Goal: Task Accomplishment & Management: Complete application form

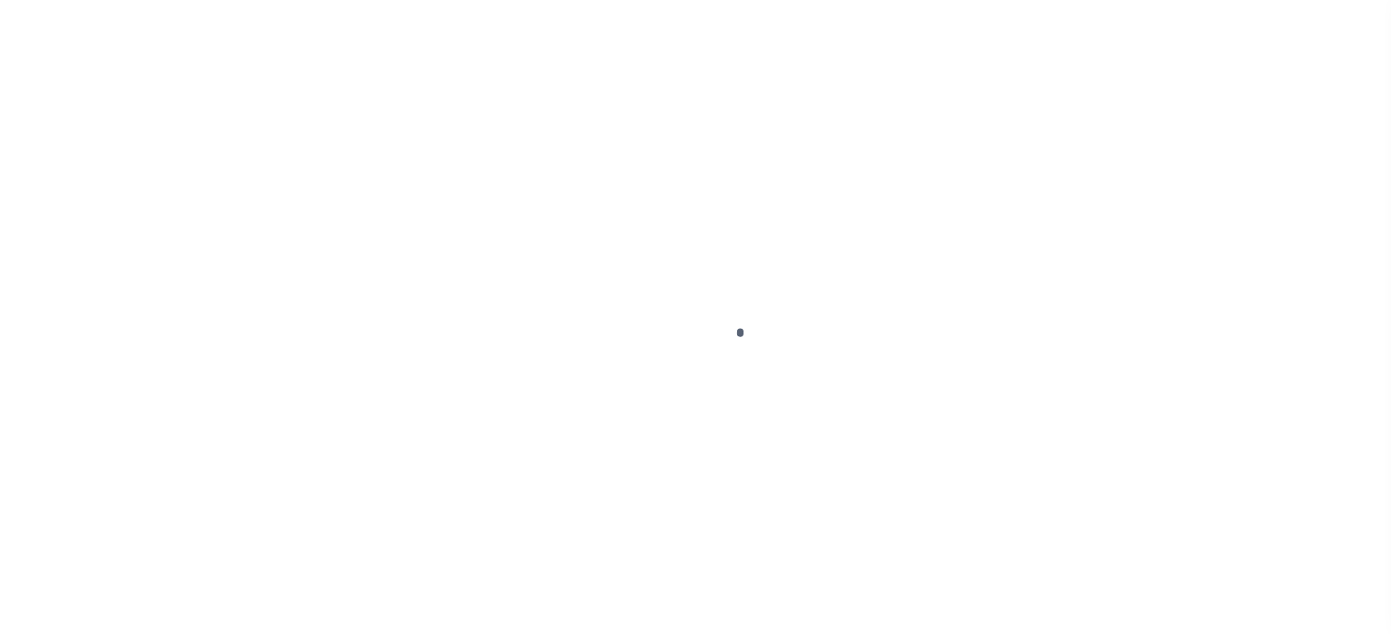
scroll to position [260, 0]
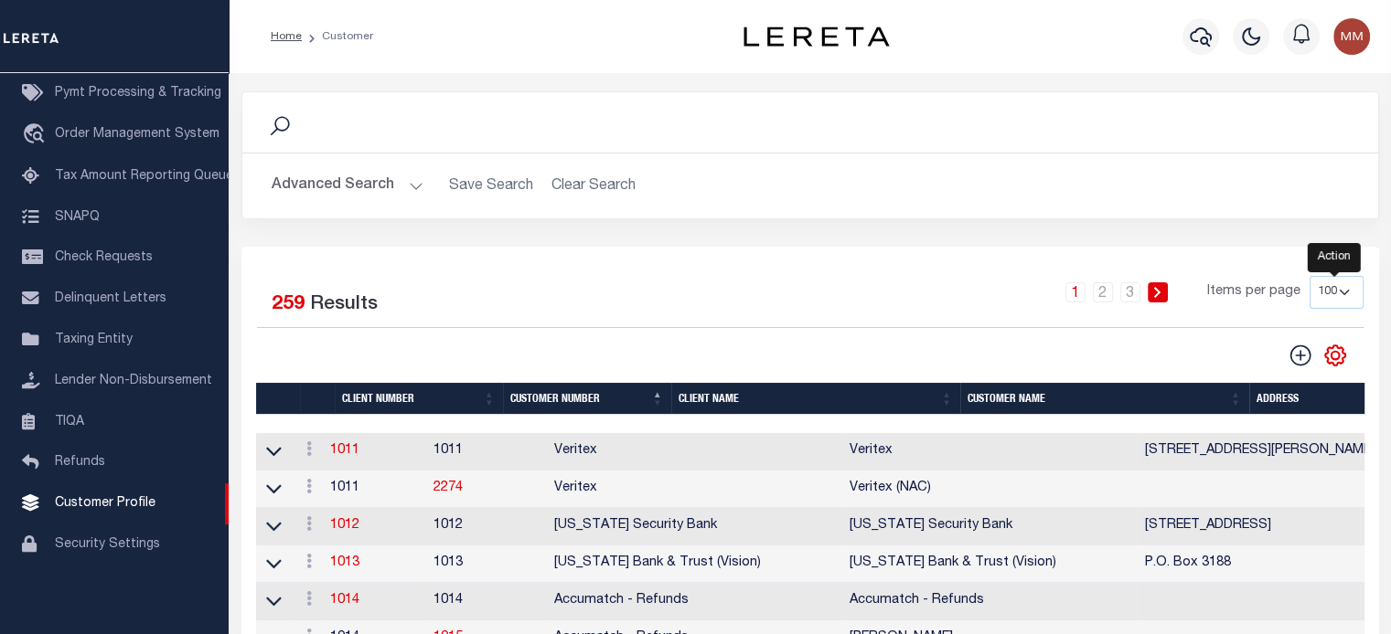
click at [1334, 354] on icon "" at bounding box center [1335, 356] width 24 height 24
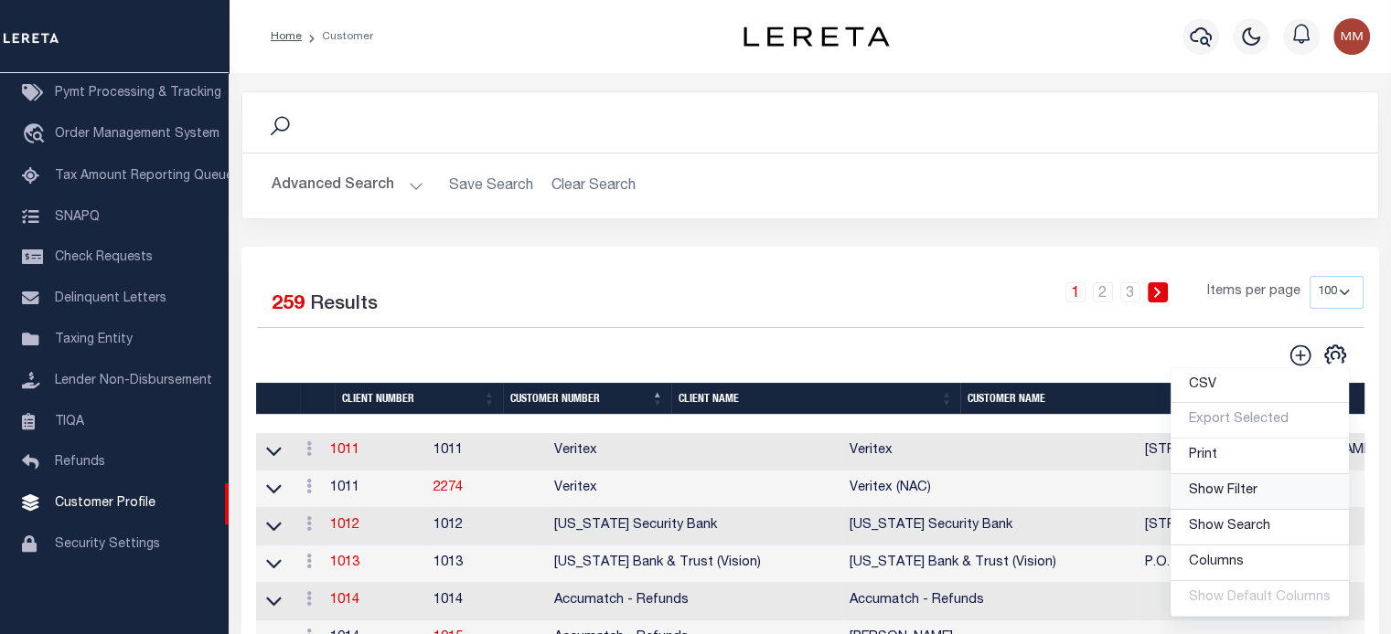
click at [1205, 487] on span "Show Filter" at bounding box center [1222, 491] width 69 height 13
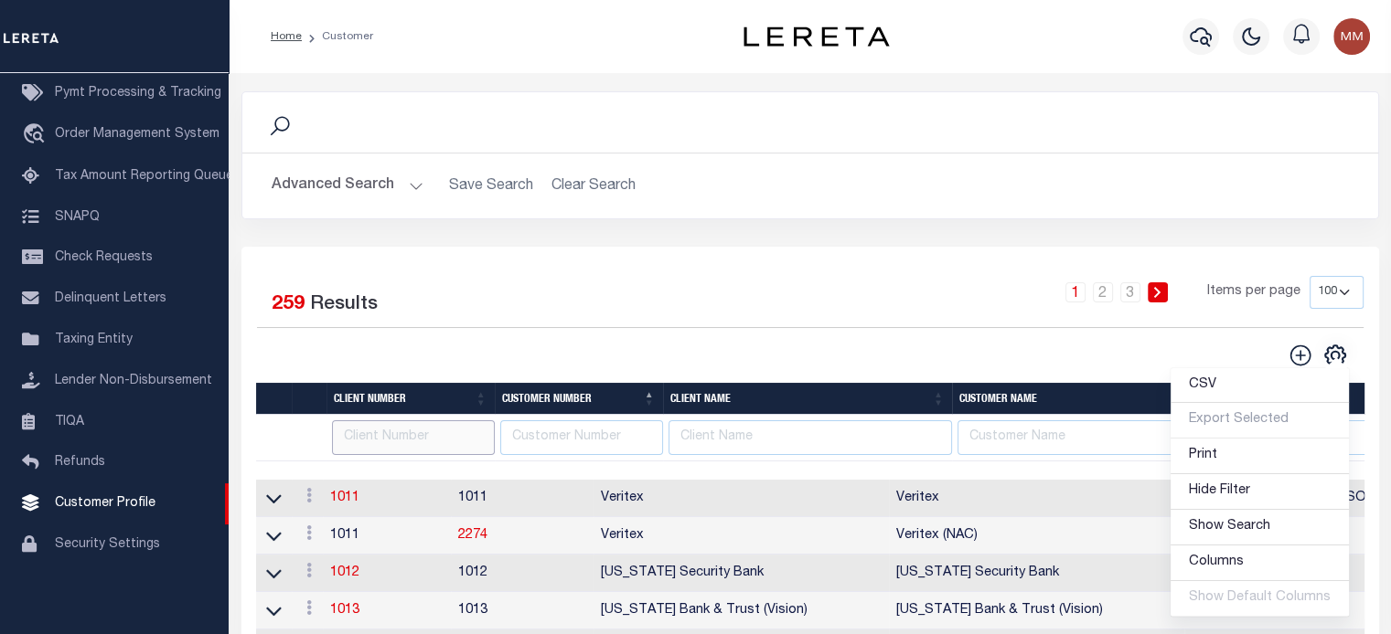
click at [444, 442] on input "text" at bounding box center [413, 439] width 163 height 36
type input "2215"
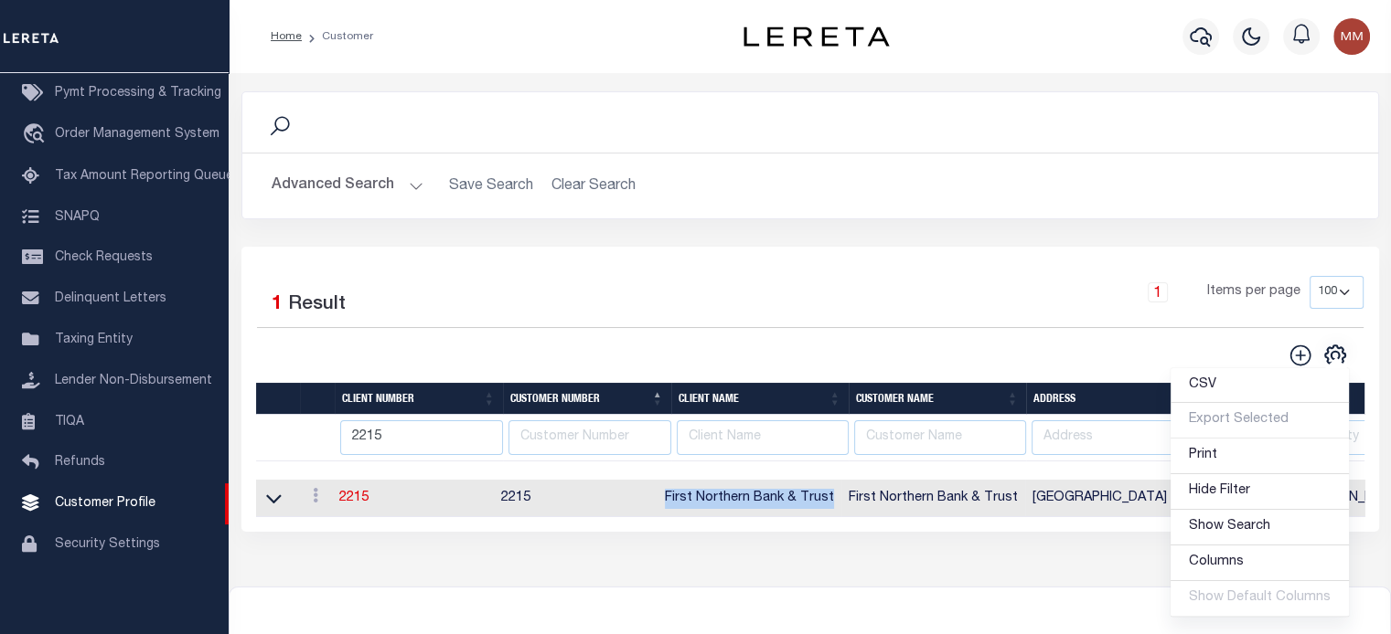
drag, startPoint x: 677, startPoint y: 496, endPoint x: 839, endPoint y: 506, distance: 163.0
click at [839, 506] on td "First Northern Bank & Trust" at bounding box center [749, 498] width 184 height 37
copy td "First Northern Bank & Trust"
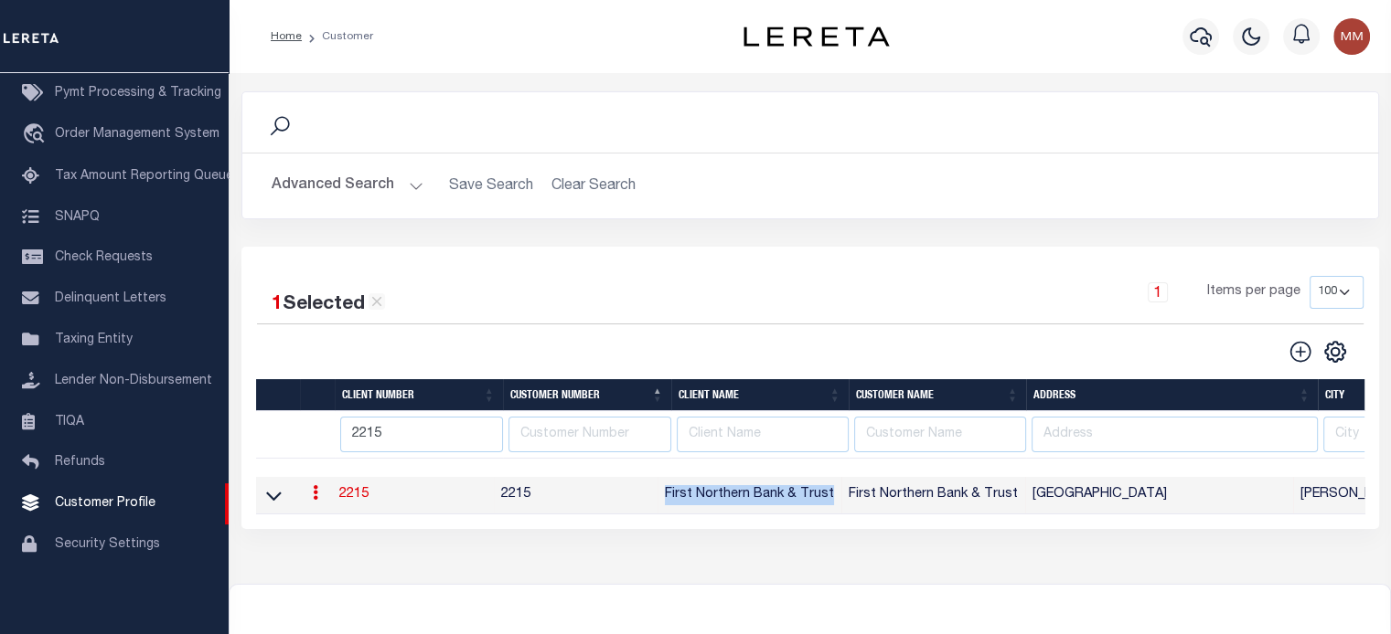
copy td "First Northern Bank & Trust"
click at [353, 493] on link "2215" at bounding box center [353, 494] width 29 height 13
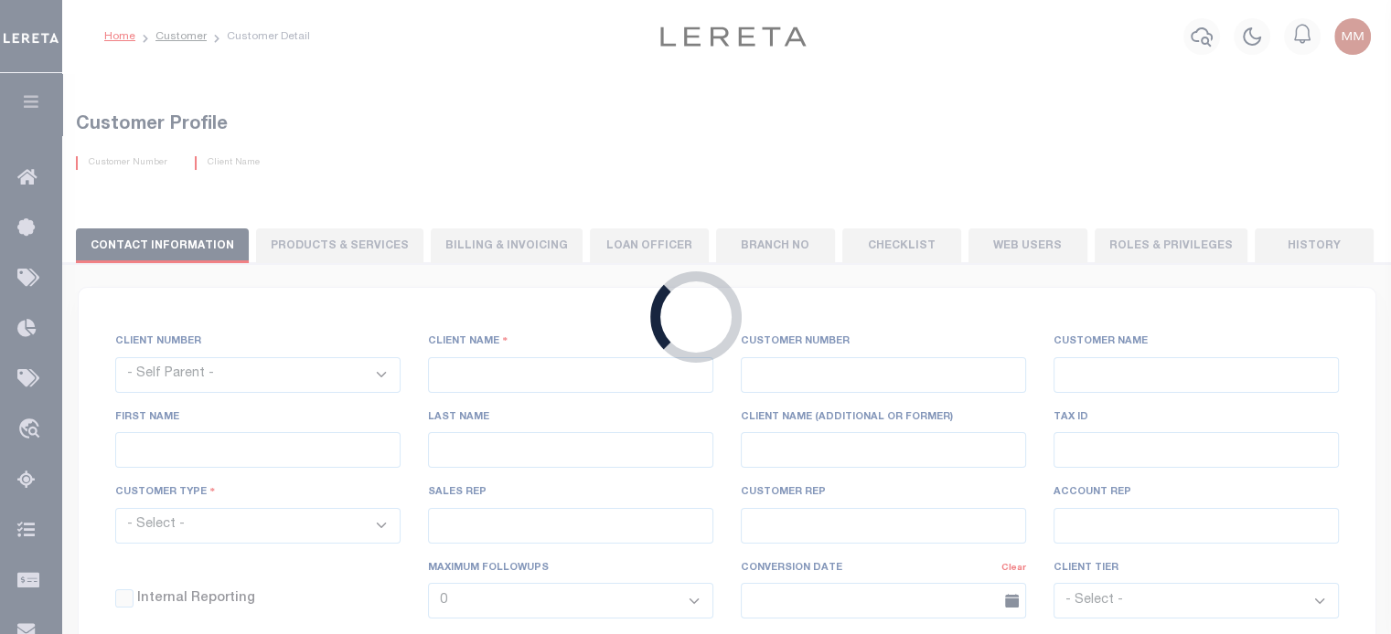
select select
type input "First Northern Bank & Trust"
type input "2215"
type input "First Northern Bank & Trust"
type input "Connie"
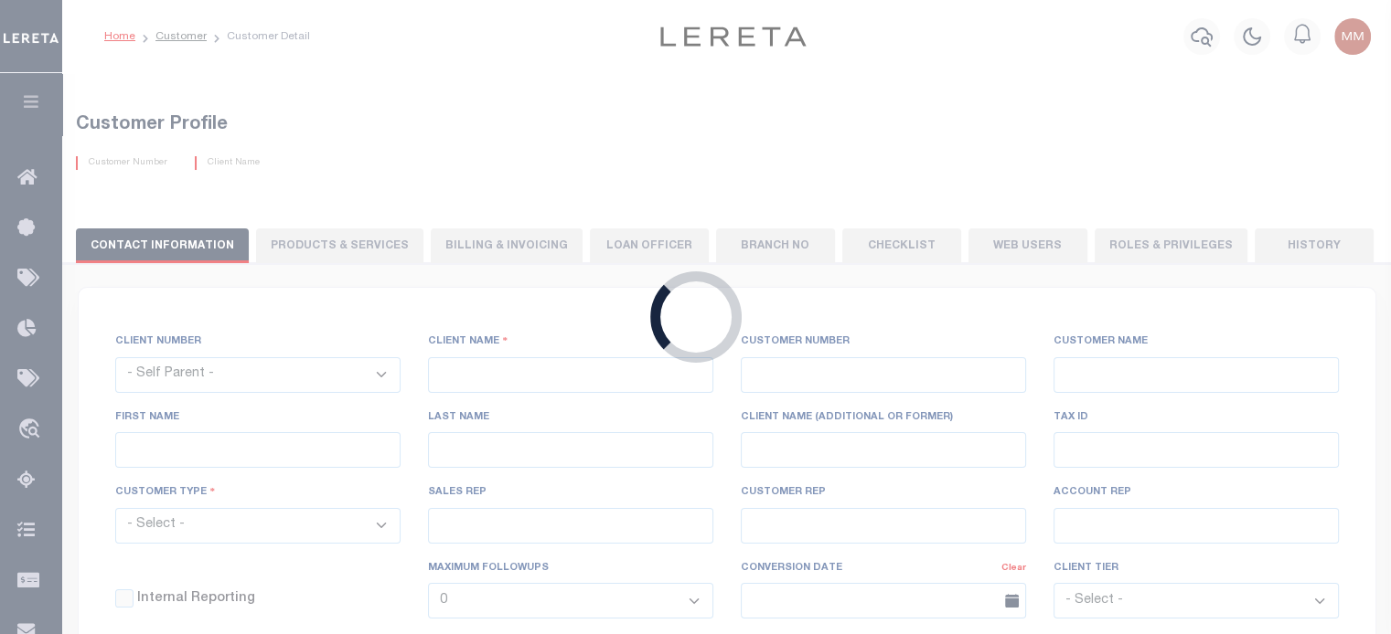
type input "Visnosky"
select select "Mixed Portfolio"
type input "Paula Kitchens"
type input "Beth Wiebe"
select select "JHS"
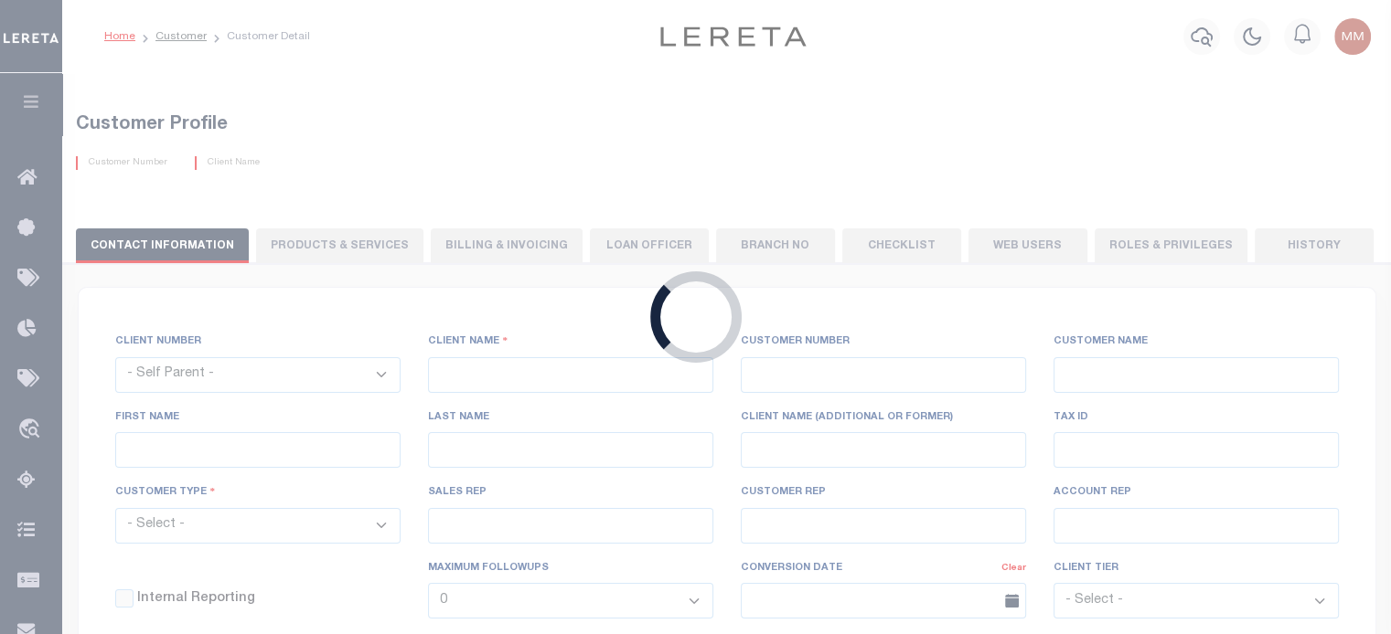
checkbox input "true"
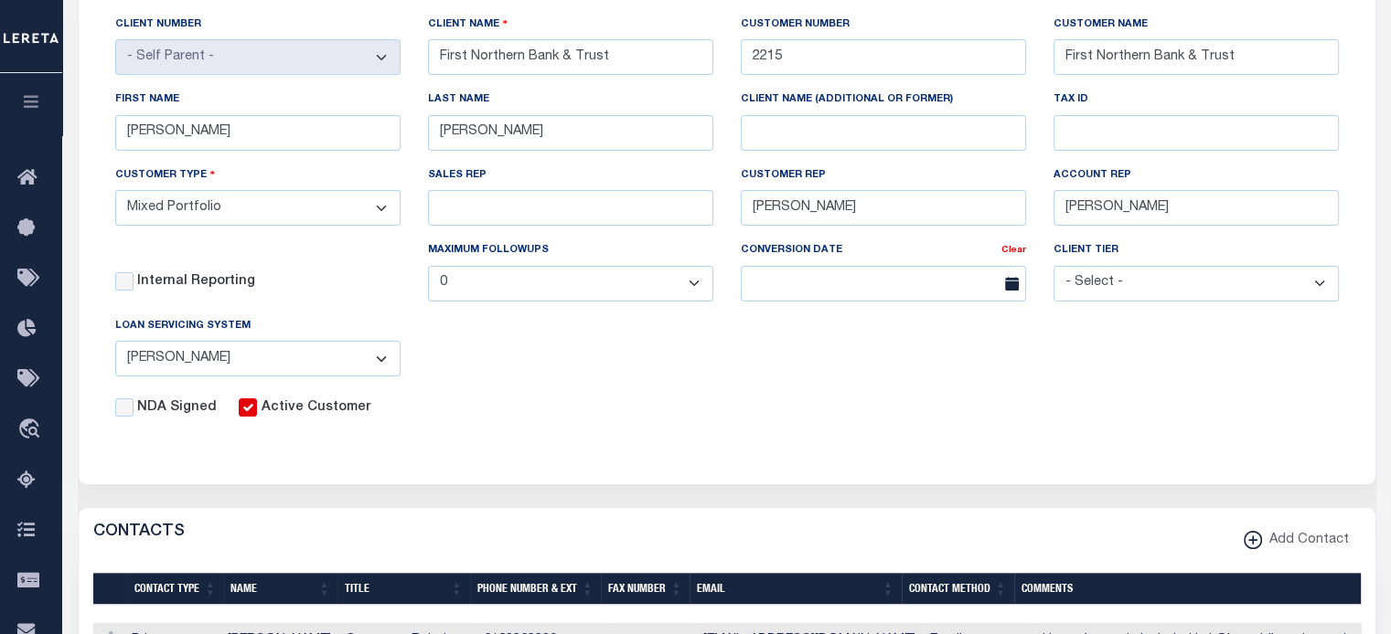
scroll to position [457, 0]
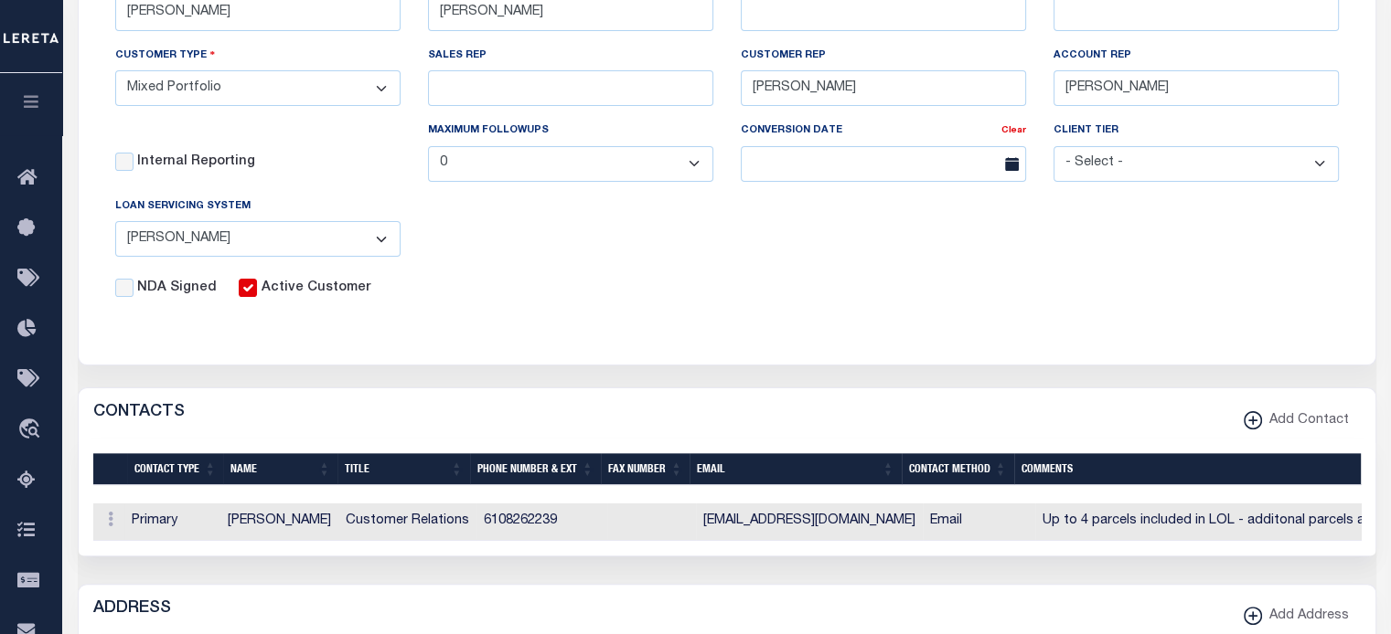
drag, startPoint x: 693, startPoint y: 527, endPoint x: 819, endPoint y: 554, distance: 129.1
click at [886, 528] on td "cvisnosky@1stnorthernbank.com" at bounding box center [809, 522] width 227 height 37
copy td "cvisnosky@1stnorthernbank.co"
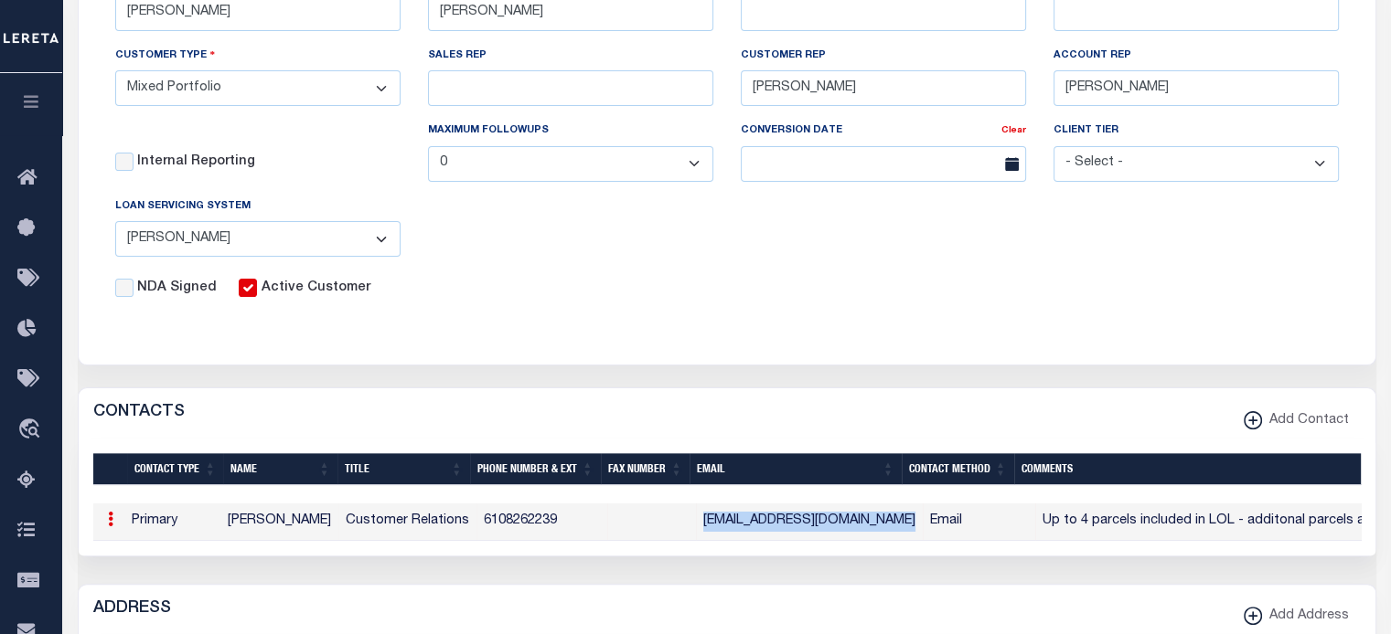
drag, startPoint x: 227, startPoint y: 516, endPoint x: 333, endPoint y: 531, distance: 107.2
click at [333, 531] on td "Connie Visnosky" at bounding box center [279, 522] width 118 height 37
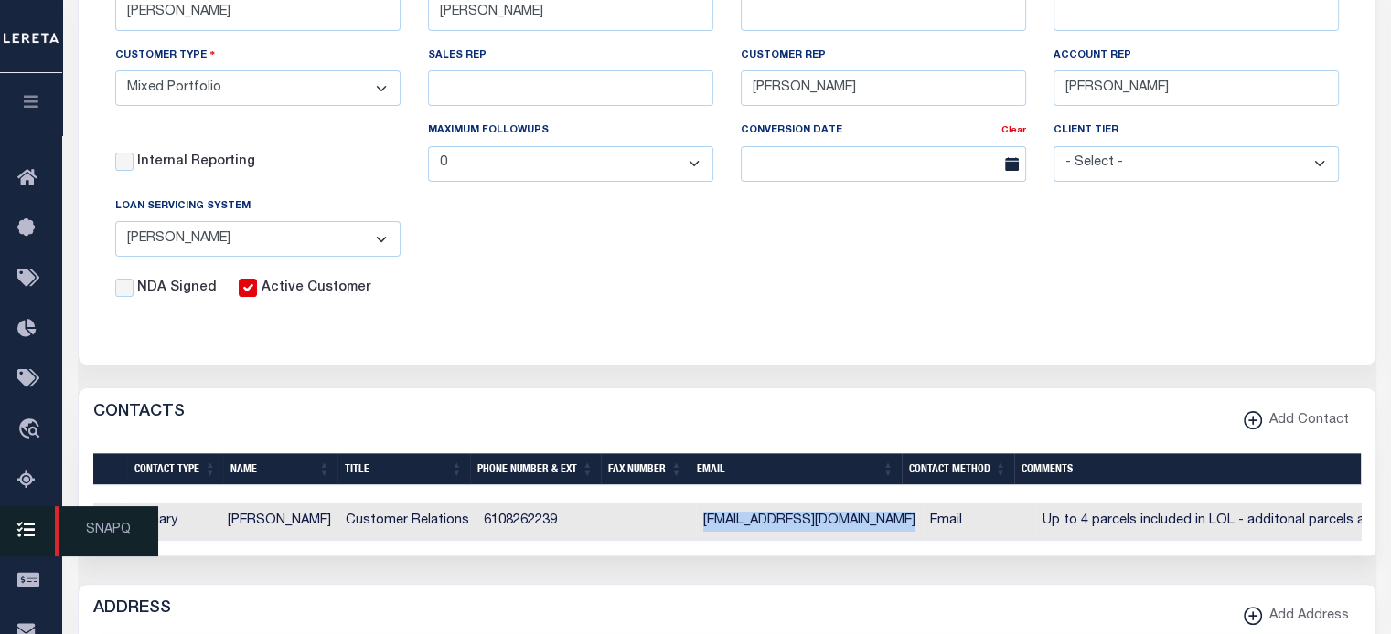
copy td "Connie Visnosky"
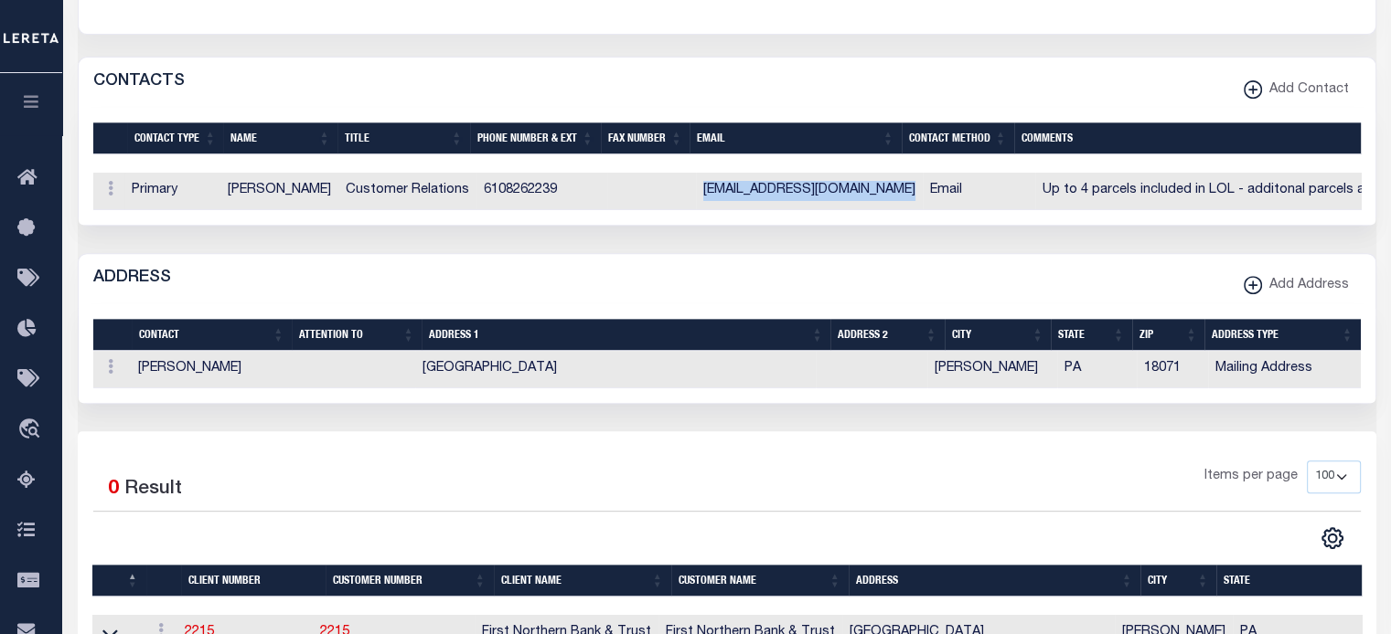
scroll to position [823, 0]
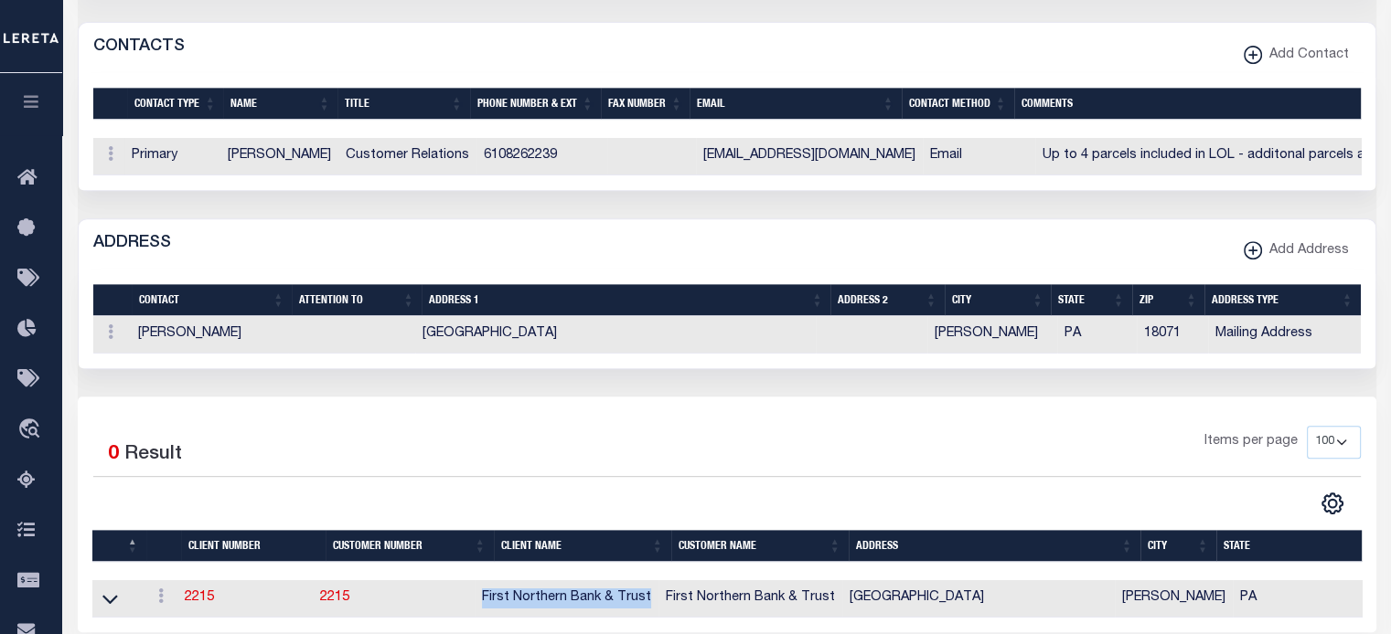
drag, startPoint x: 498, startPoint y: 615, endPoint x: 631, endPoint y: 629, distance: 133.3
click at [658, 618] on td "First Northern Bank & Trust" at bounding box center [566, 599] width 184 height 37
copy td "First Northern Bank & Trust"
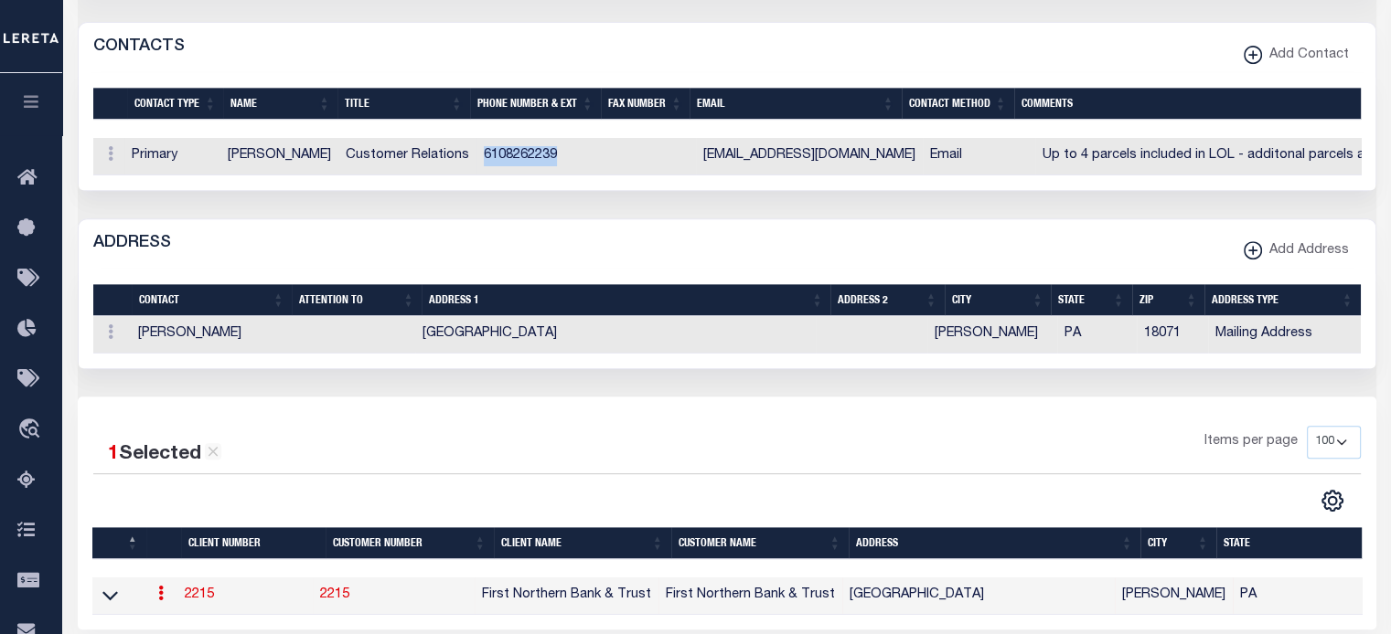
drag, startPoint x: 475, startPoint y: 162, endPoint x: 549, endPoint y: 165, distance: 74.1
click at [549, 165] on td "6108262239" at bounding box center [541, 156] width 131 height 37
copy td "6108262239"
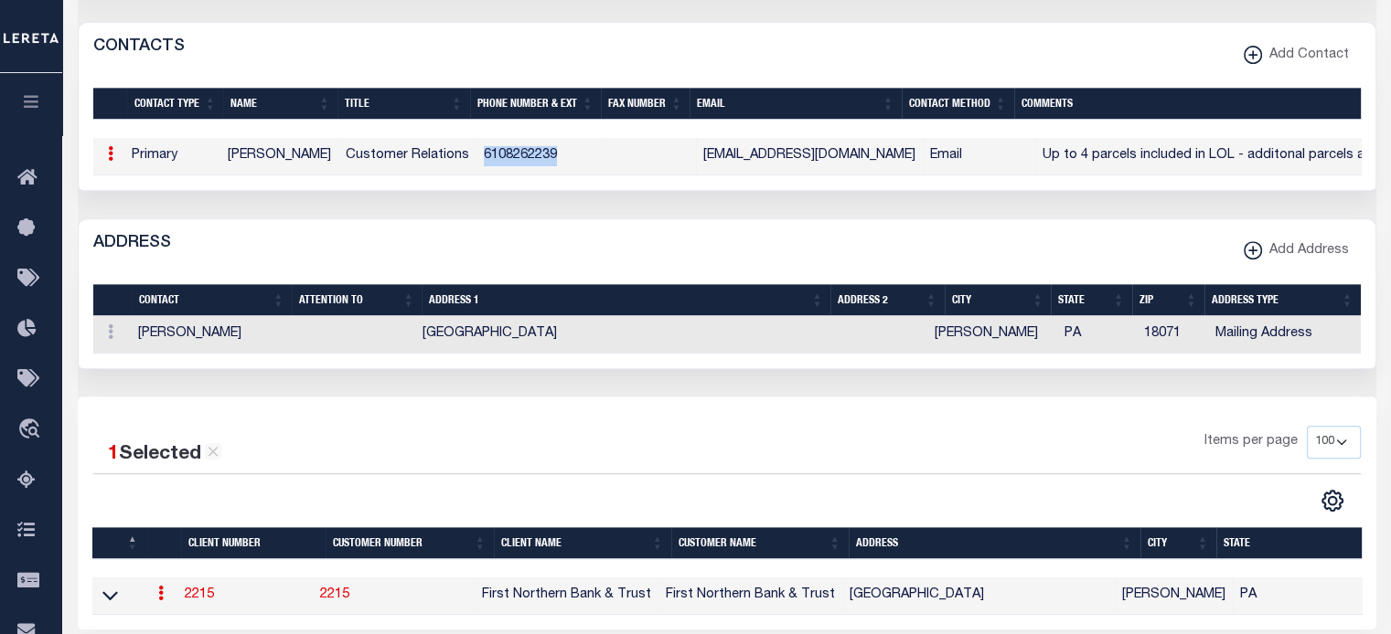
drag, startPoint x: 518, startPoint y: 348, endPoint x: 762, endPoint y: 348, distance: 244.1
click at [762, 348] on td "PO Box #217, Fourth Street and Lafayette Ave" at bounding box center [615, 334] width 400 height 37
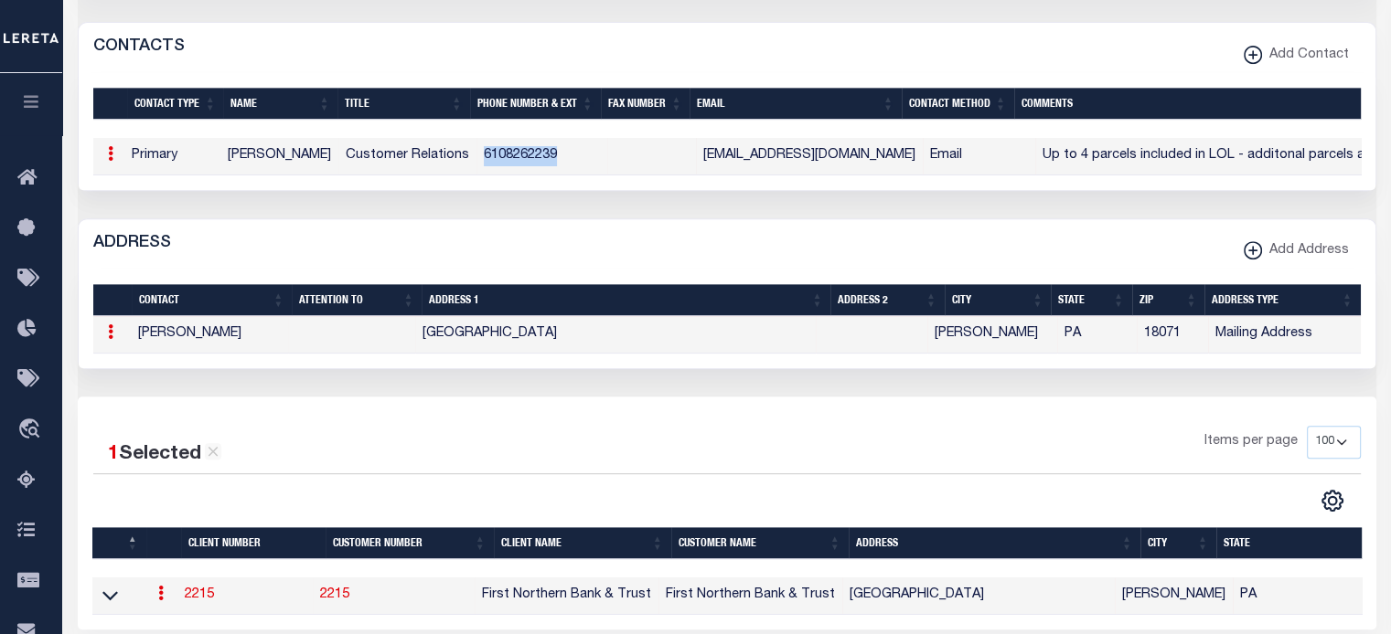
copy td "Fourth Street and Lafayette Ave"
click at [965, 354] on td "Palmerton" at bounding box center [992, 334] width 130 height 37
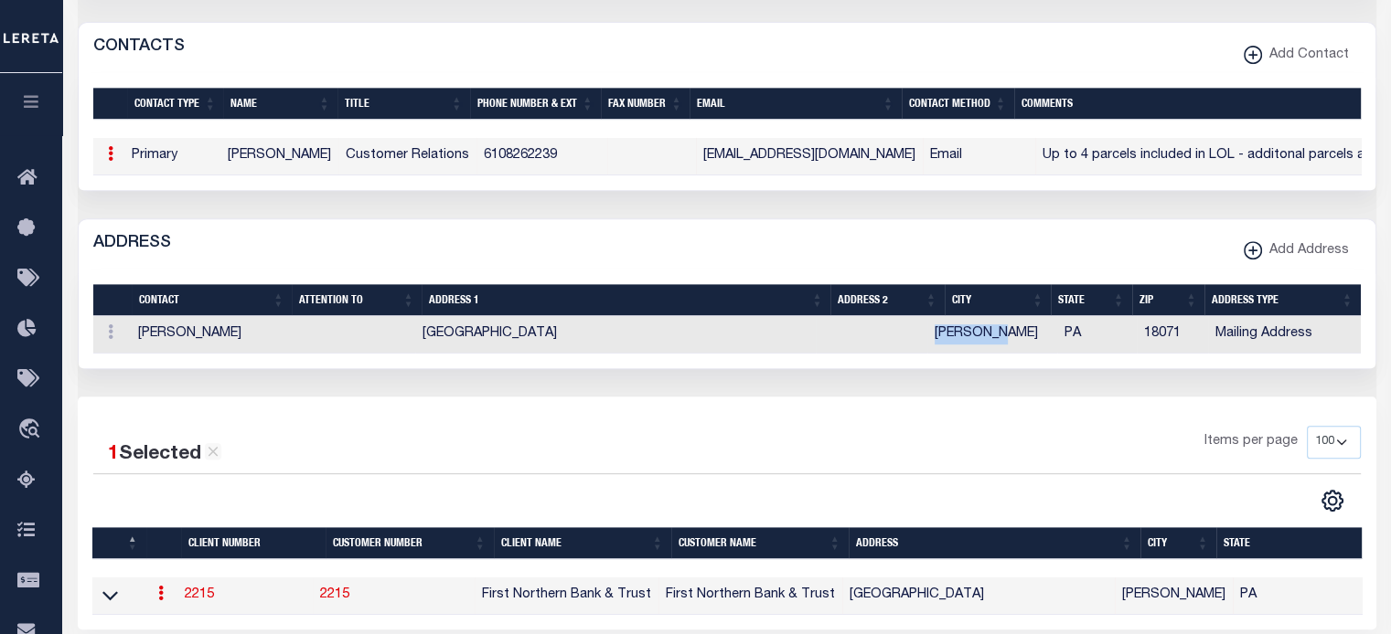
drag, startPoint x: 950, startPoint y: 347, endPoint x: 1011, endPoint y: 356, distance: 61.8
click at [1011, 354] on td "Palmerton" at bounding box center [992, 334] width 130 height 37
copy td "Palmerton"
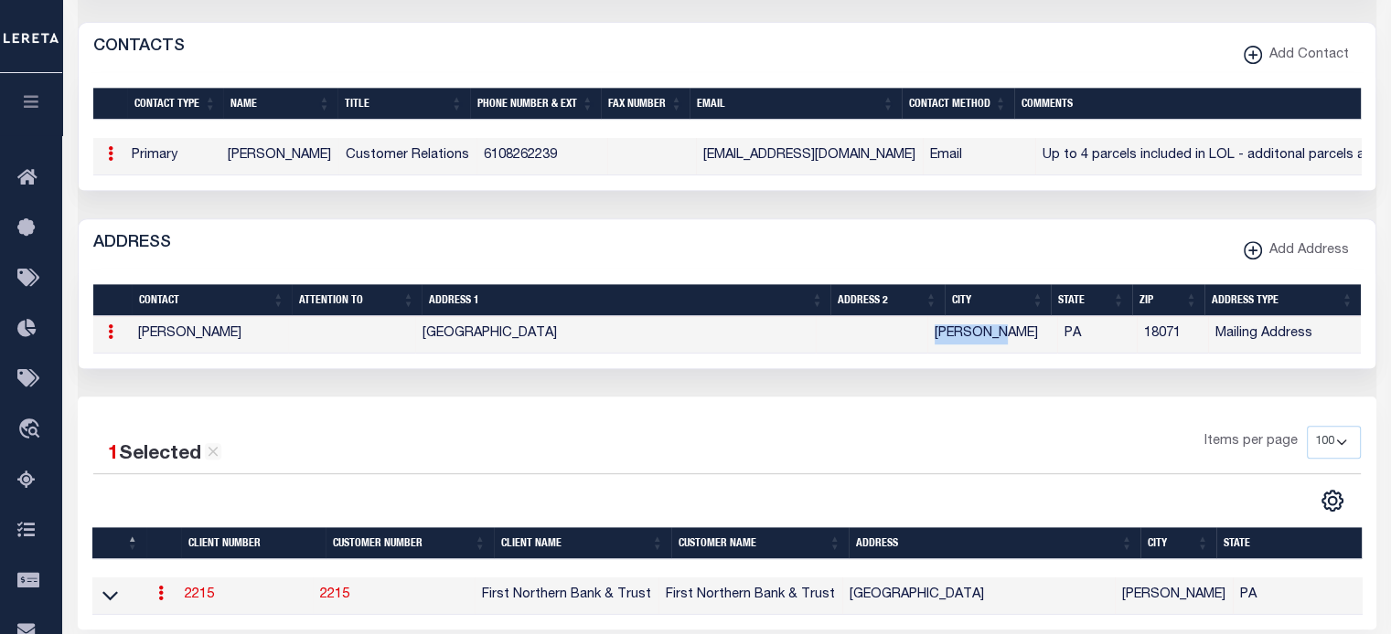
drag, startPoint x: 695, startPoint y: 160, endPoint x: 896, endPoint y: 165, distance: 201.2
click at [896, 165] on td "cvisnosky@1stnorthernbank.com" at bounding box center [809, 156] width 227 height 37
copy td "cvisnosky@1stnorthernbank.com"
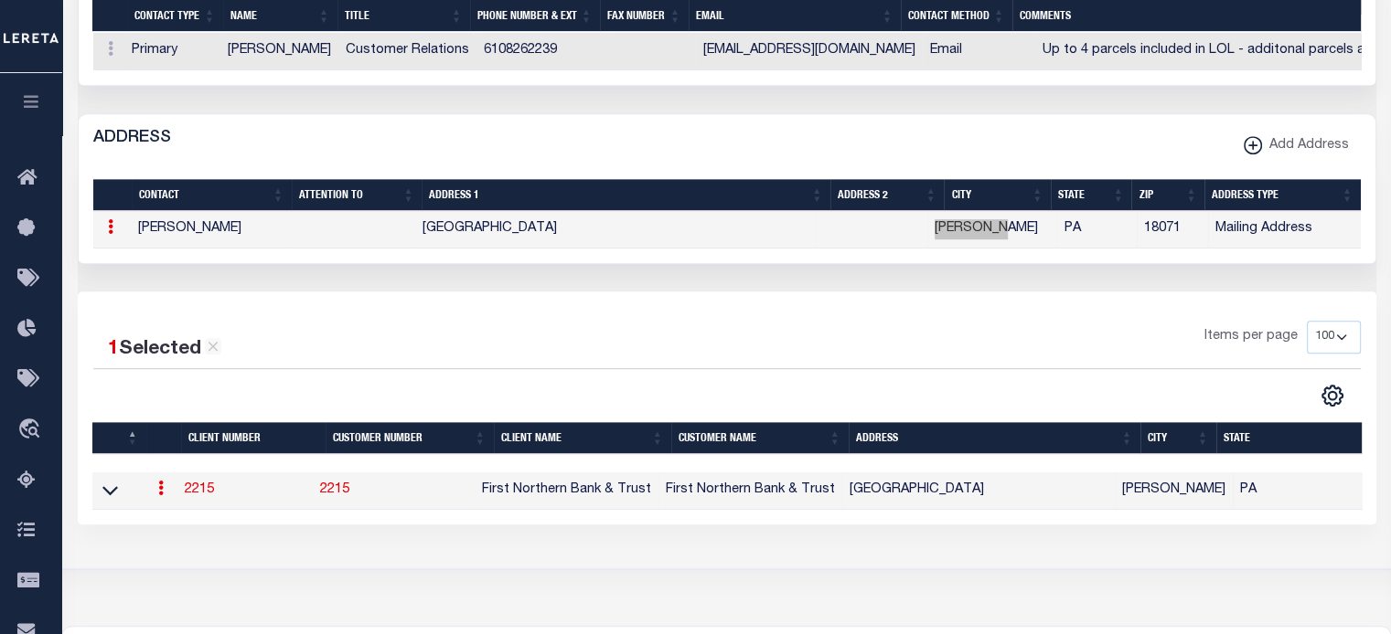
scroll to position [984, 0]
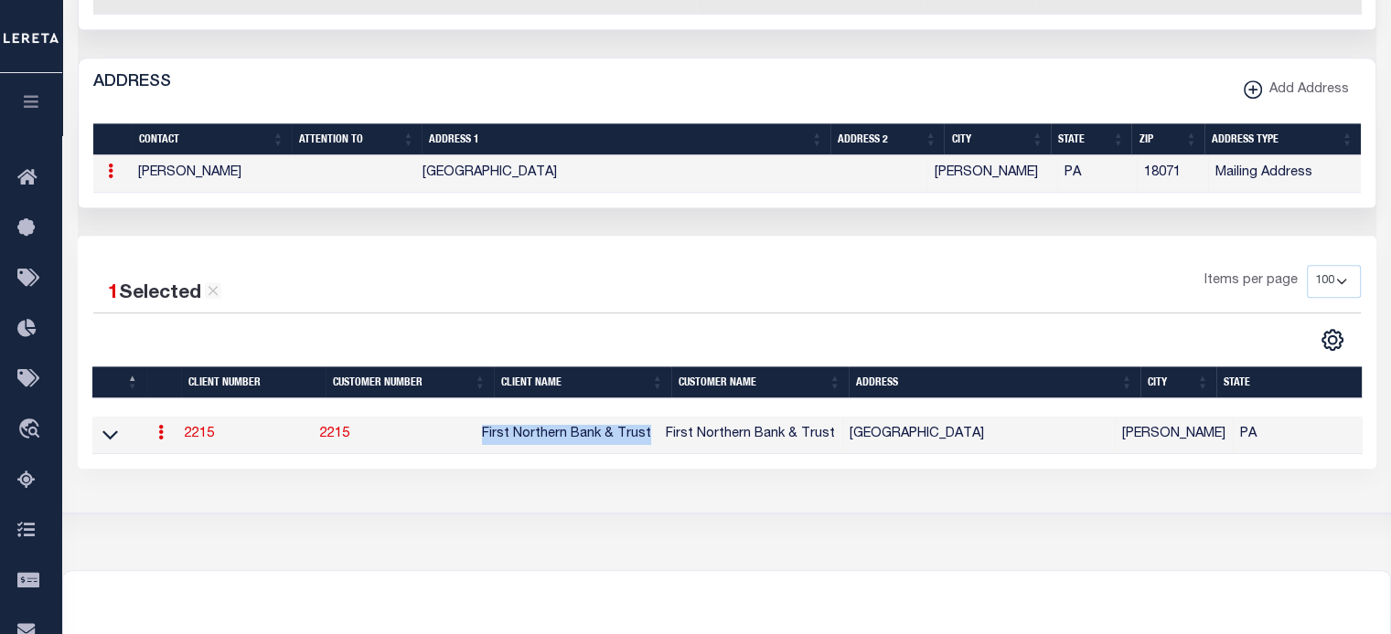
drag, startPoint x: 497, startPoint y: 448, endPoint x: 691, endPoint y: 517, distance: 205.6
click at [658, 454] on td "First Northern Bank & Trust" at bounding box center [566, 435] width 184 height 37
copy td "First Northern Bank & Trust"
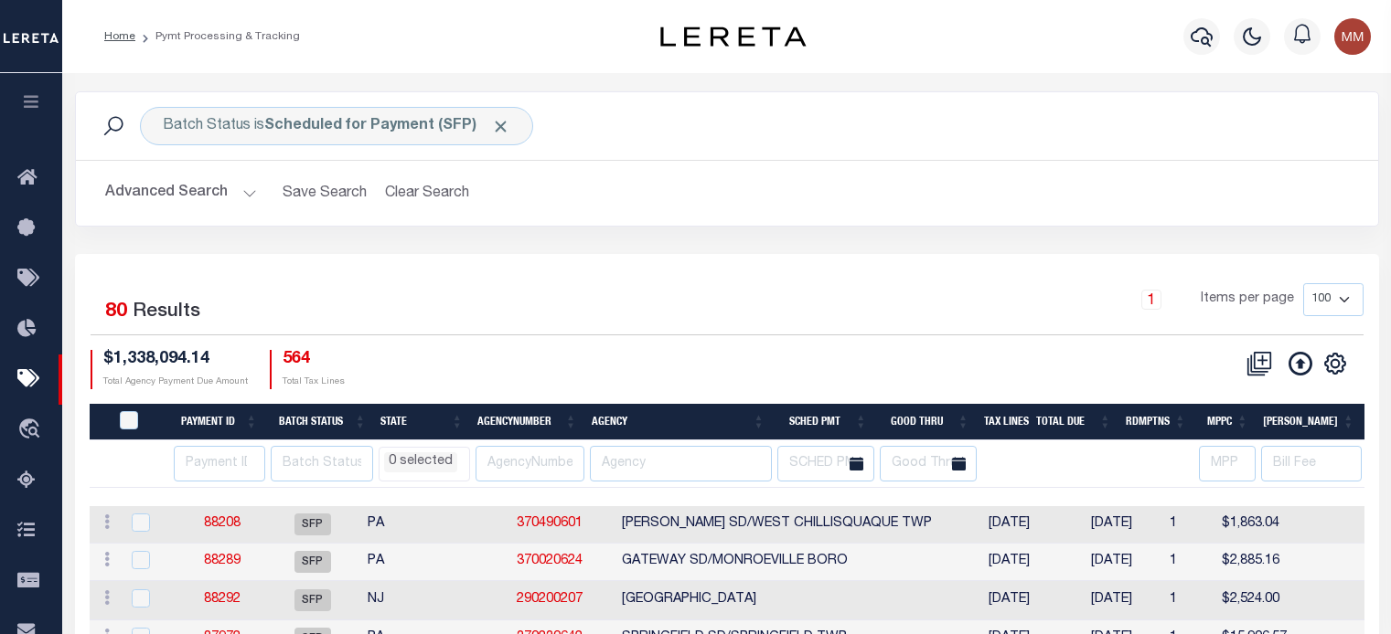
select select
click at [1184, 35] on button "button" at bounding box center [1201, 36] width 37 height 37
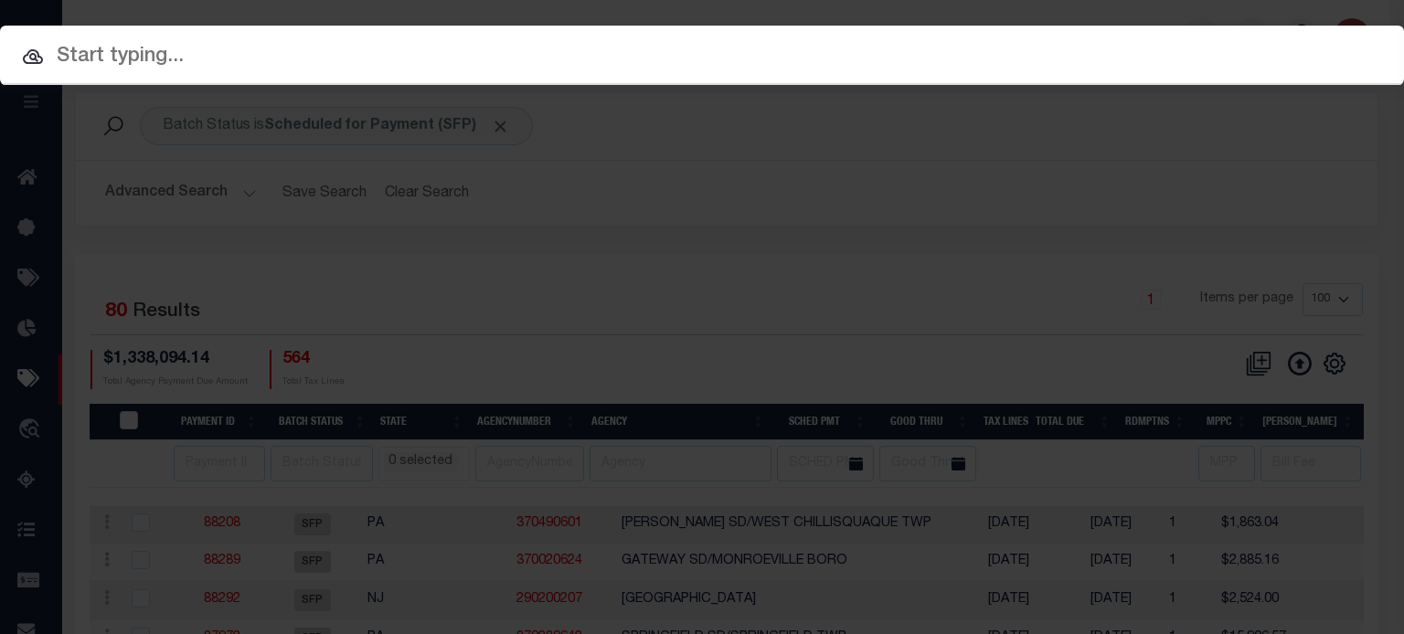
click at [1104, 64] on input "text" at bounding box center [702, 57] width 1404 height 32
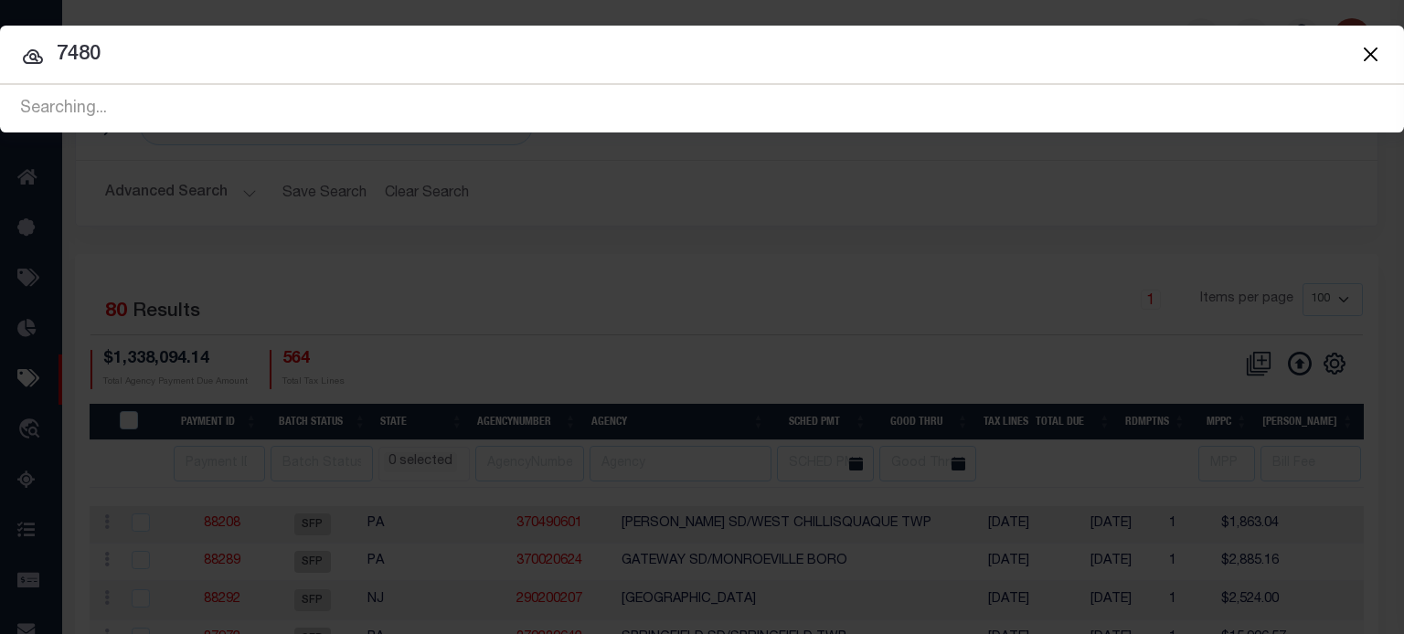
type input "7480"
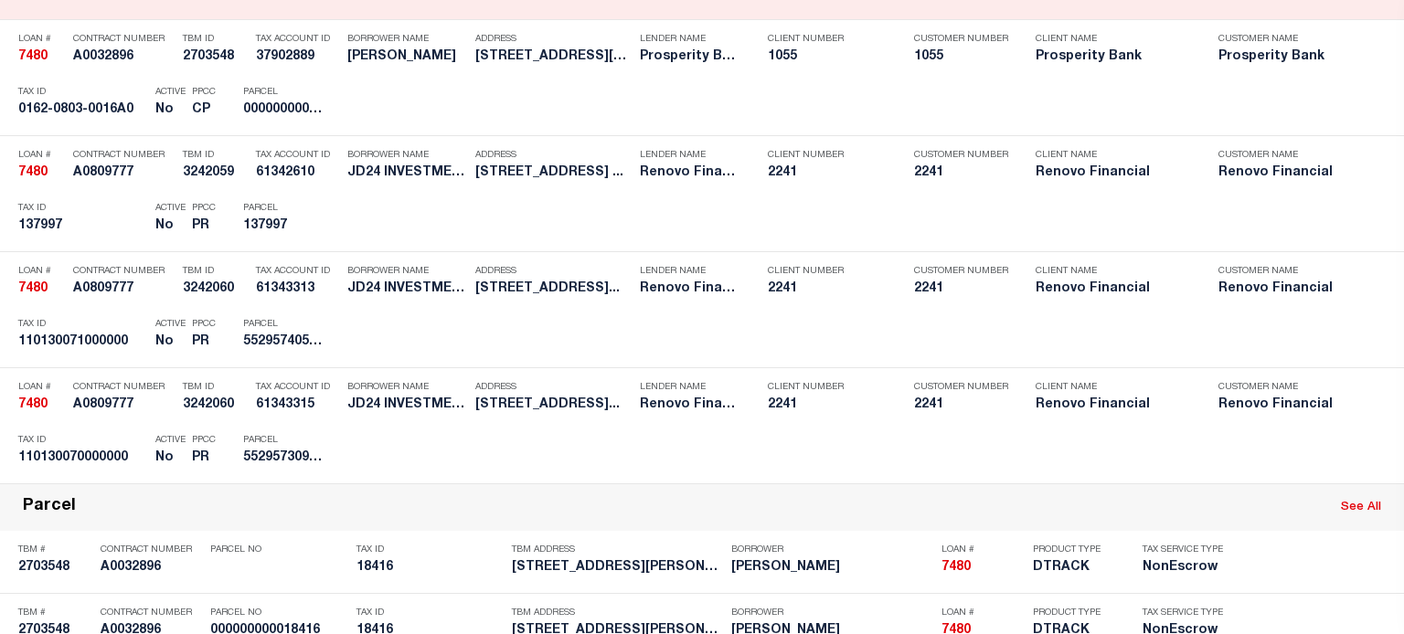
scroll to position [731, 0]
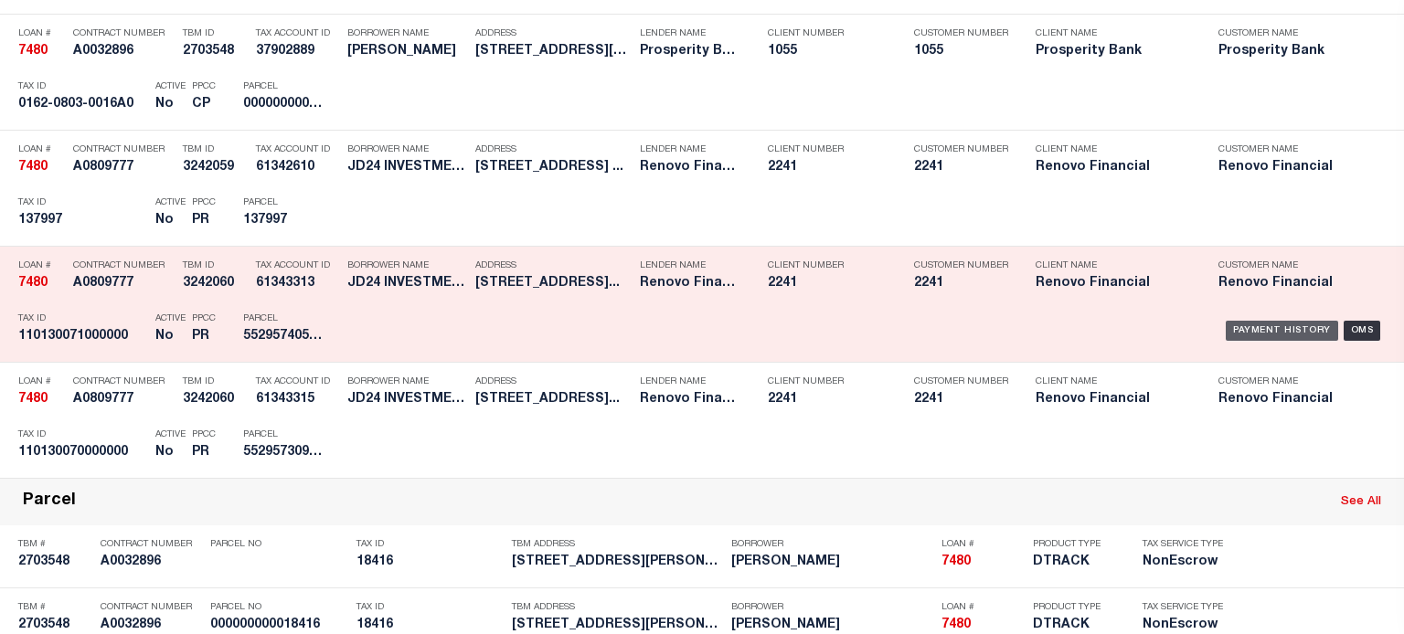
click at [1276, 329] on div "Payment History" at bounding box center [1282, 331] width 112 height 20
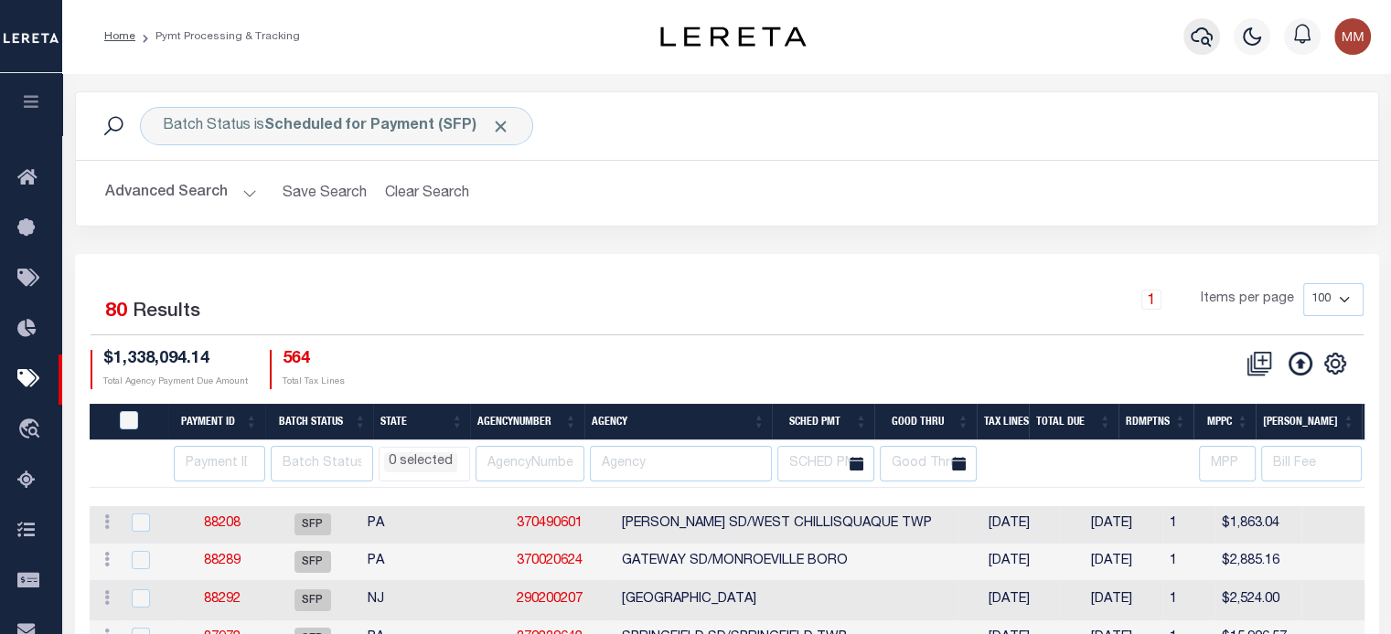
click at [1192, 37] on icon "button" at bounding box center [1201, 37] width 22 height 22
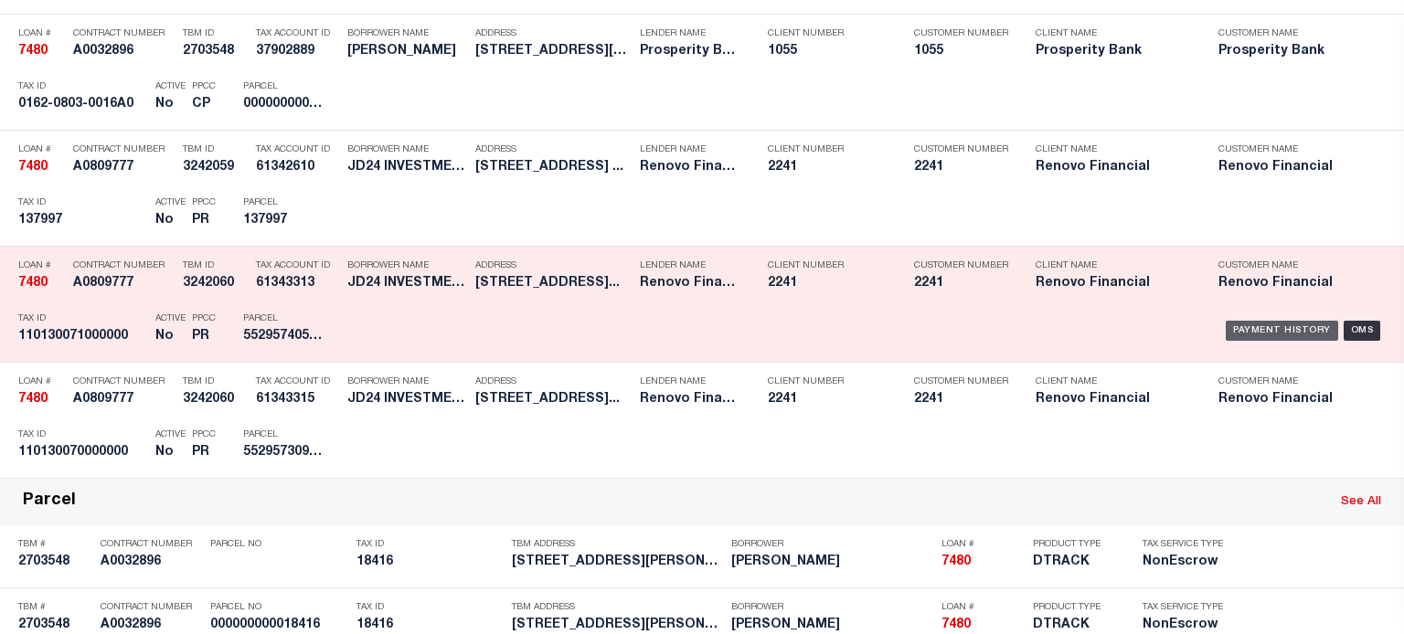
click at [1241, 325] on div "Payment History" at bounding box center [1282, 331] width 112 height 20
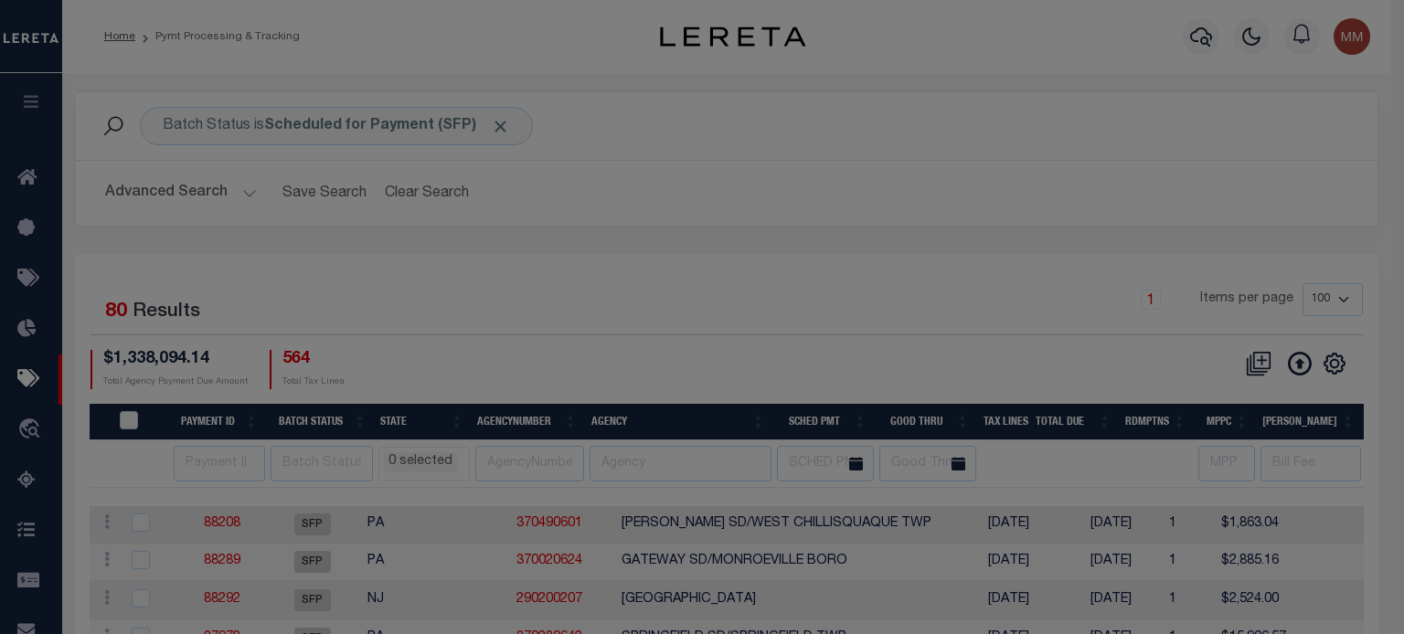
scroll to position [0, 0]
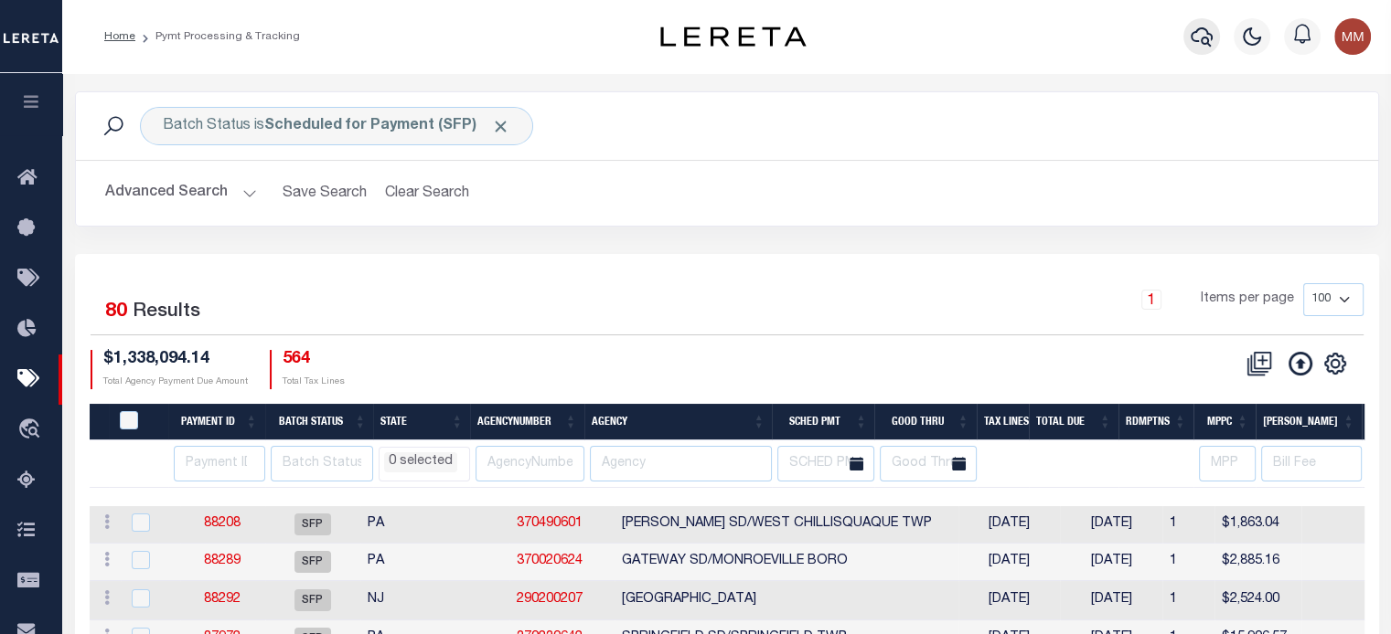
click at [1199, 45] on icon "button" at bounding box center [1201, 37] width 22 height 22
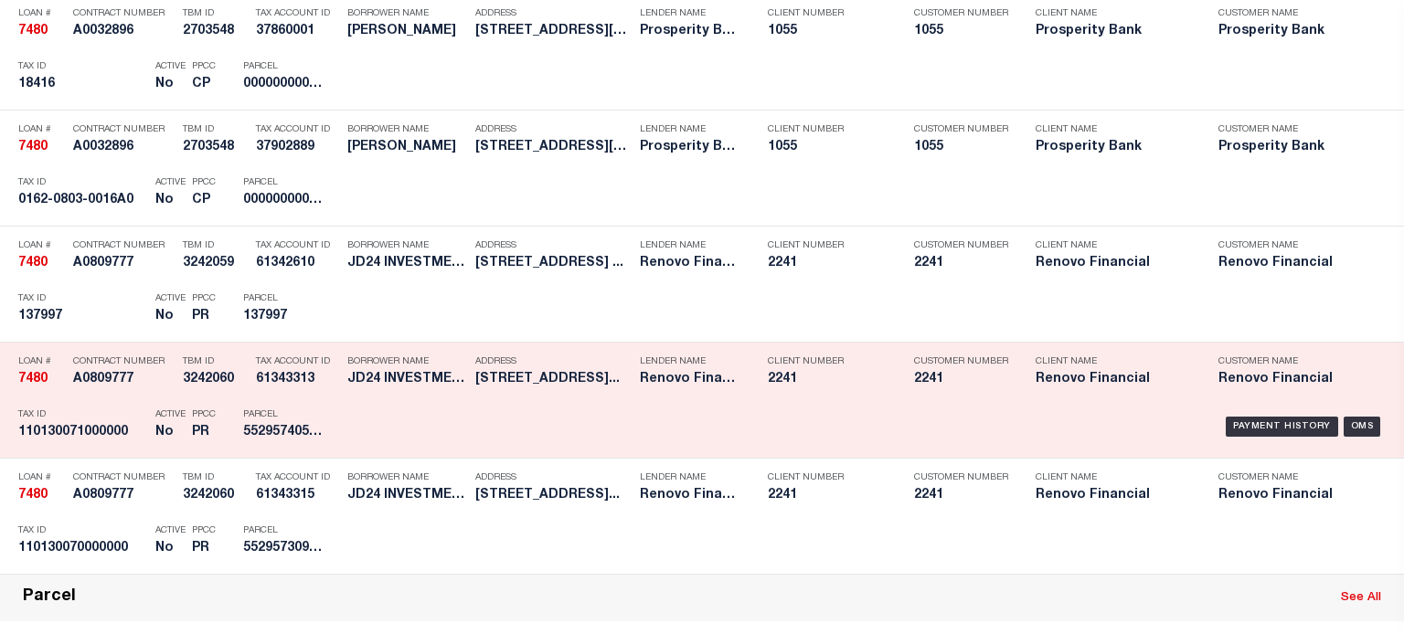
scroll to position [640, 0]
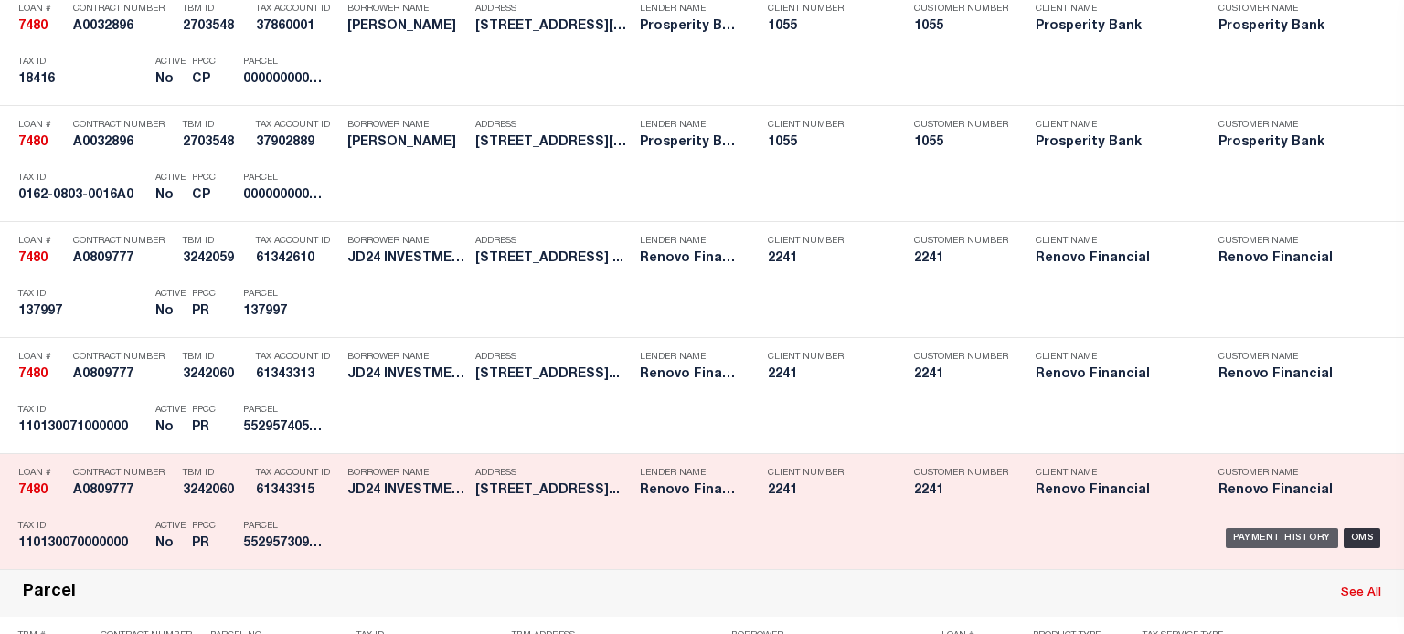
click at [1246, 529] on div "Payment History" at bounding box center [1282, 538] width 112 height 20
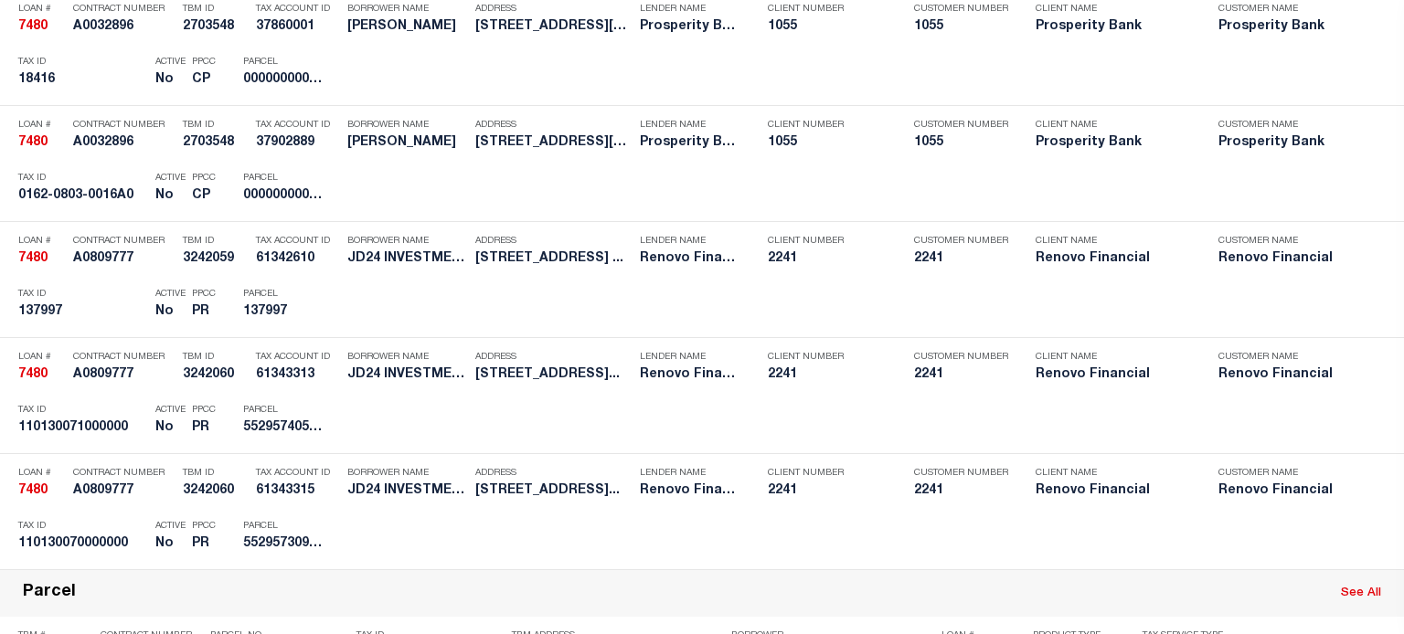
scroll to position [0, 0]
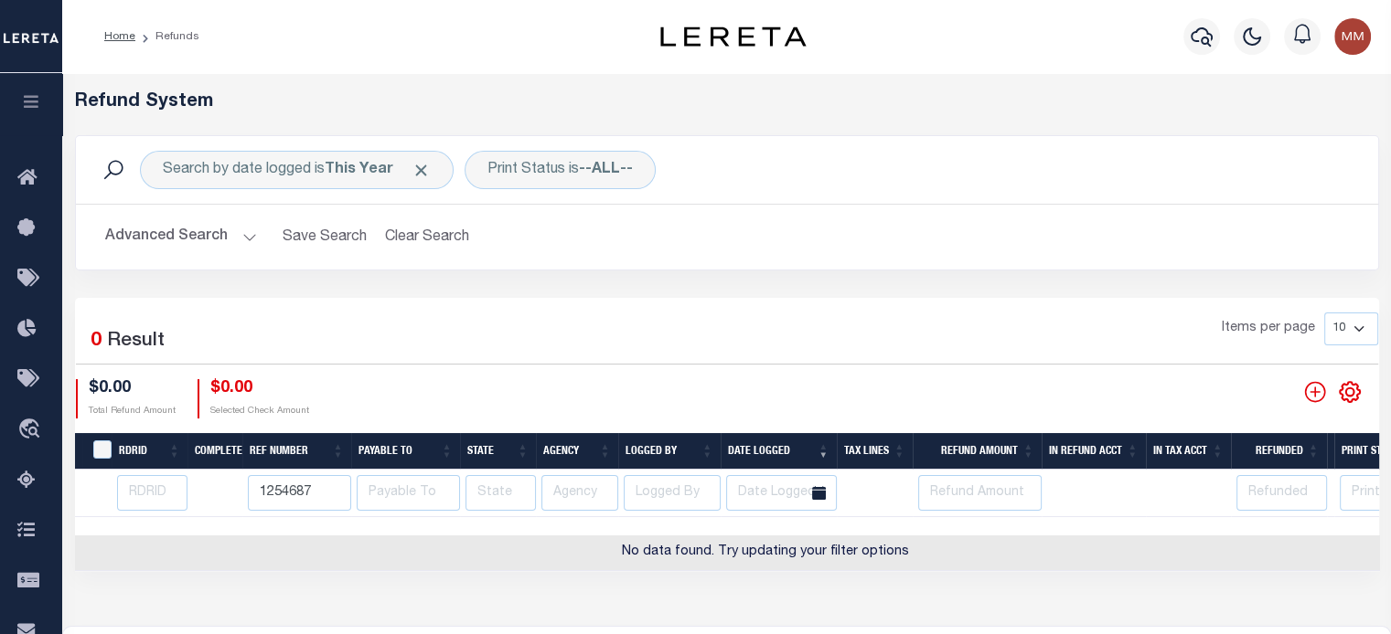
drag, startPoint x: 319, startPoint y: 495, endPoint x: 197, endPoint y: 487, distance: 122.7
click at [197, 487] on tr "1254687" at bounding box center [765, 494] width 1381 height 48
click at [146, 486] on input "number" at bounding box center [152, 493] width 70 height 36
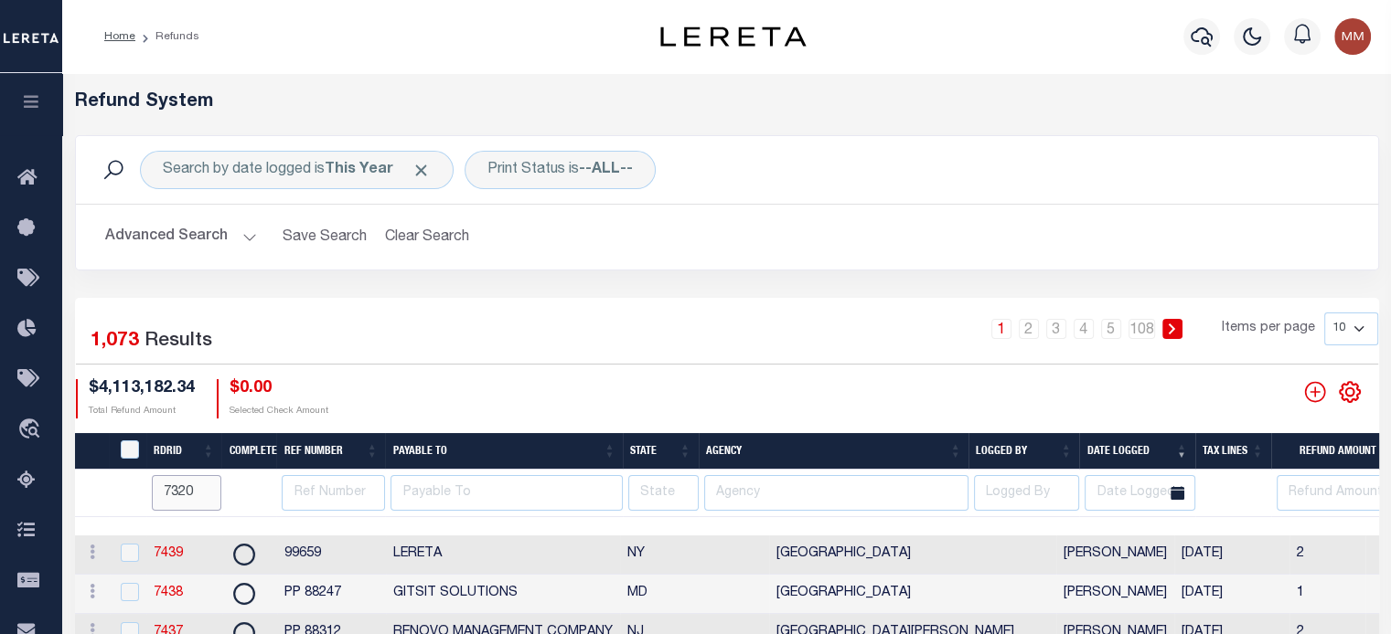
type input "7320"
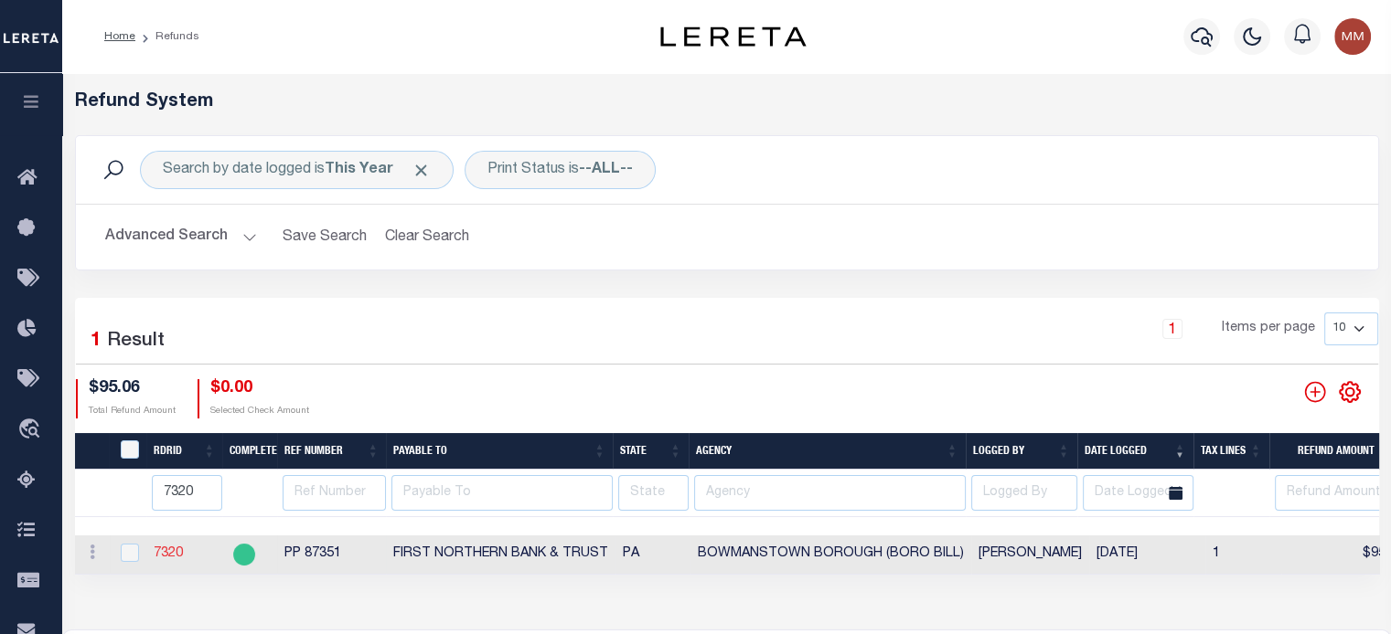
click at [165, 553] on link "7320" at bounding box center [168, 554] width 29 height 13
checkbox input "true"
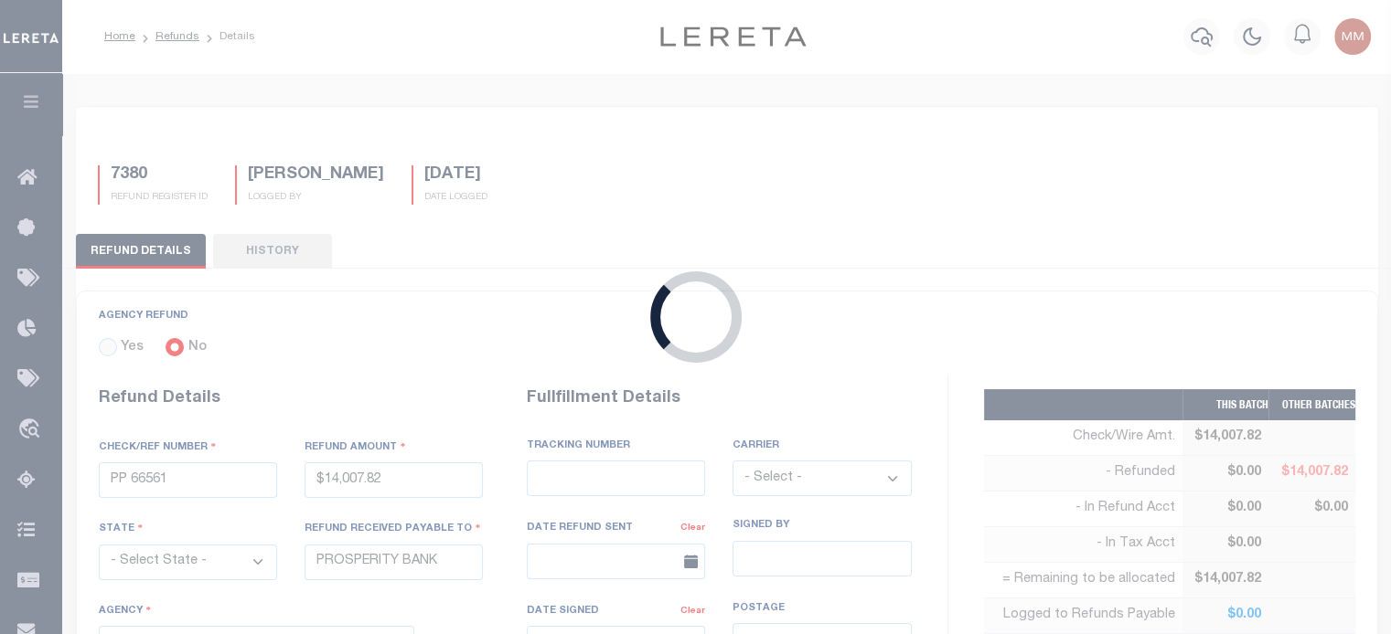
type input "PP 87351"
type input "$95.06"
select select "PA"
type input "FIRST NORTHERN BANK & TRUST"
select select
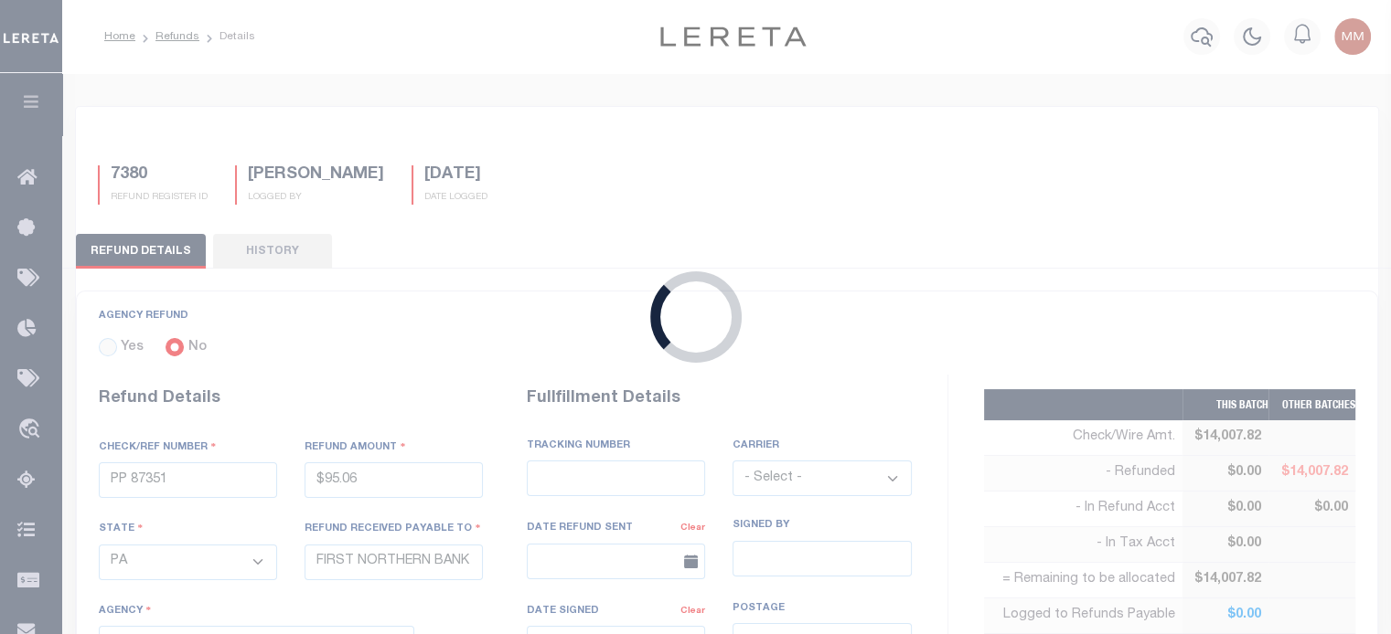
select select "[PERSON_NAME]"
type textarea "THIS IS FROM THE RFR REPORT"
type input "07/02/2025"
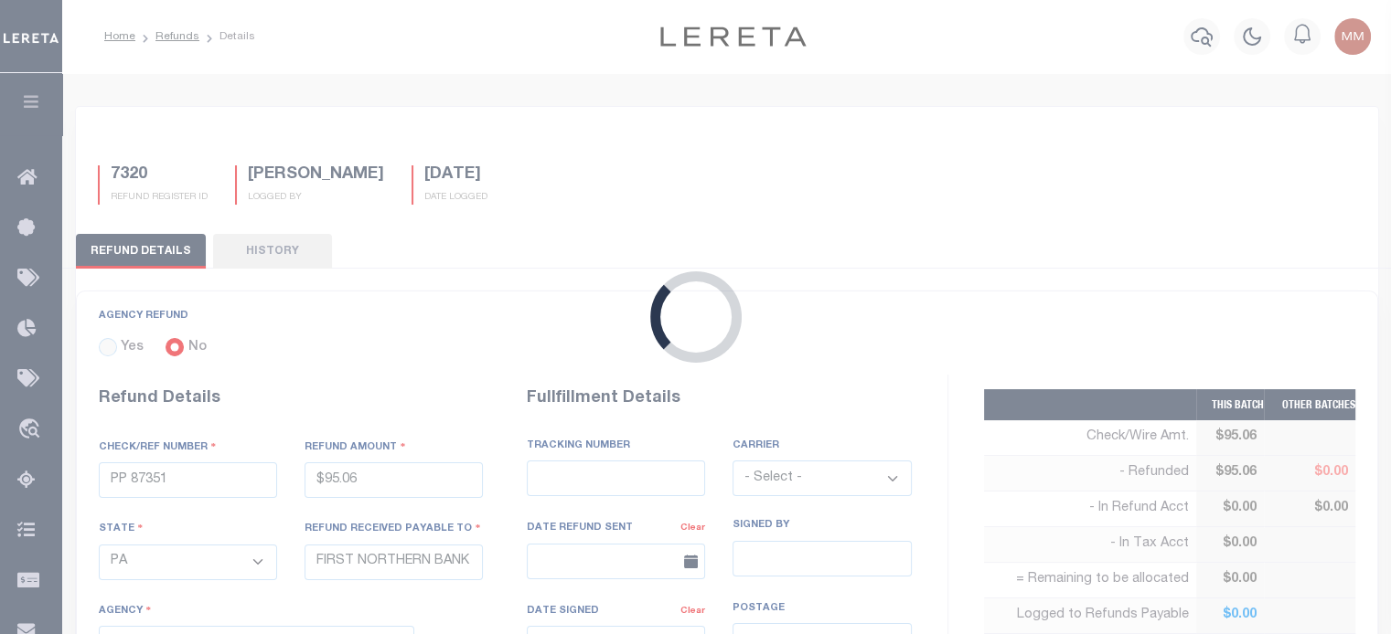
select select "4202503005"
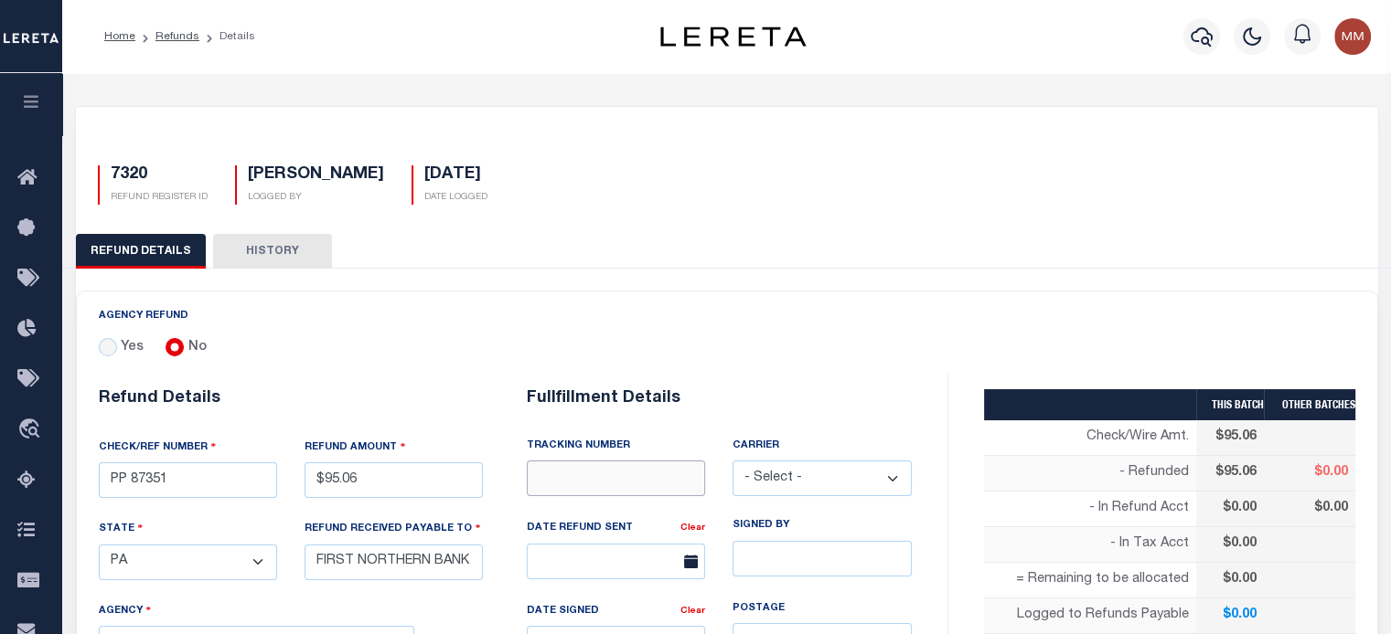
click at [605, 482] on input "text" at bounding box center [616, 479] width 178 height 36
type input "8835 4324 4260"
click at [841, 485] on select "- Select - Fedex USPS" at bounding box center [821, 479] width 178 height 36
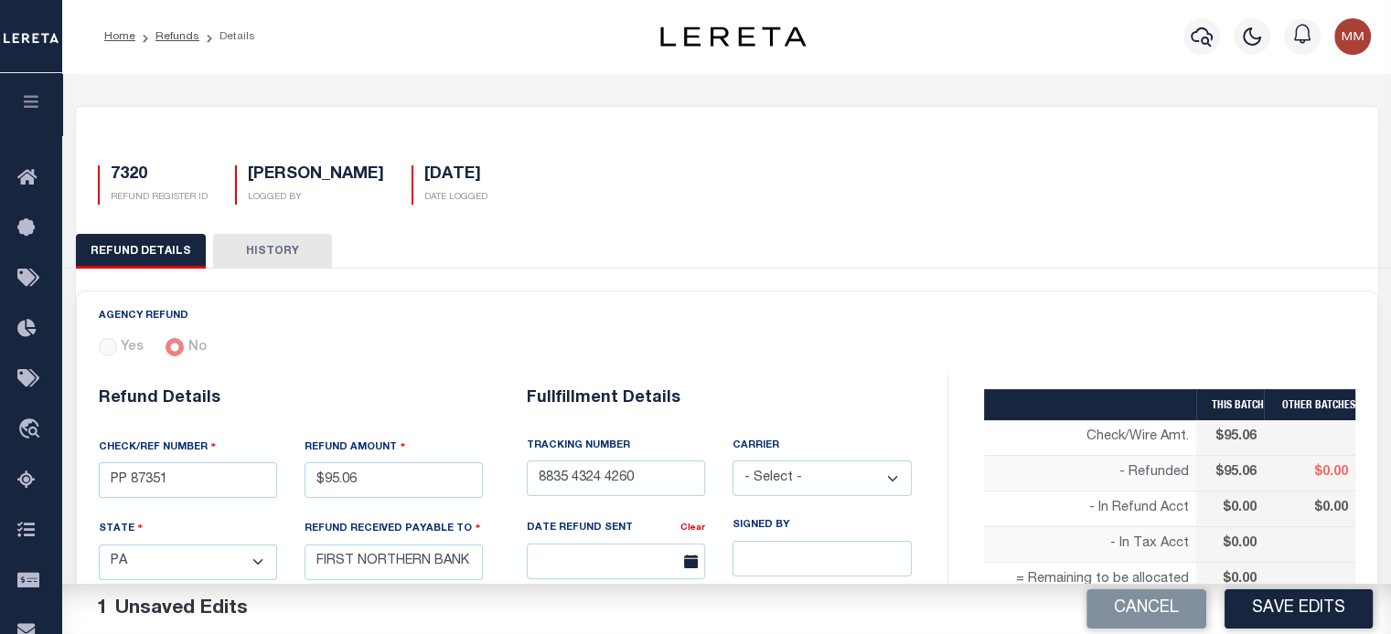
select select "FDX"
click at [732, 461] on select "- Select - Fedex USPS" at bounding box center [821, 479] width 178 height 36
click at [618, 549] on input "text" at bounding box center [616, 562] width 178 height 36
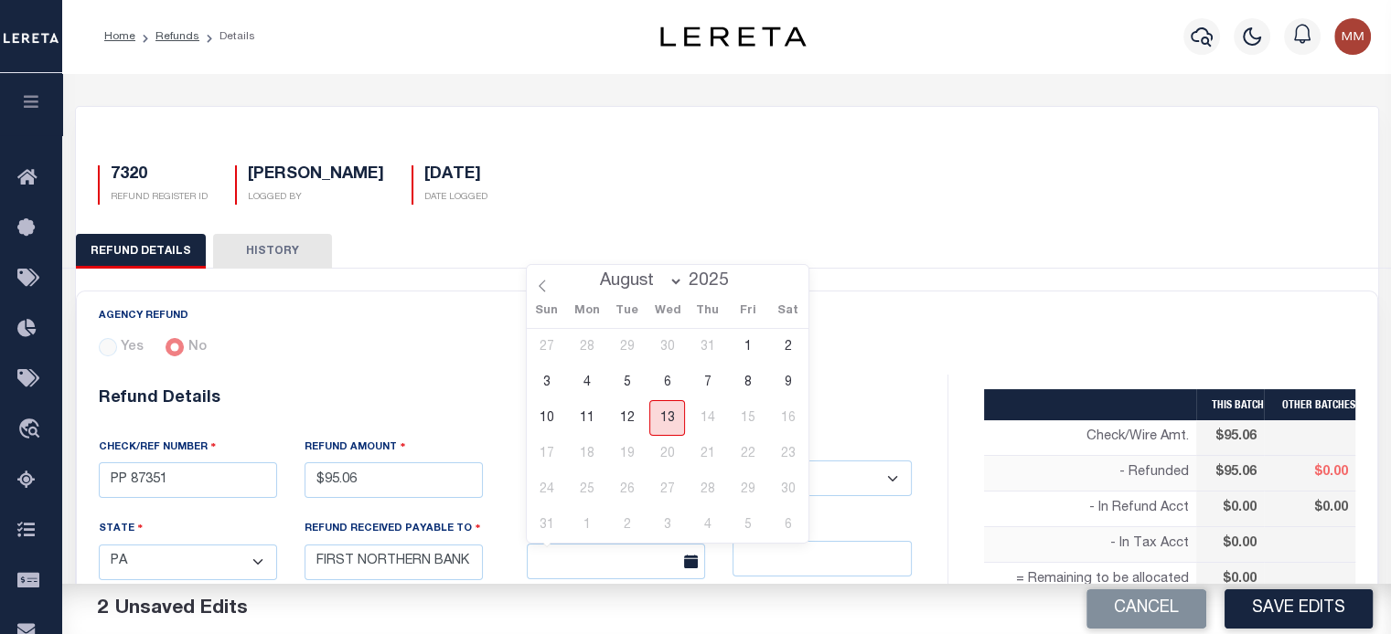
click at [670, 421] on span "13" at bounding box center [667, 418] width 36 height 36
type input "[DATE]"
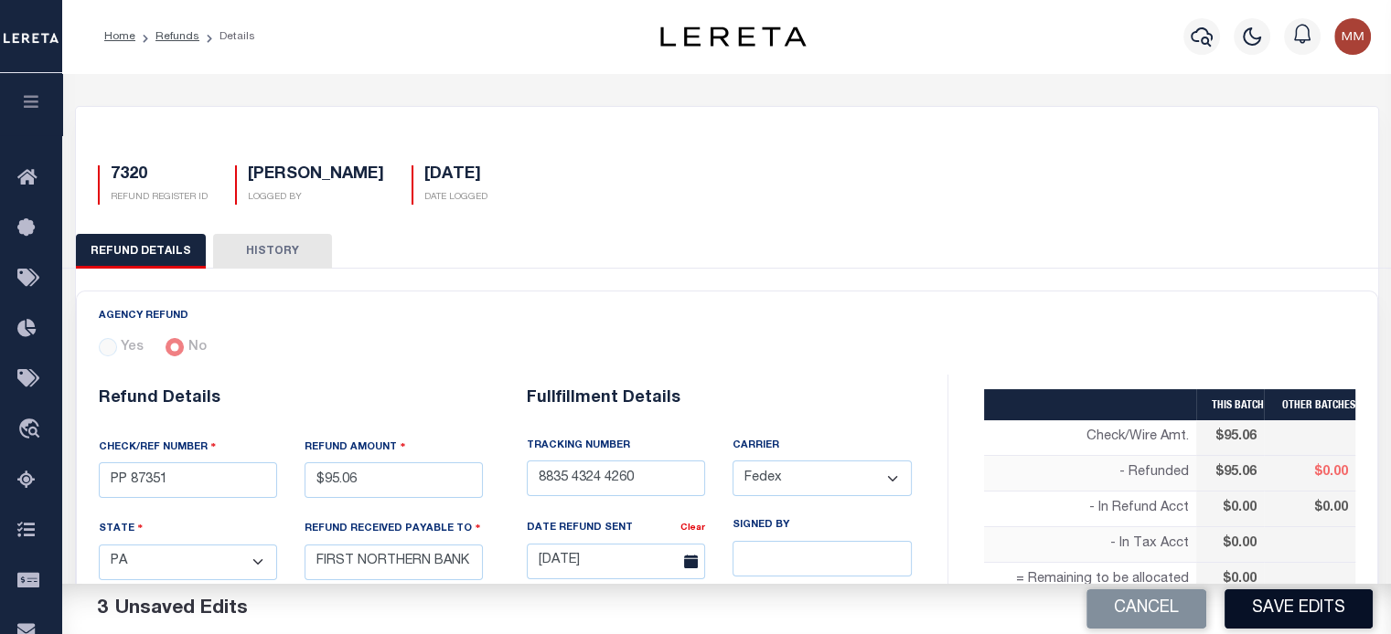
click at [1310, 601] on button "Save Edits" at bounding box center [1298, 609] width 148 height 39
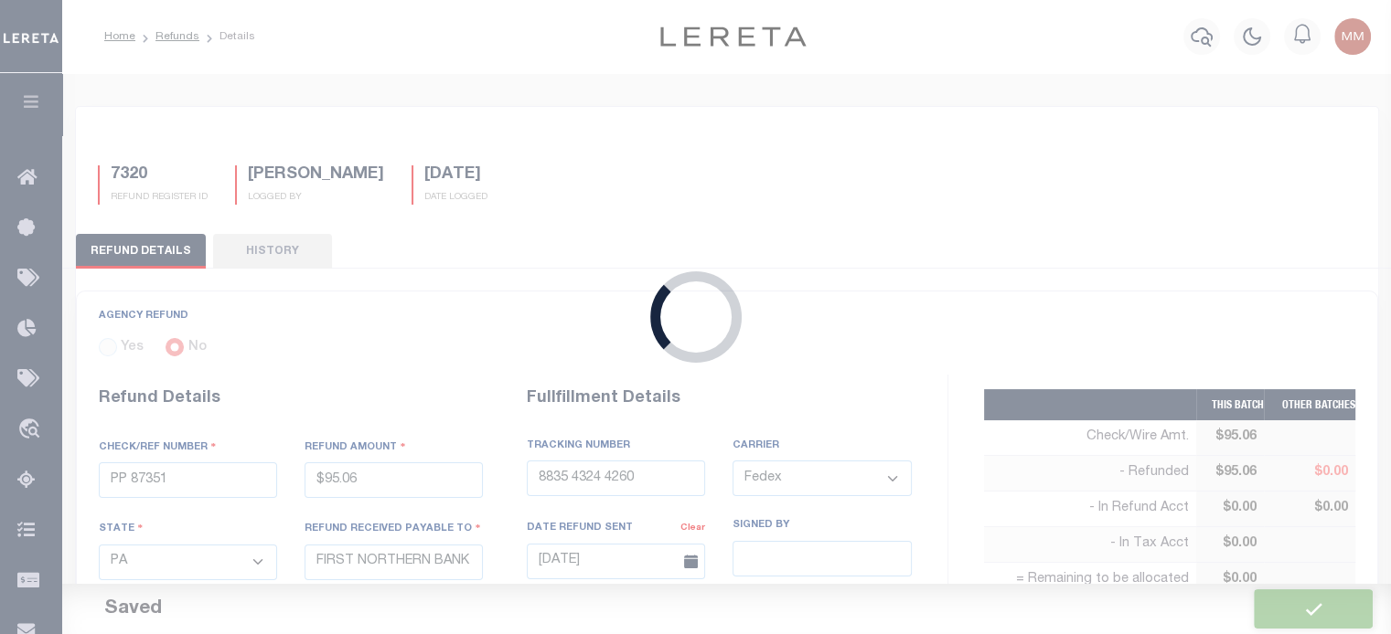
type input "$95.06"
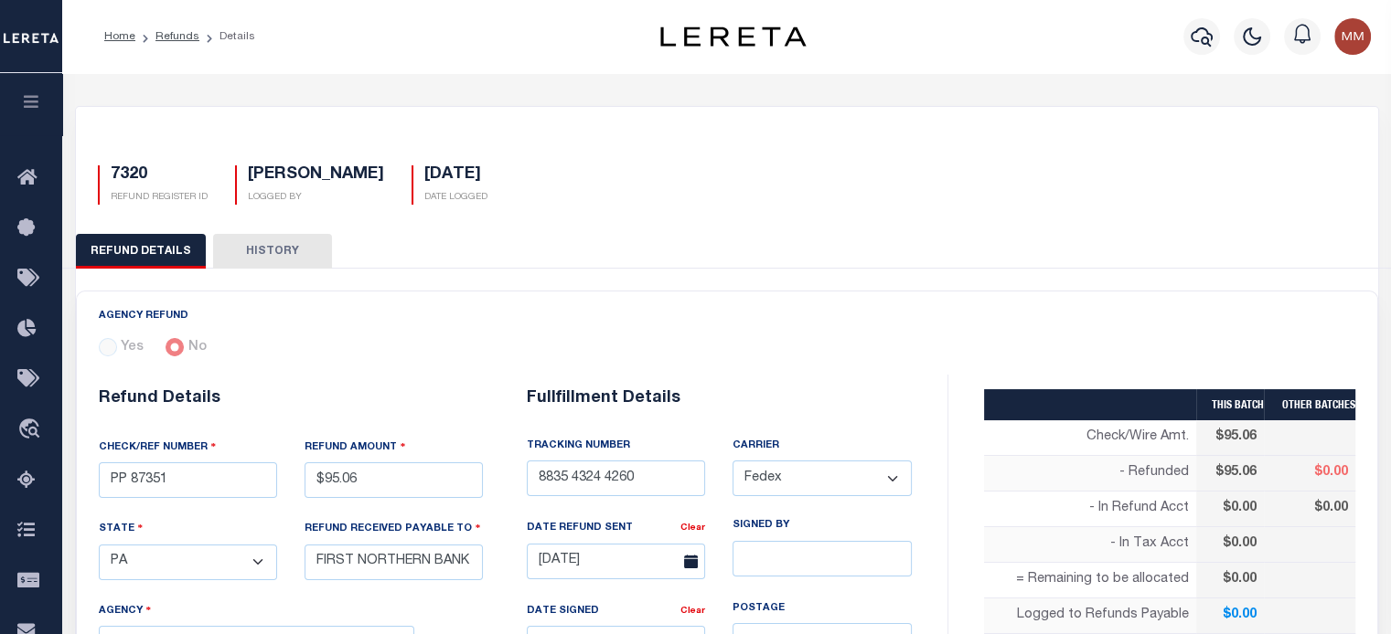
type input "7380"
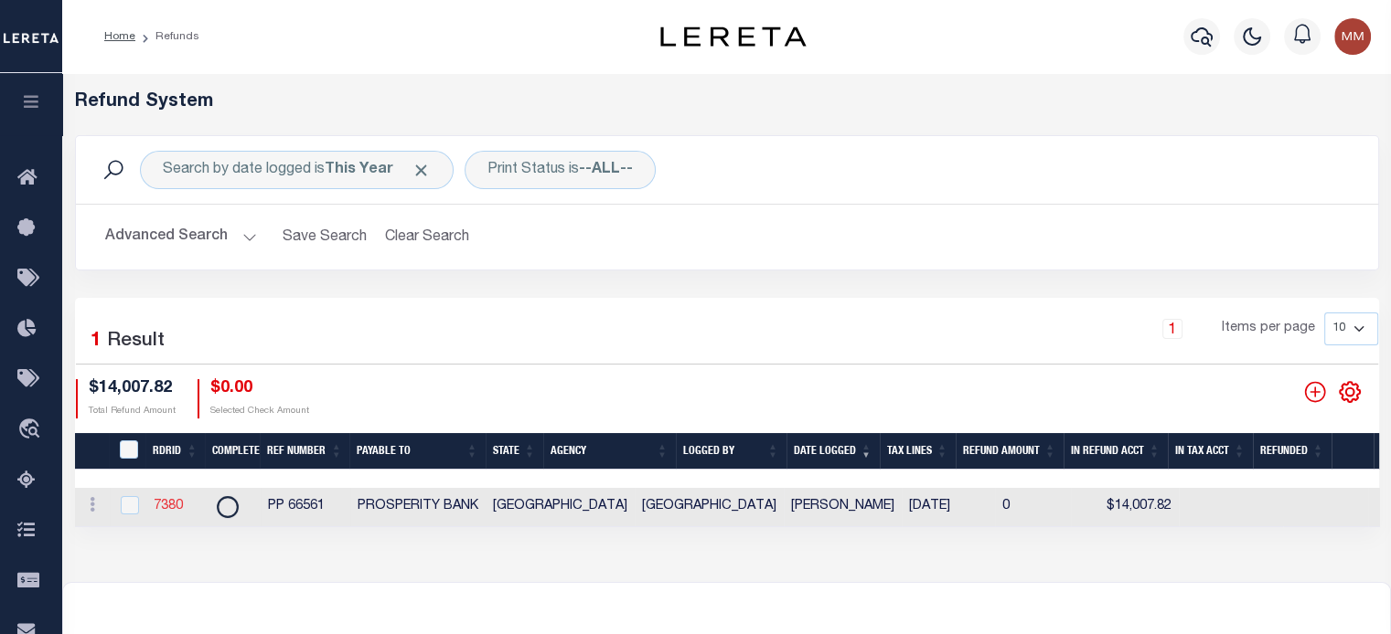
click at [174, 503] on link "7380" at bounding box center [168, 506] width 29 height 13
checkbox input "true"
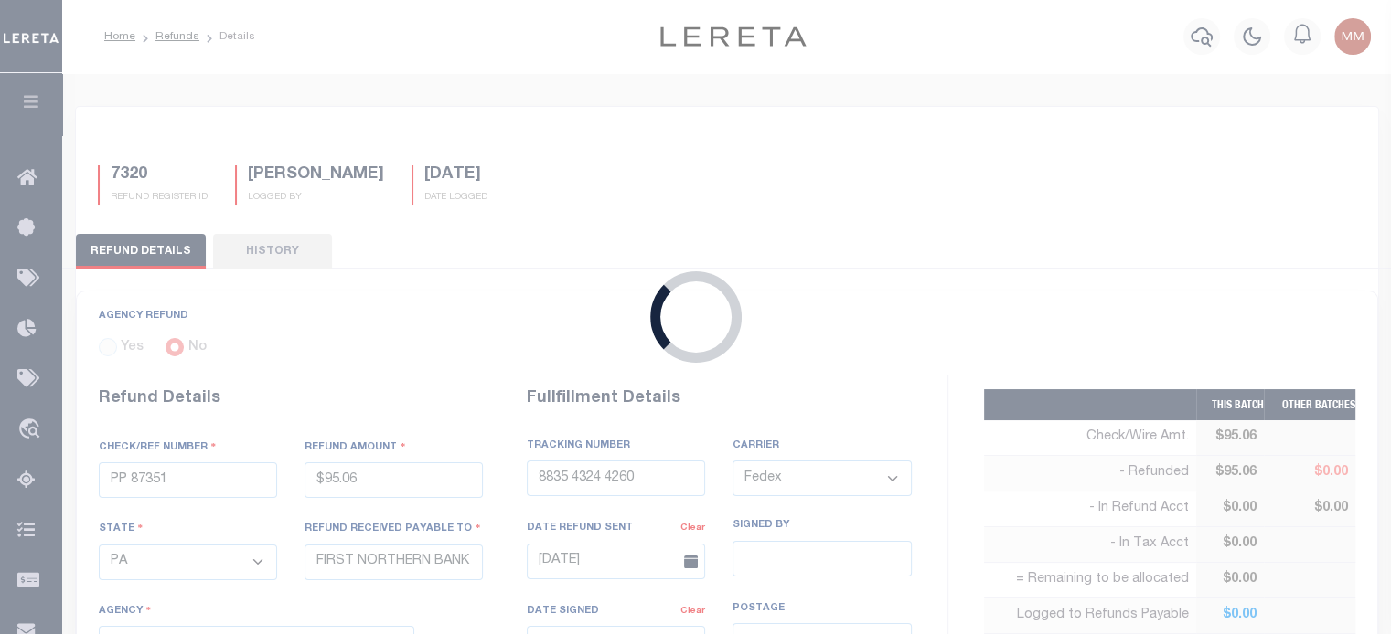
type input "PP 66561"
type input "$14,007.82"
select select "[GEOGRAPHIC_DATA]"
type input "PROSPERITY BANK"
select select
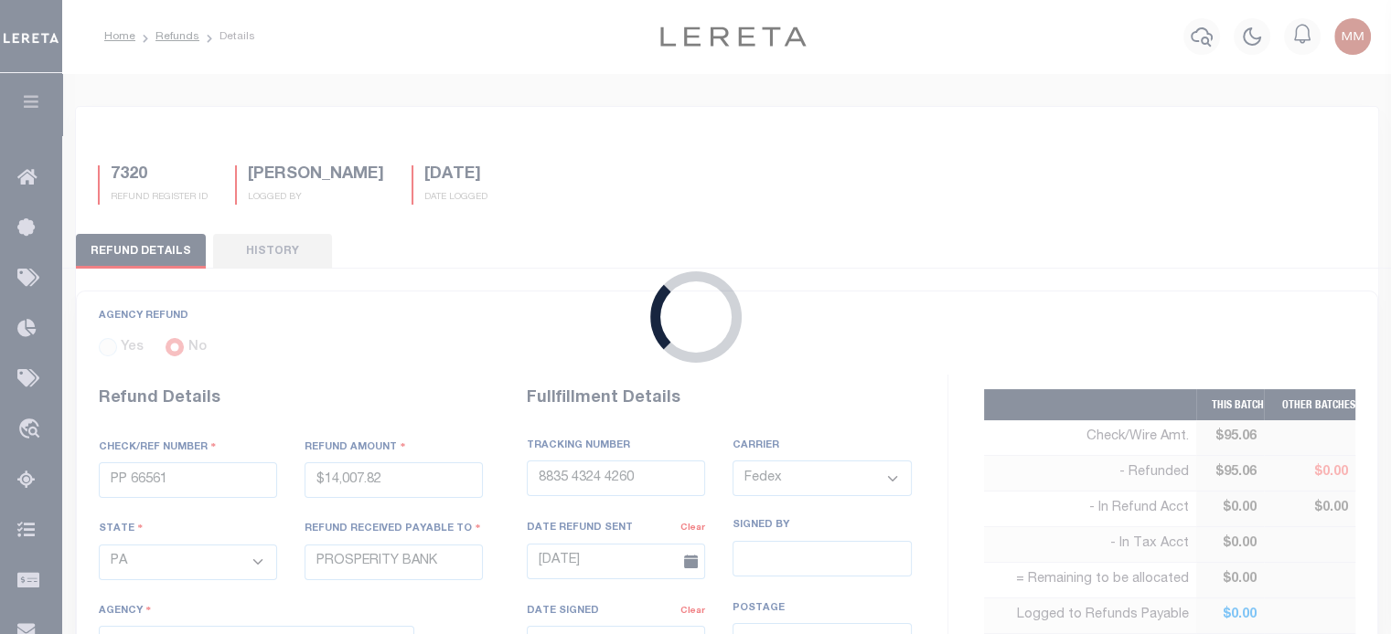
select select "[PERSON_NAME]"
select select
type textarea "THIS IS FROM THE RFR REPORT. PER JOHN AND JANET FOSS NO REFUND IS DUE ON THIS."
type input "07/21/2025"
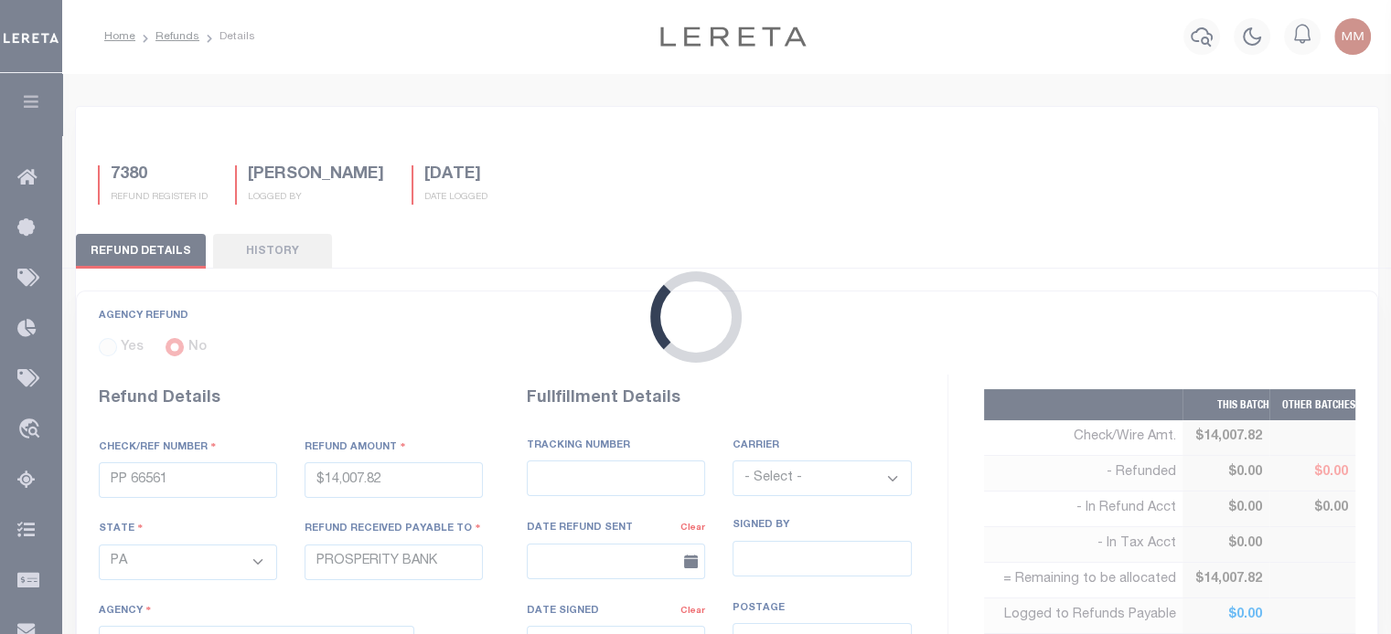
select select "4843900000"
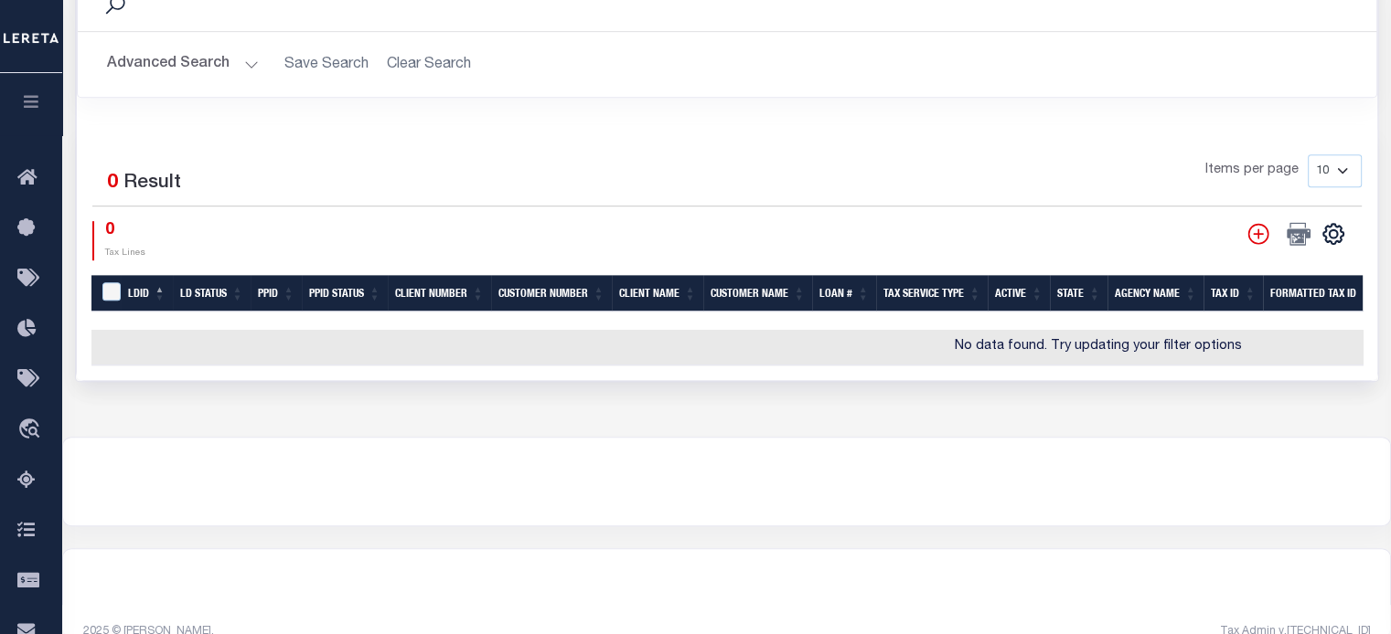
scroll to position [647, 0]
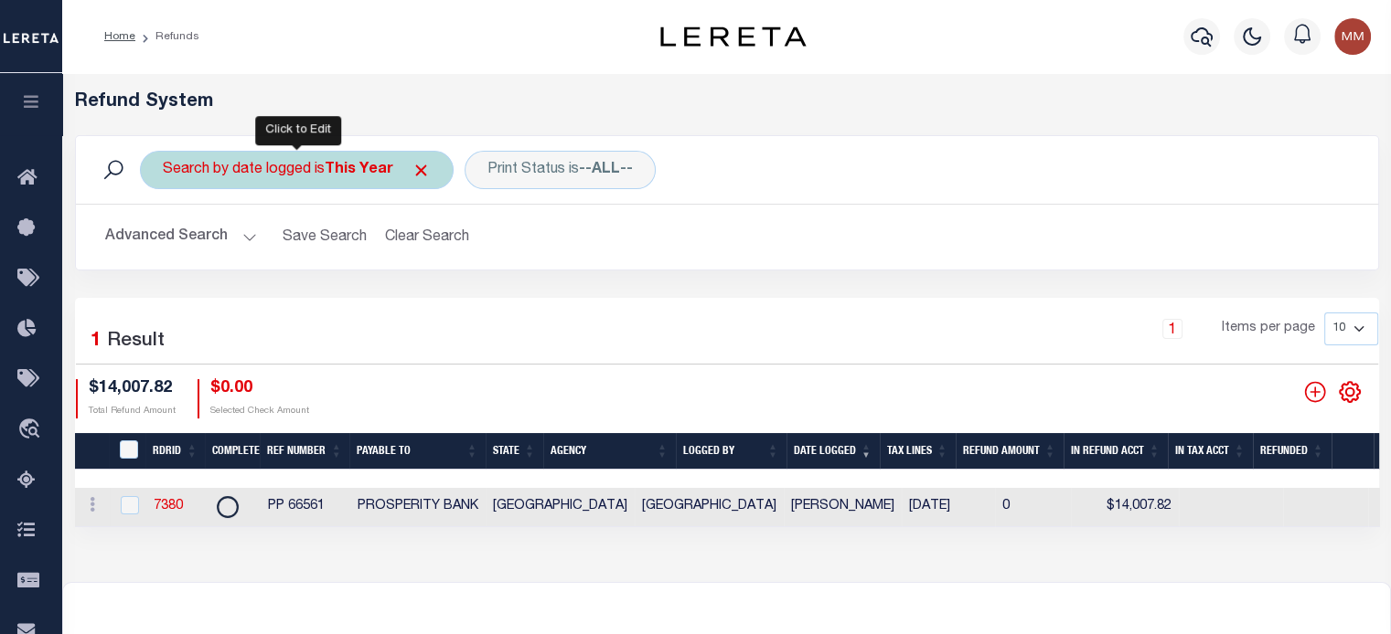
click at [305, 173] on div "Search by date logged is This Year" at bounding box center [297, 170] width 314 height 38
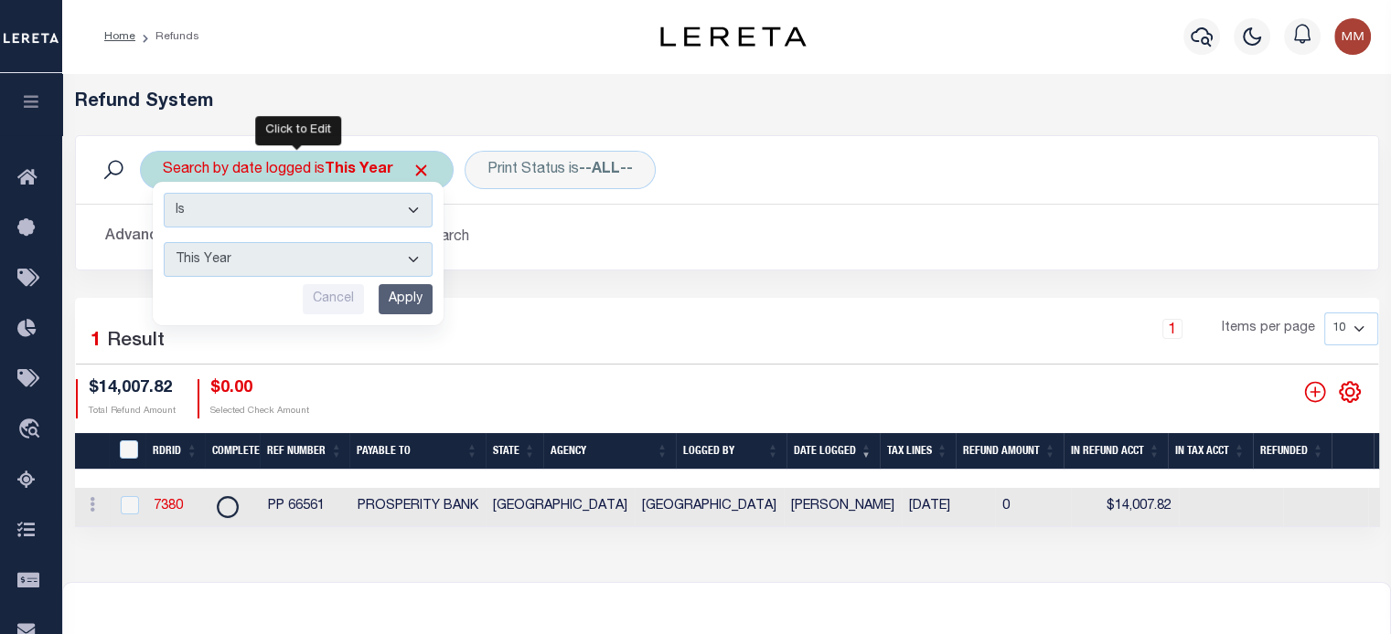
click at [297, 263] on select "This Month Last Month Last Three Months This Year Last Year" at bounding box center [298, 259] width 269 height 35
select select "Last Year"
click at [164, 242] on select "This Month Last Month Last Three Months This Year Last Year" at bounding box center [298, 259] width 269 height 35
click at [410, 290] on input "Apply" at bounding box center [405, 299] width 54 height 30
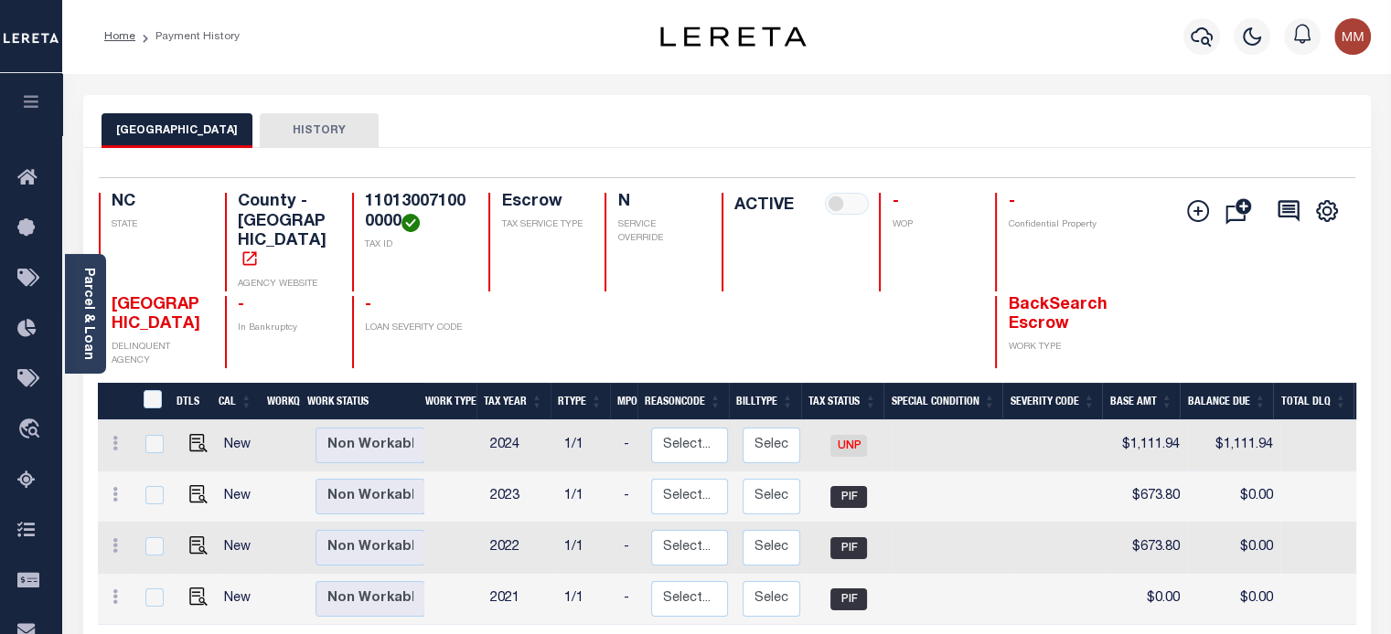
drag, startPoint x: 283, startPoint y: 130, endPoint x: 293, endPoint y: 131, distance: 10.1
click at [283, 130] on button "HISTORY" at bounding box center [319, 130] width 119 height 35
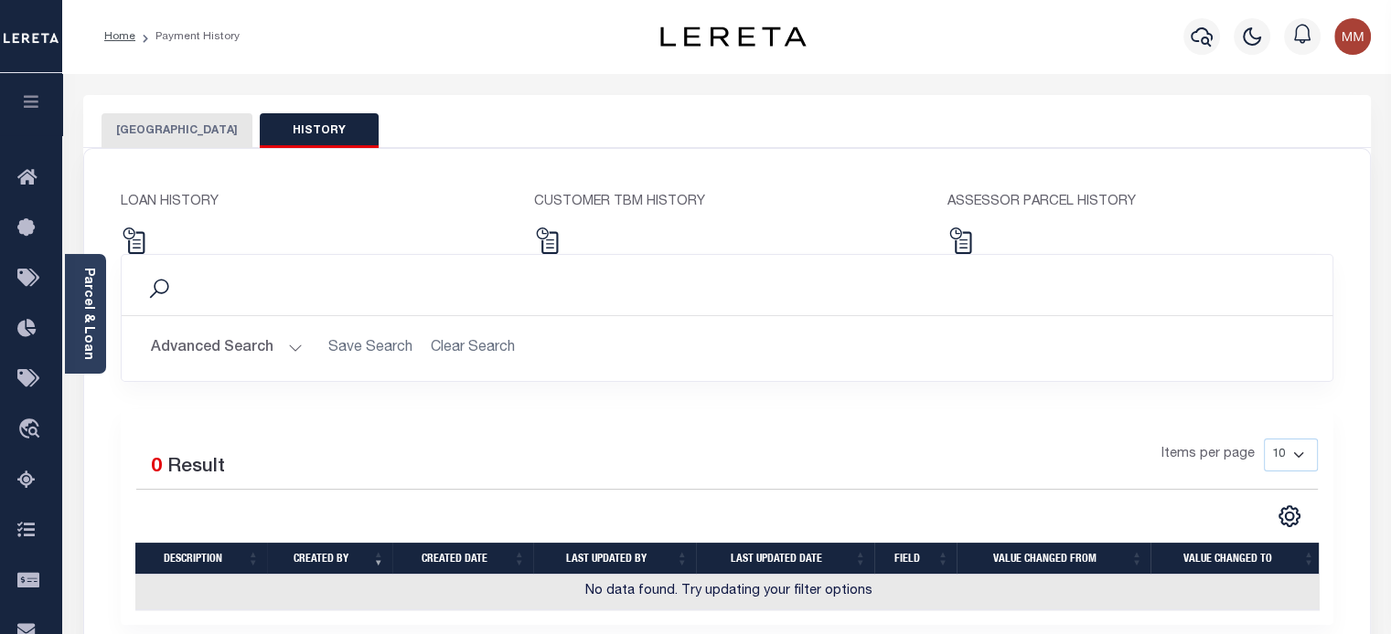
click at [173, 133] on button "CABARRUS COUNTY" at bounding box center [176, 130] width 151 height 35
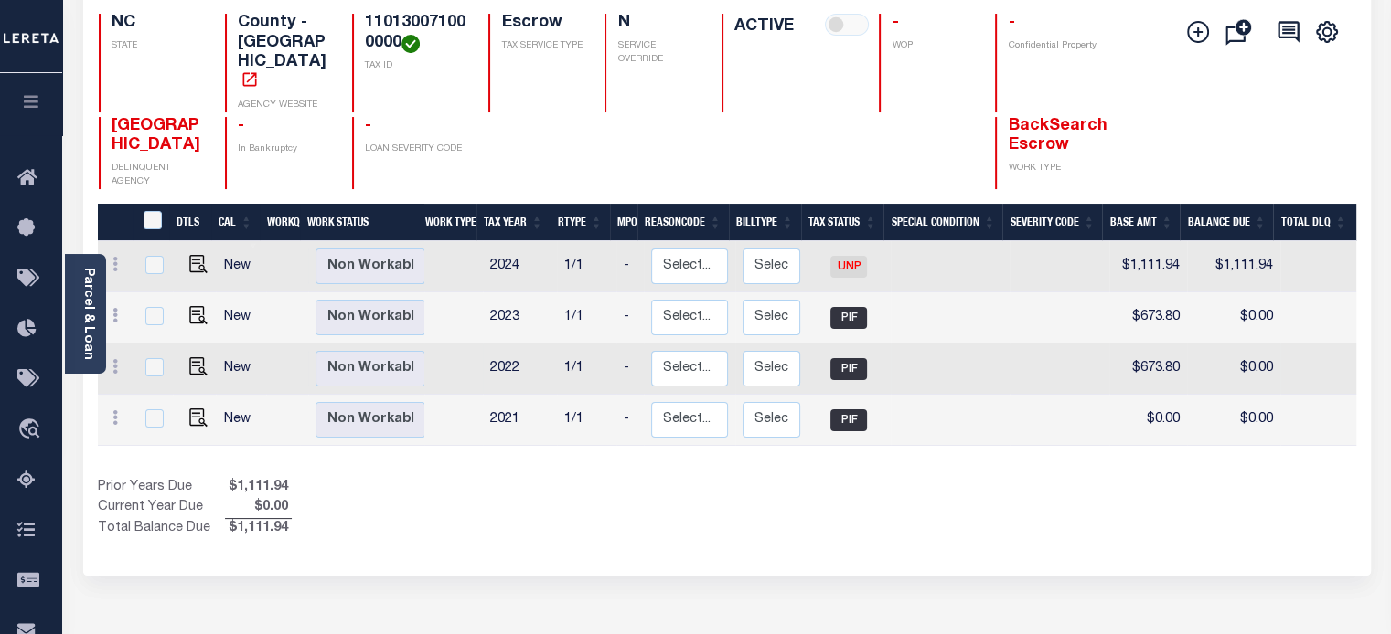
scroll to position [183, 0]
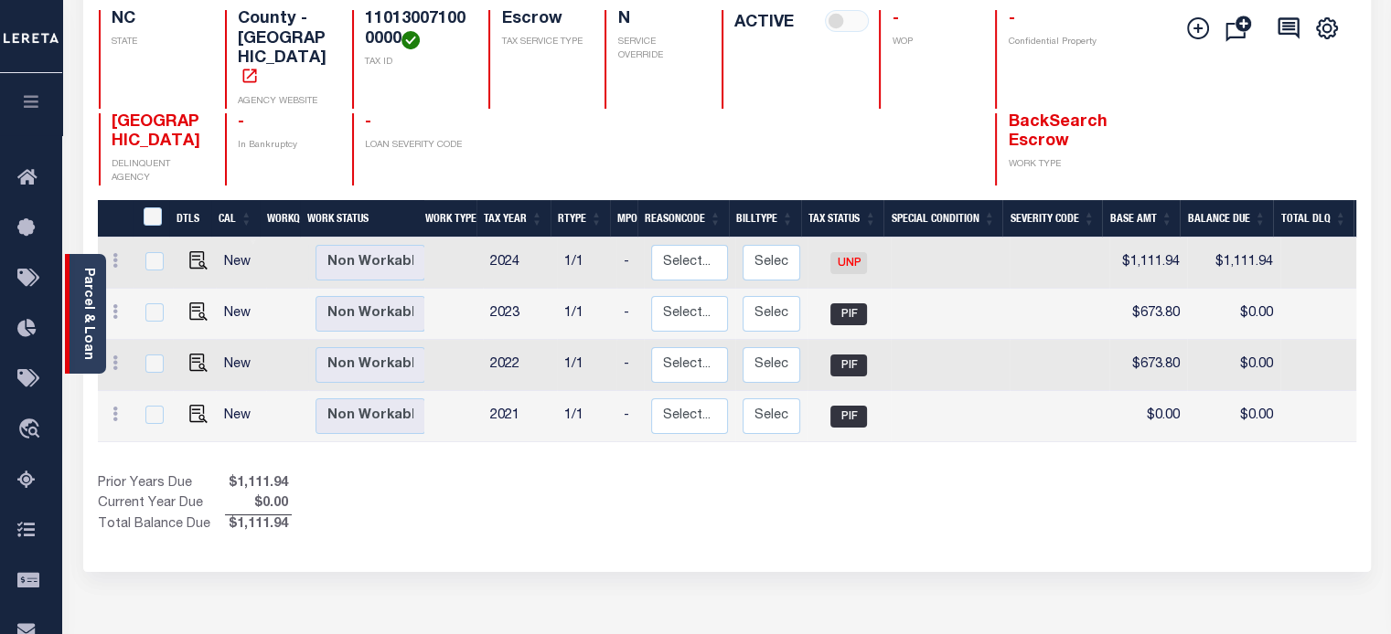
click at [78, 279] on div "Parcel & Loan" at bounding box center [85, 314] width 41 height 120
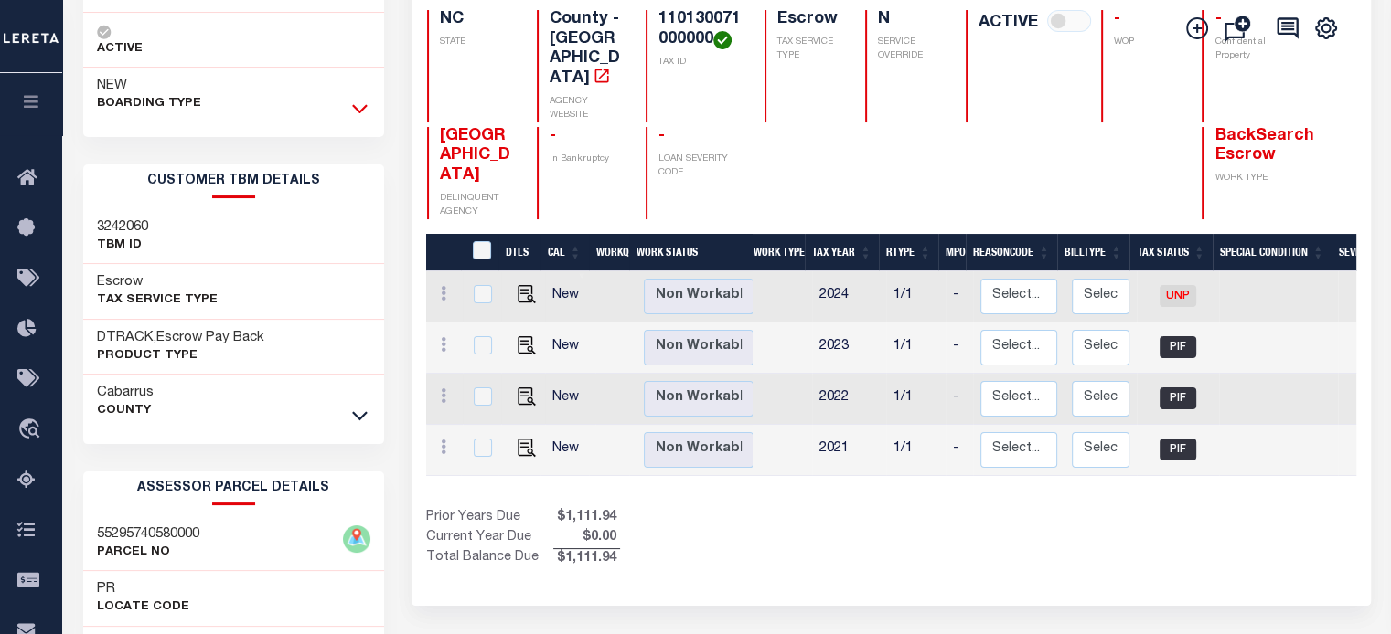
click at [352, 107] on icon at bounding box center [360, 108] width 16 height 19
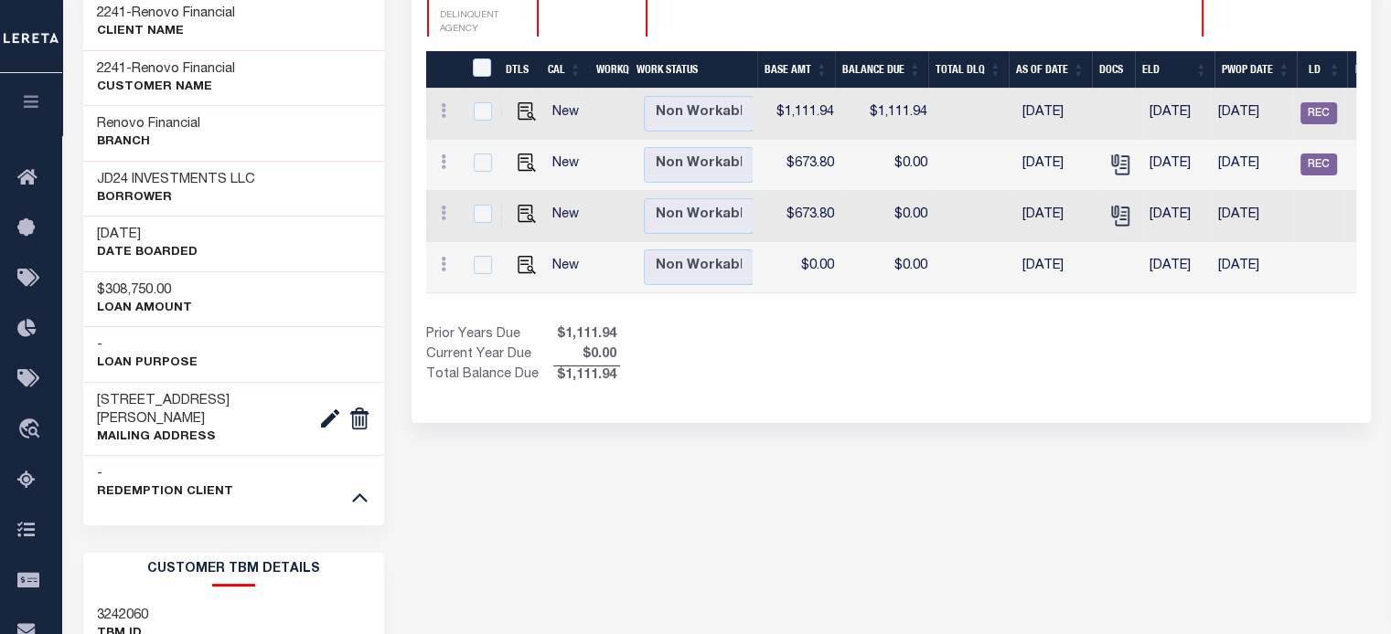
scroll to position [0, 0]
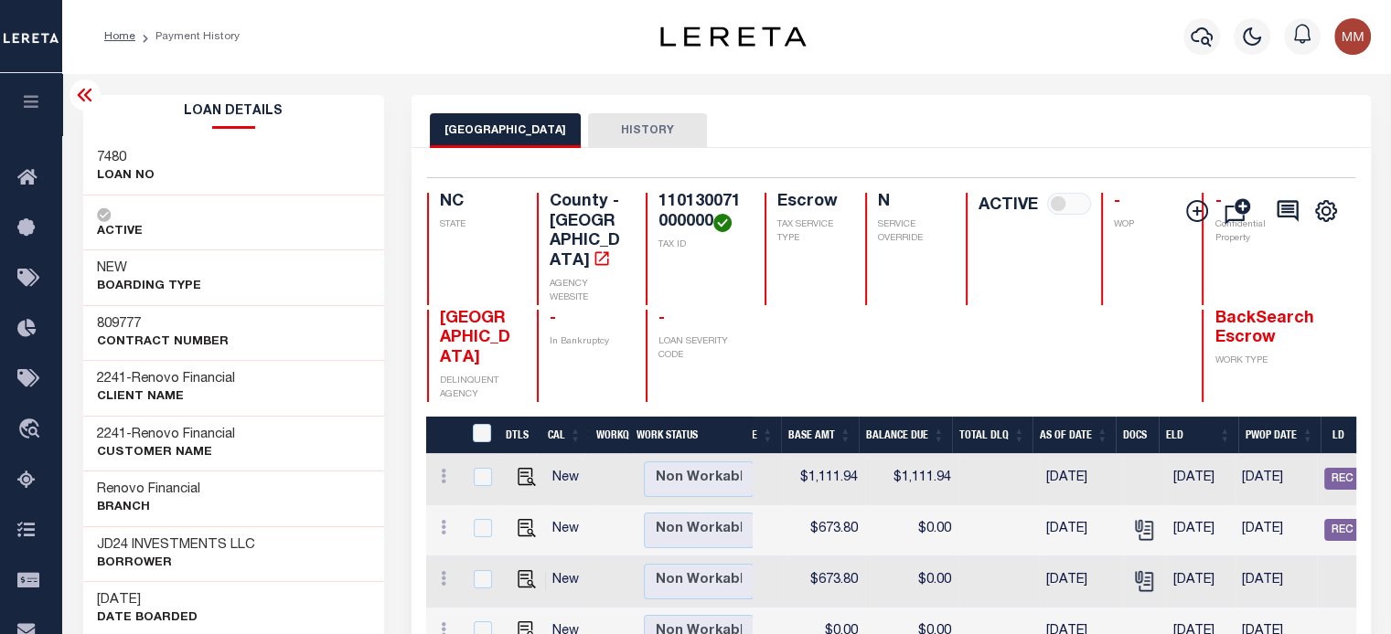
click at [297, 166] on div "7480 LOAN NO" at bounding box center [234, 168] width 302 height 56
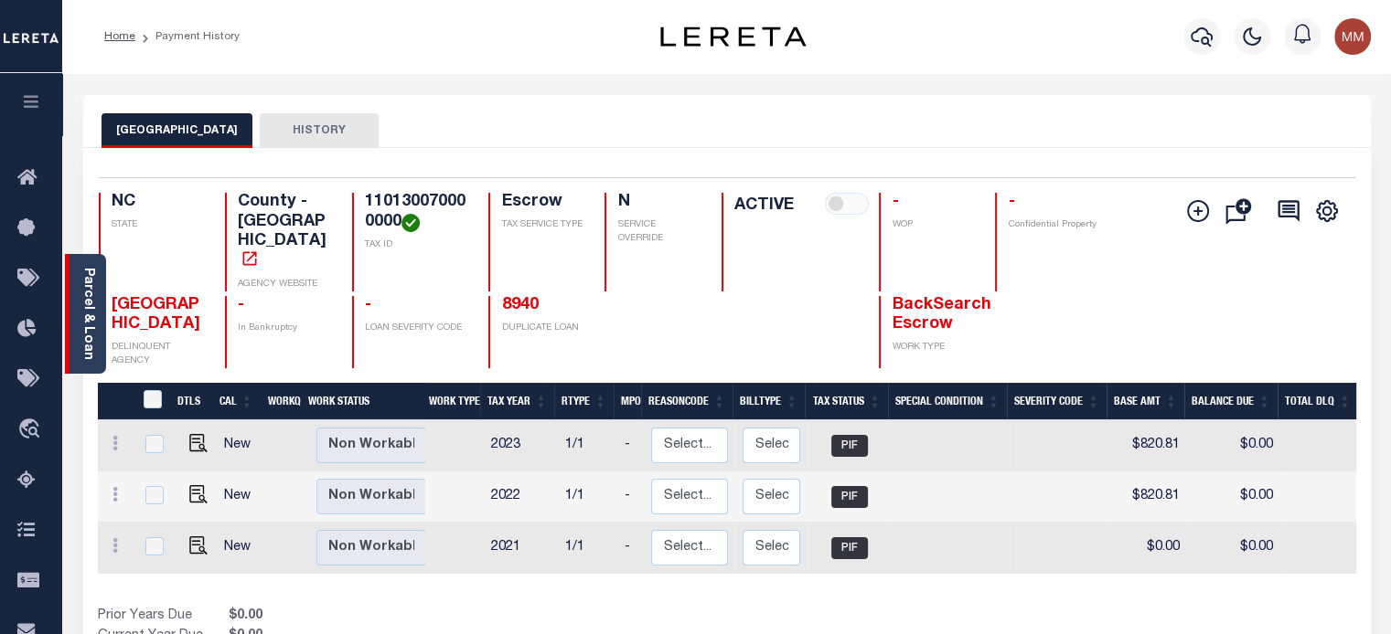
click at [84, 322] on link "Parcel & Loan" at bounding box center [87, 314] width 13 height 92
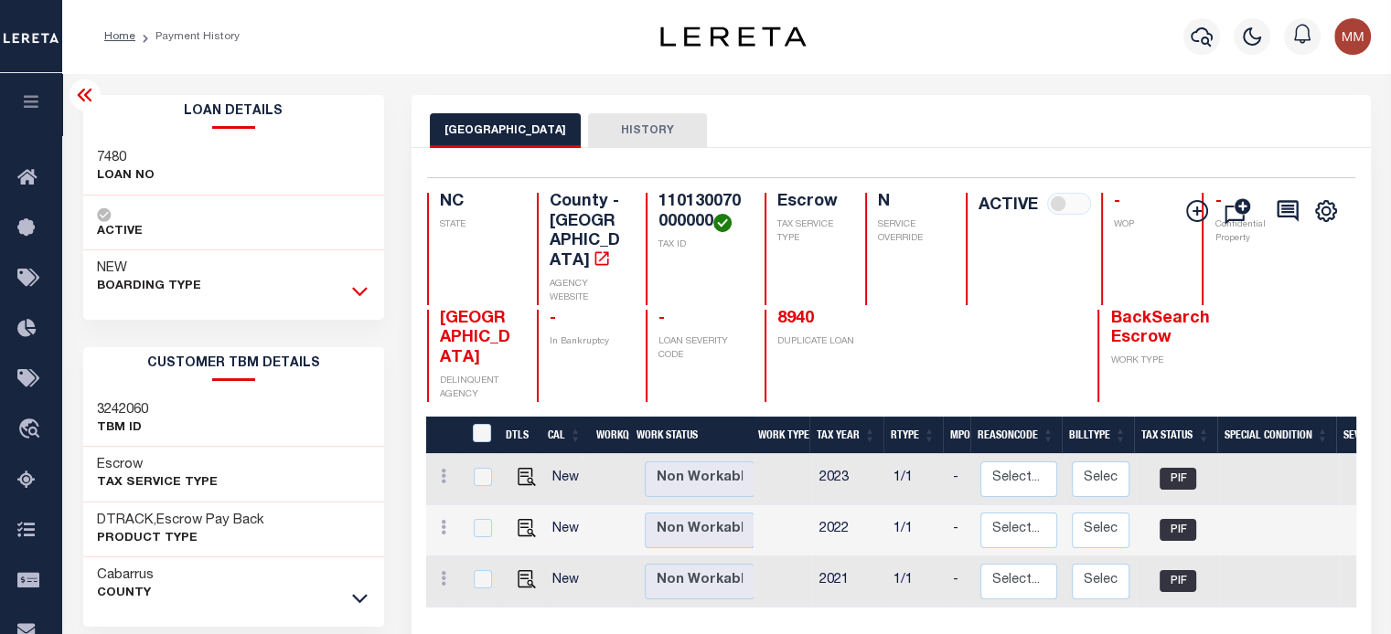
click at [357, 290] on icon at bounding box center [360, 291] width 16 height 19
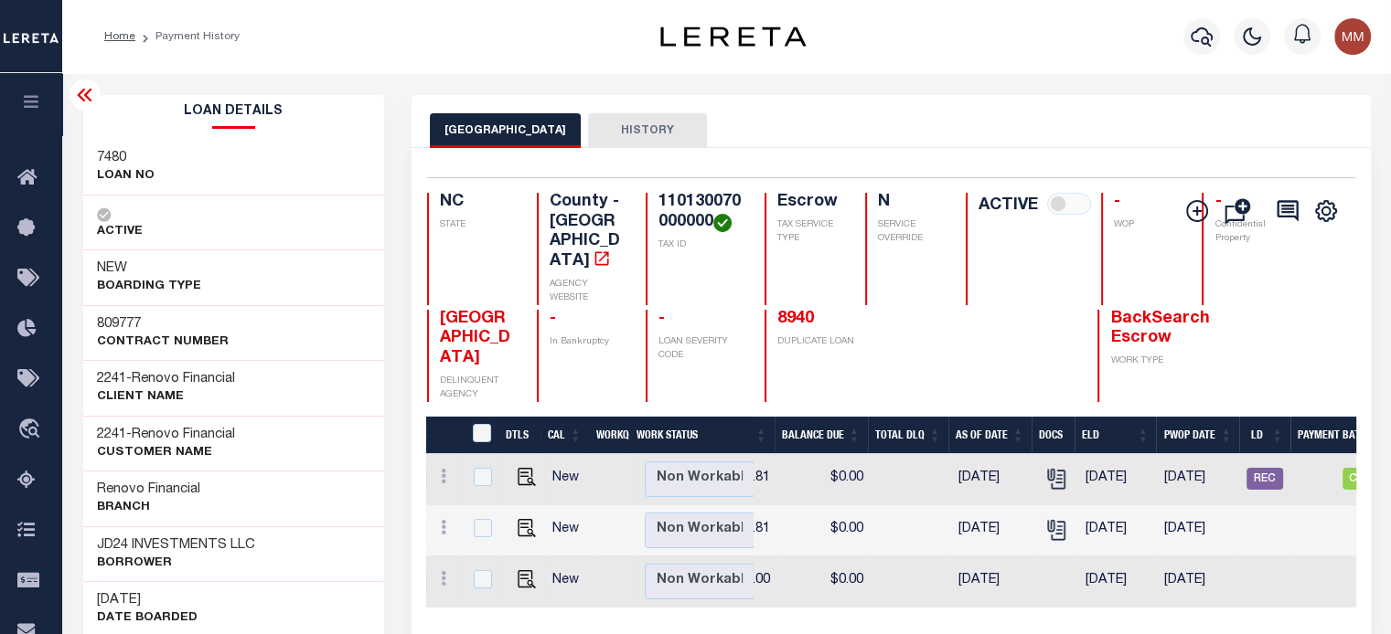
scroll to position [0, 869]
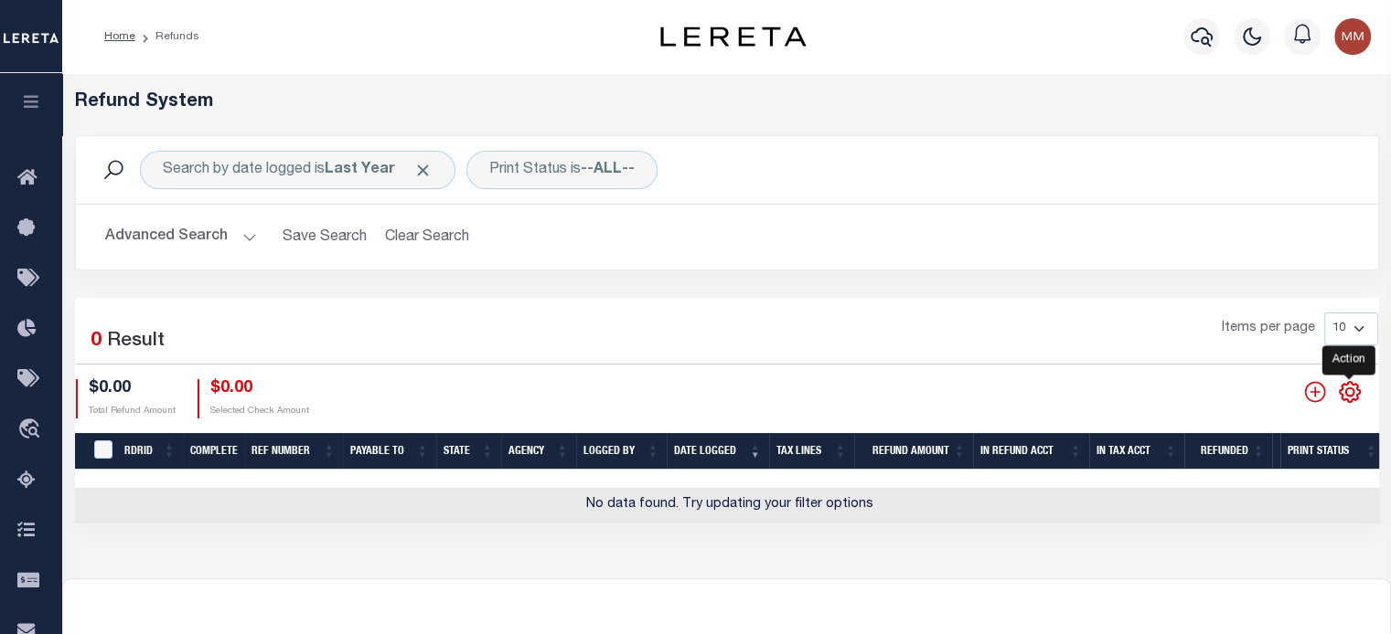
click at [1338, 393] on icon "" at bounding box center [1350, 392] width 24 height 24
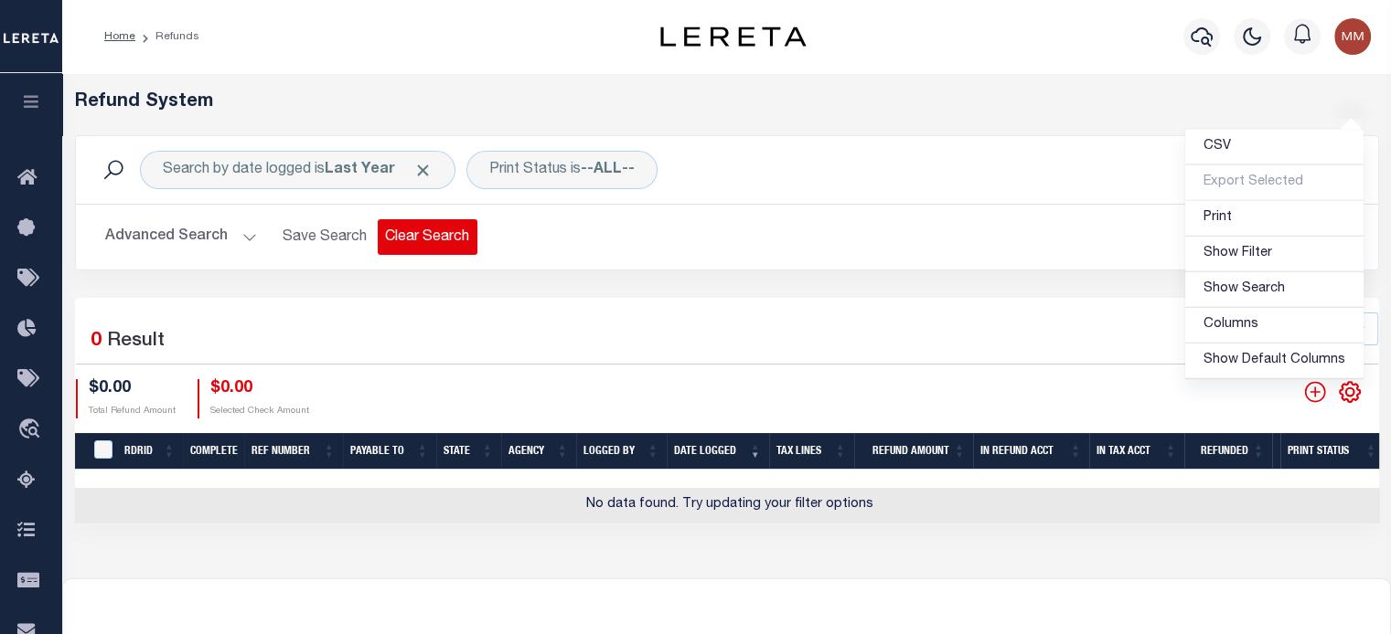
click at [442, 231] on button "Clear Search" at bounding box center [428, 237] width 100 height 36
click at [442, 231] on div "Search by date logged is Last Year Print Status is --ALL-- Search Advanced Sear…" at bounding box center [726, 216] width 1331 height 163
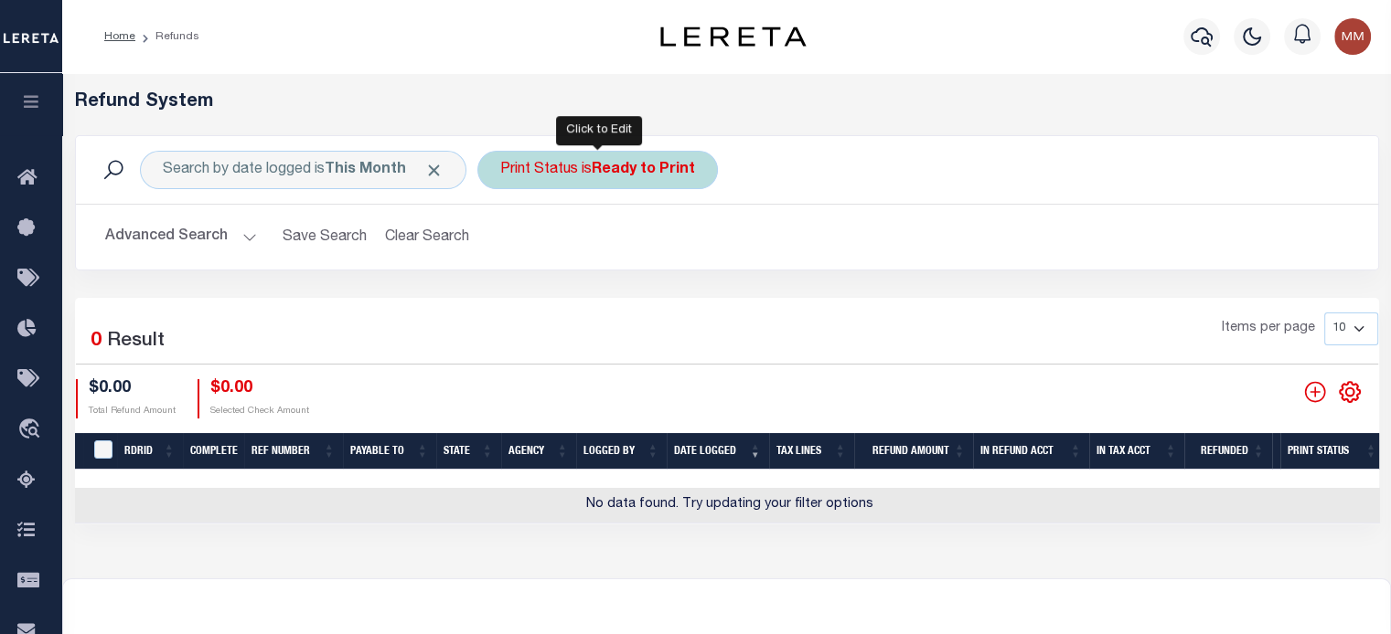
click at [586, 181] on div "Print Status is Ready to Print" at bounding box center [597, 170] width 240 height 38
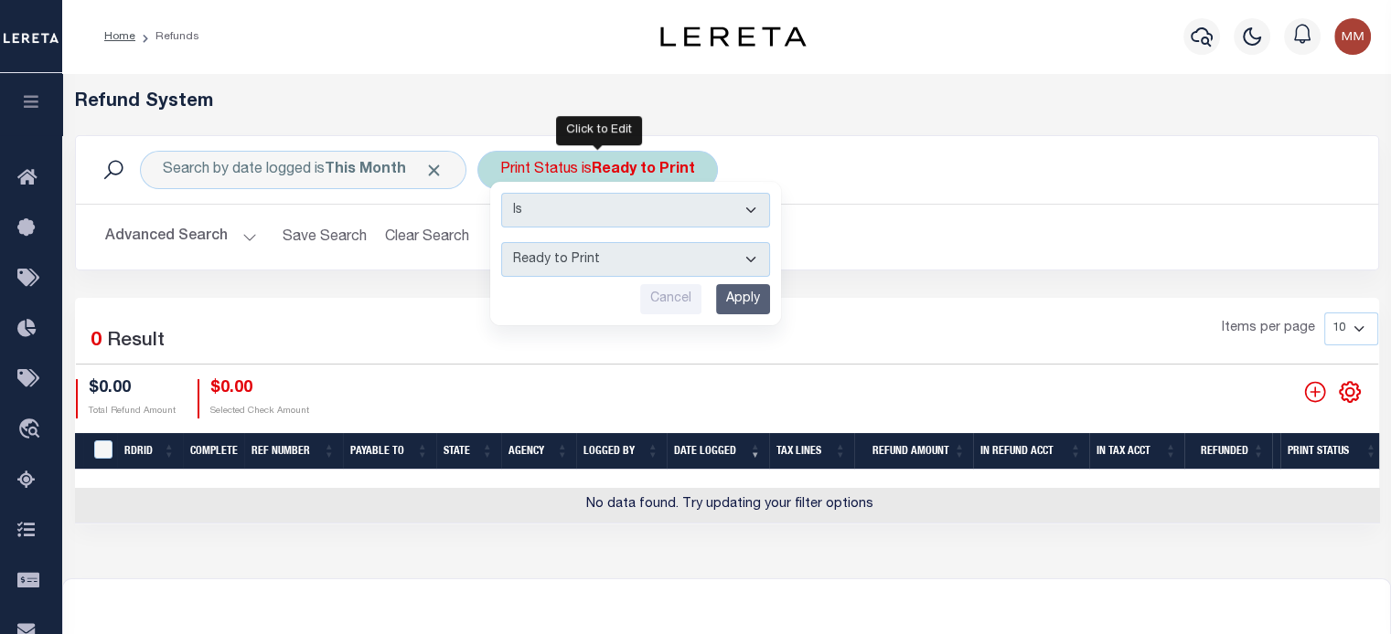
click at [566, 253] on select "--ALL-- Ready to Write Ready to Print Printed" at bounding box center [635, 259] width 269 height 35
select select "Printed"
click at [501, 242] on select "--ALL-- Ready to Write Ready to Print Printed" at bounding box center [635, 259] width 269 height 35
click at [750, 293] on input "Apply" at bounding box center [743, 299] width 54 height 30
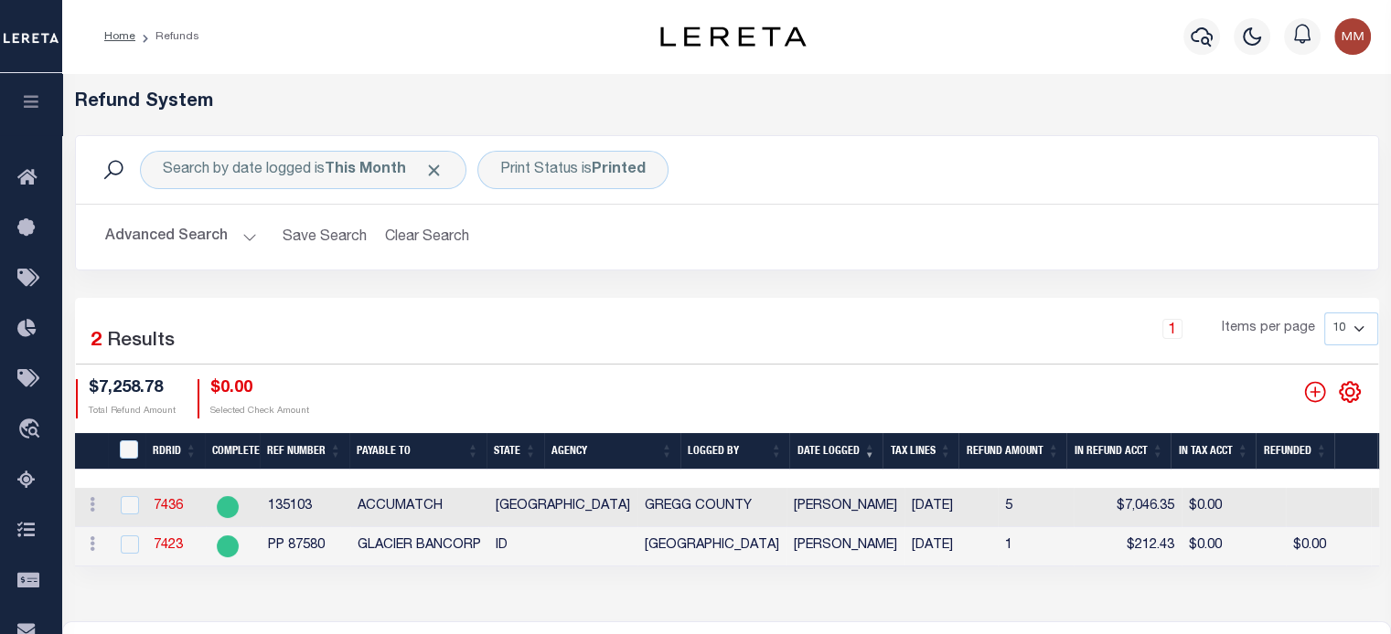
scroll to position [91, 0]
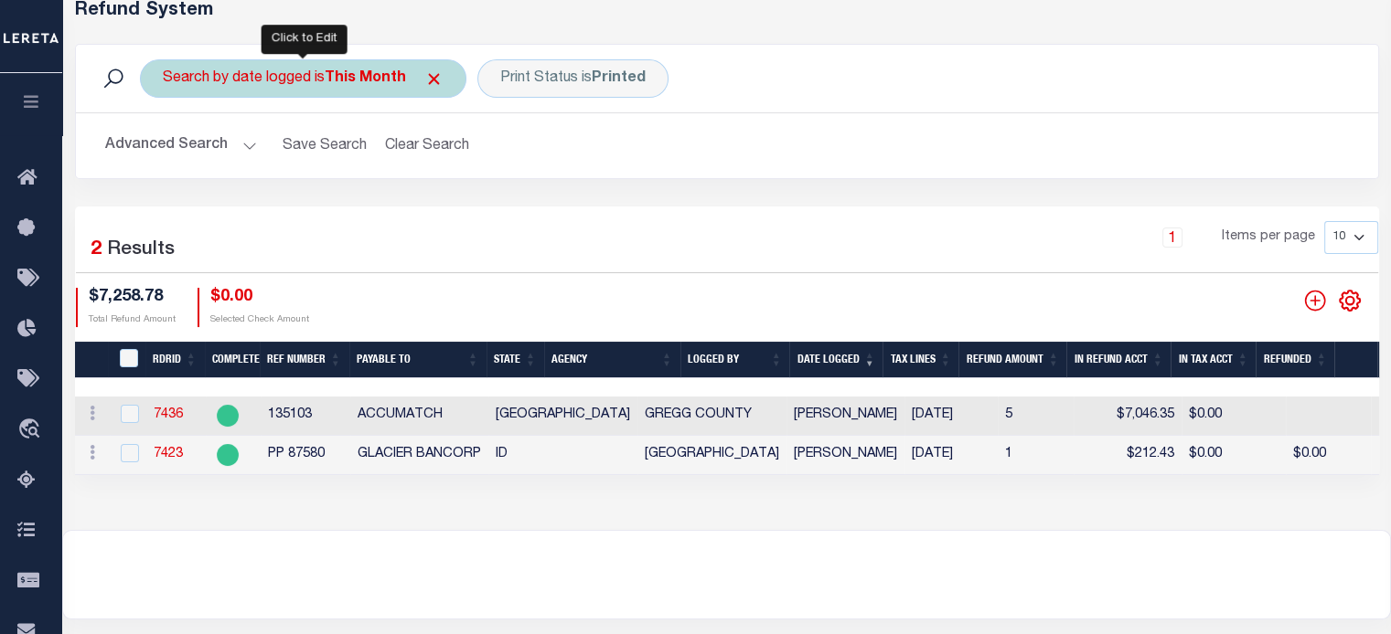
click at [256, 77] on div "Search by date logged is This Month" at bounding box center [303, 78] width 326 height 38
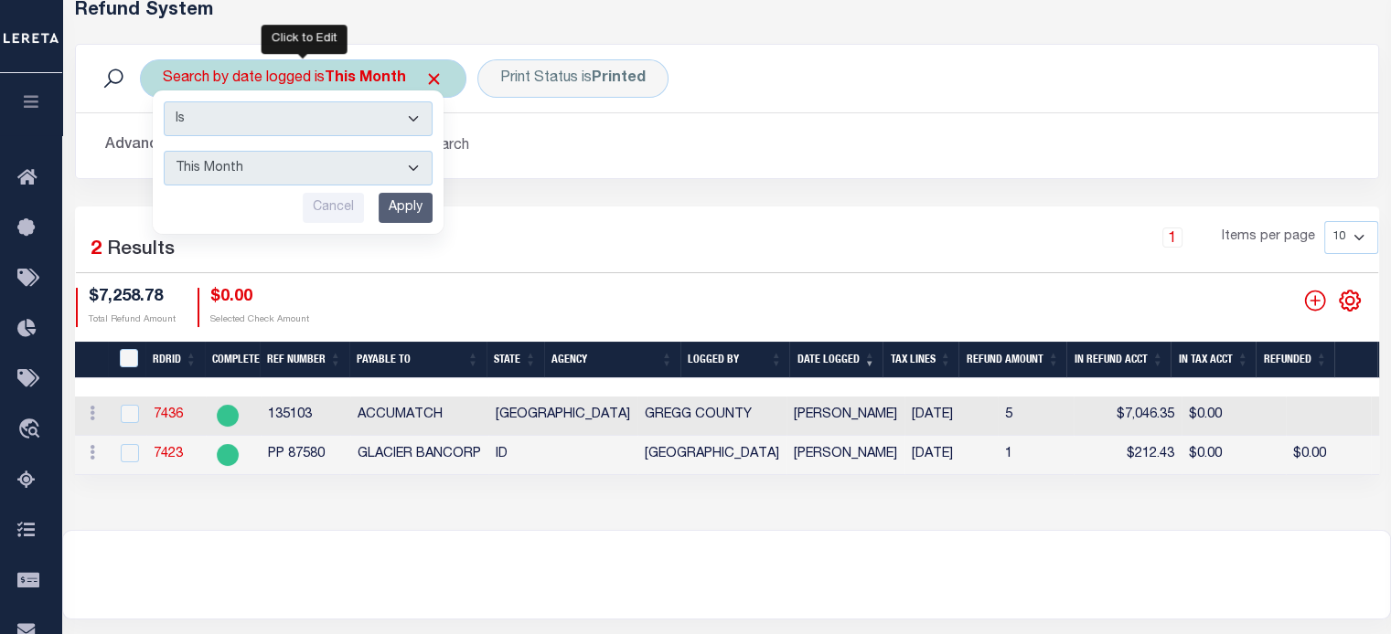
click at [221, 165] on select "This Month Last Month Last Three Months This Year Last Year" at bounding box center [298, 168] width 269 height 35
select select "Last Year"
click at [164, 151] on select "This Month Last Month Last Three Months This Year Last Year" at bounding box center [298, 168] width 269 height 35
click at [390, 209] on input "Apply" at bounding box center [405, 208] width 54 height 30
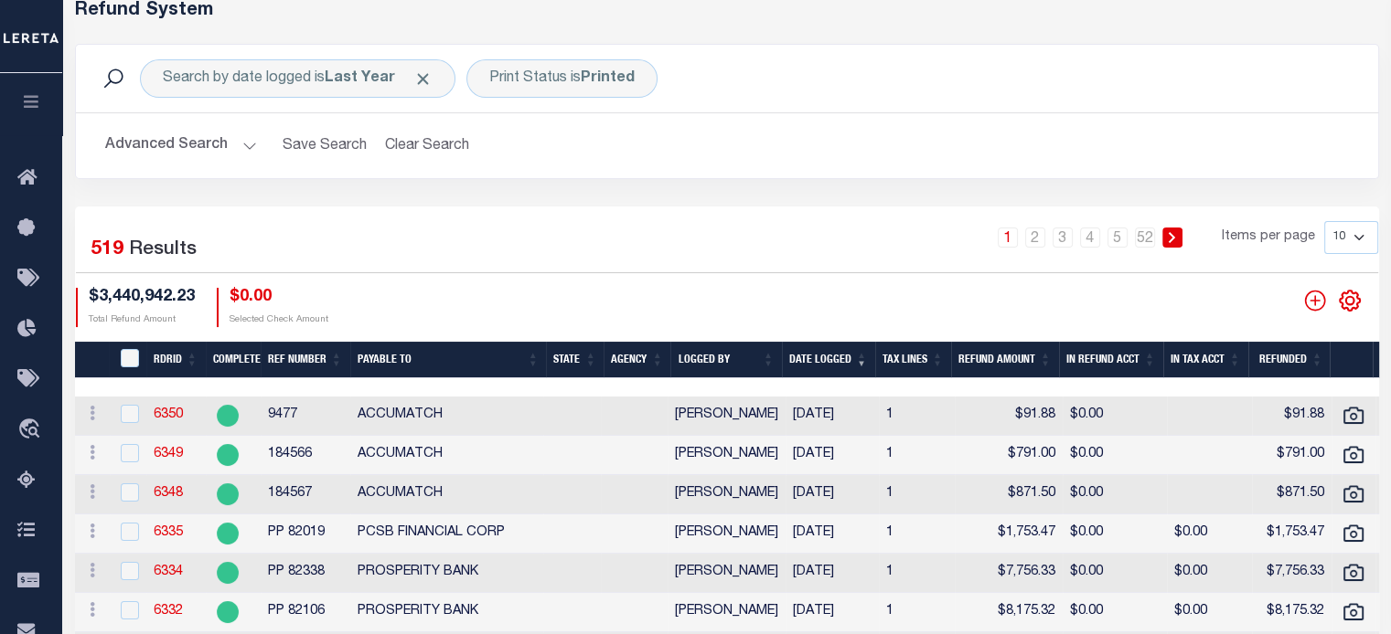
click at [834, 352] on th "Date Logged" at bounding box center [828, 360] width 93 height 37
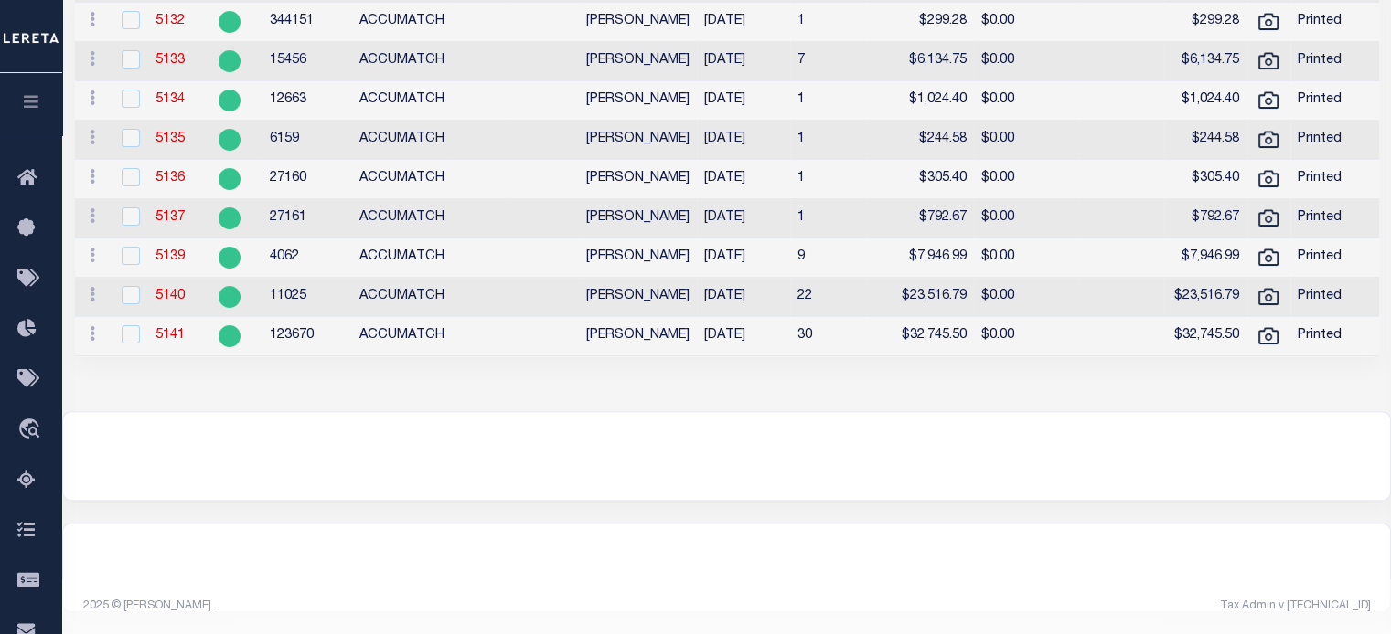
scroll to position [252, 0]
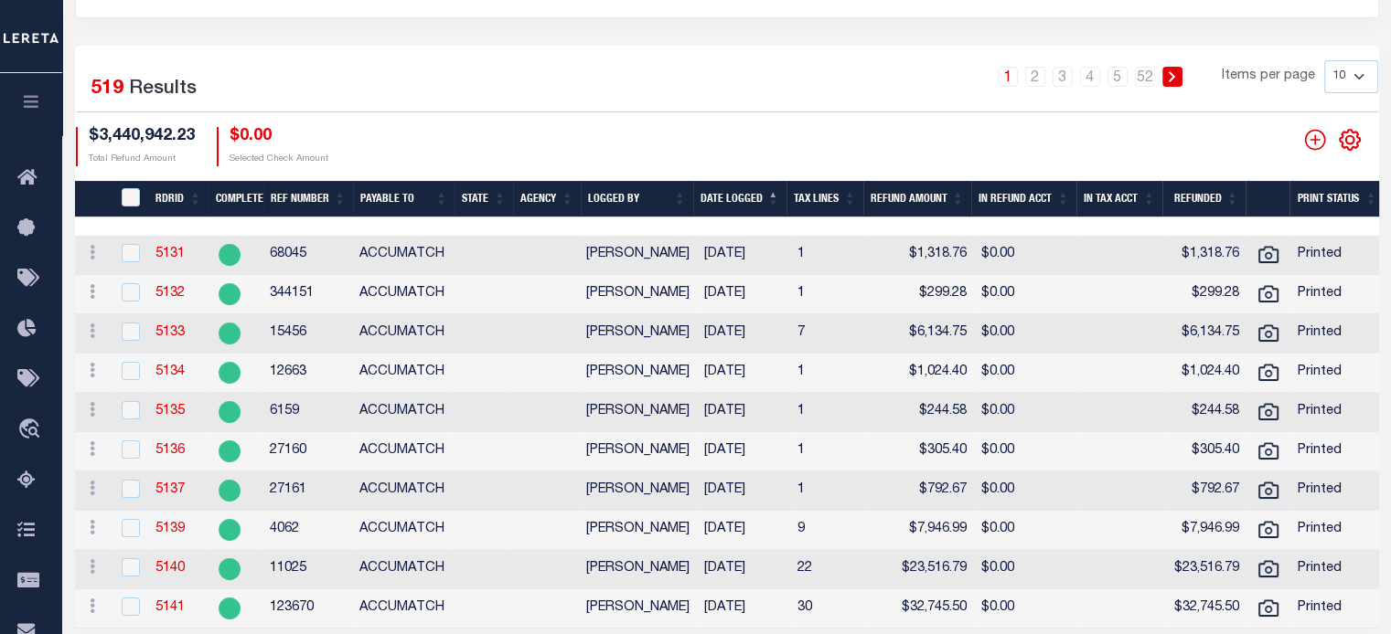
click at [1356, 78] on select "10 25 50 100" at bounding box center [1351, 76] width 54 height 33
select select "100"
click at [1324, 60] on select "10 25 50 100" at bounding box center [1351, 76] width 54 height 33
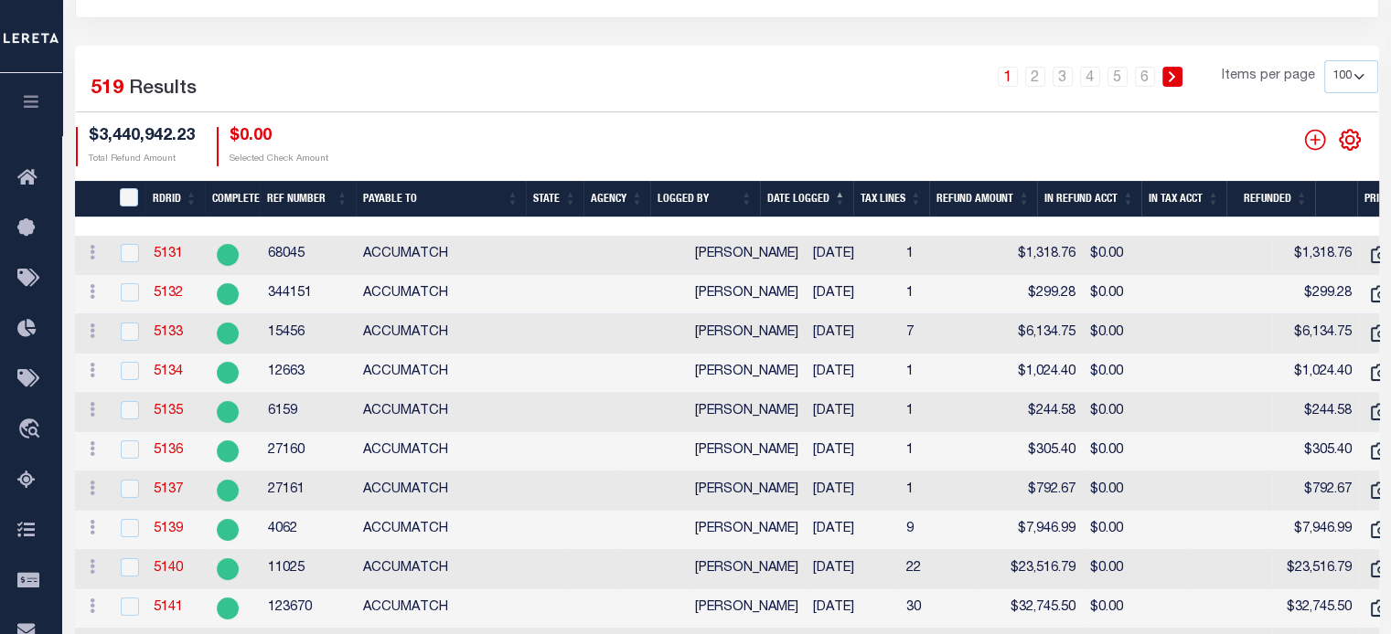
drag, startPoint x: 873, startPoint y: 224, endPoint x: 1074, endPoint y: 221, distance: 201.1
click at [1074, 221] on div at bounding box center [762, 227] width 1375 height 18
click at [1122, 78] on link "5" at bounding box center [1117, 77] width 20 height 20
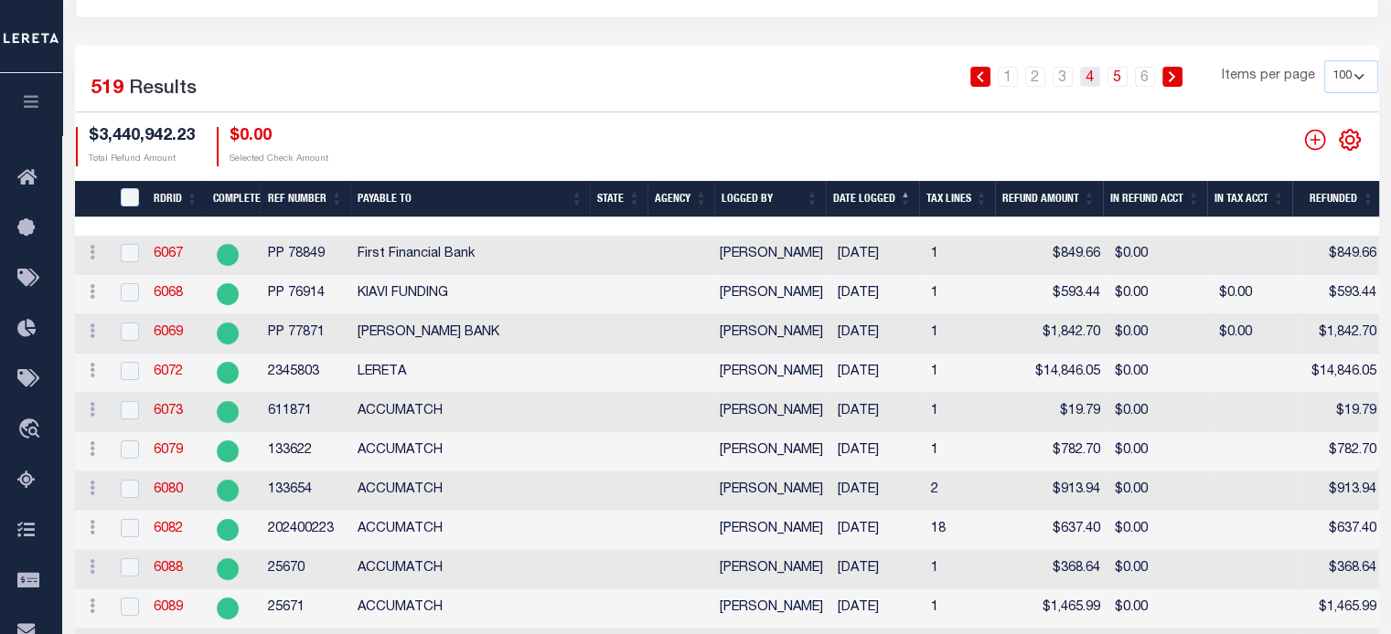
click at [1094, 81] on link "4" at bounding box center [1090, 77] width 20 height 20
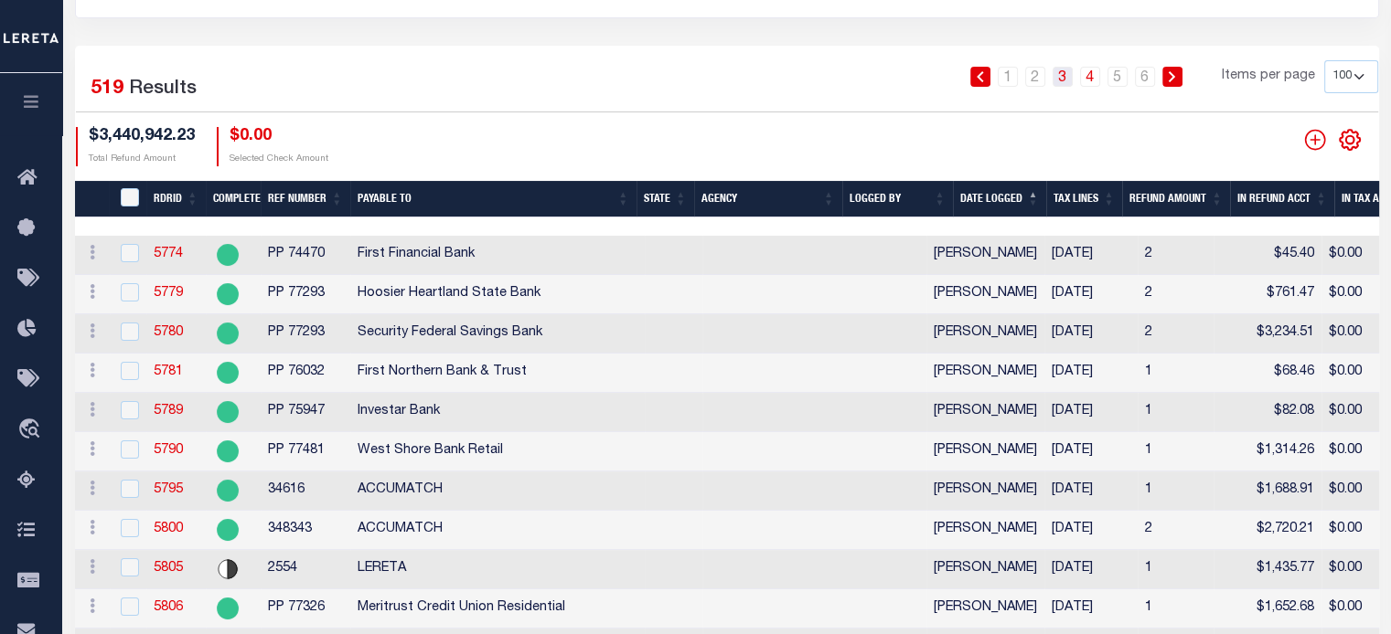
click at [1066, 78] on link "3" at bounding box center [1062, 77] width 20 height 20
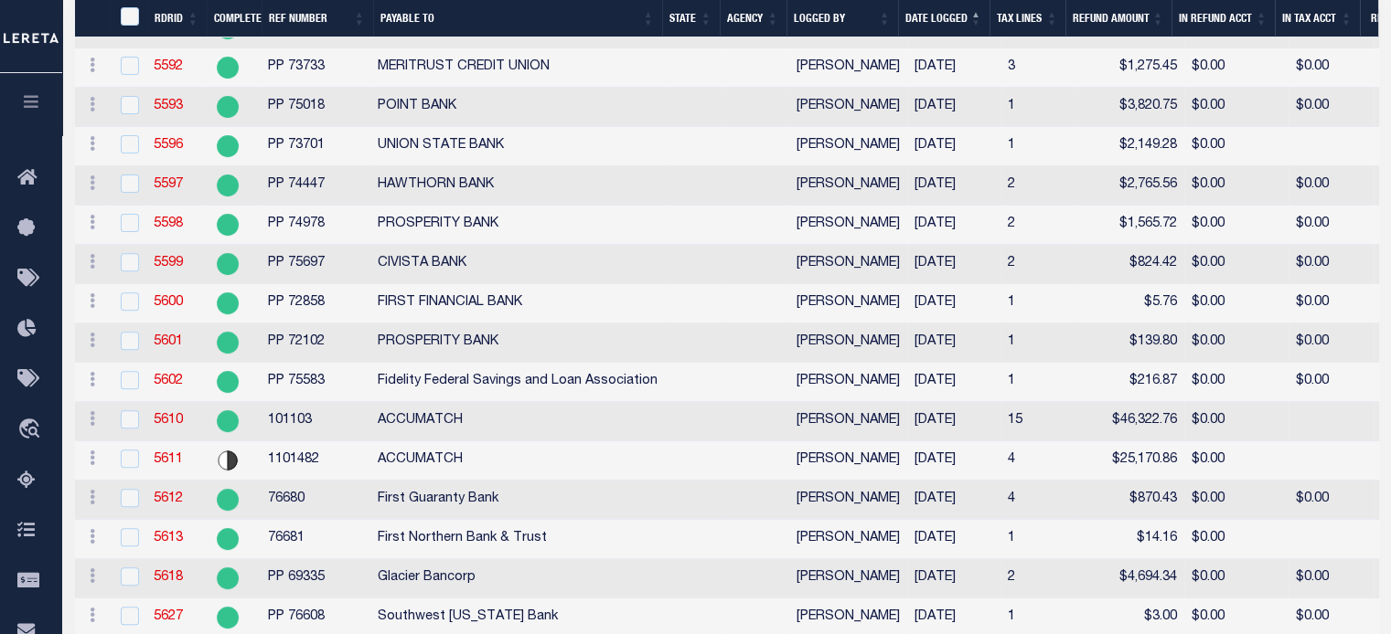
scroll to position [709, 0]
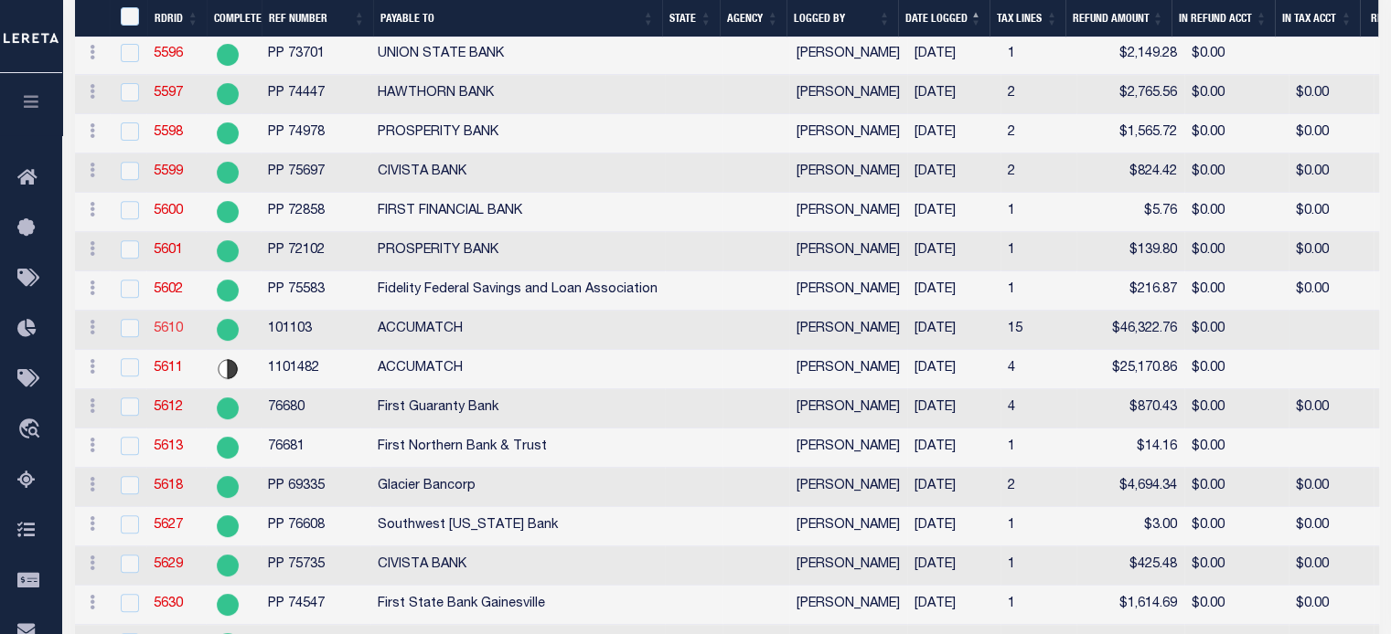
click at [166, 336] on link "5610" at bounding box center [168, 329] width 29 height 13
checkbox input "false"
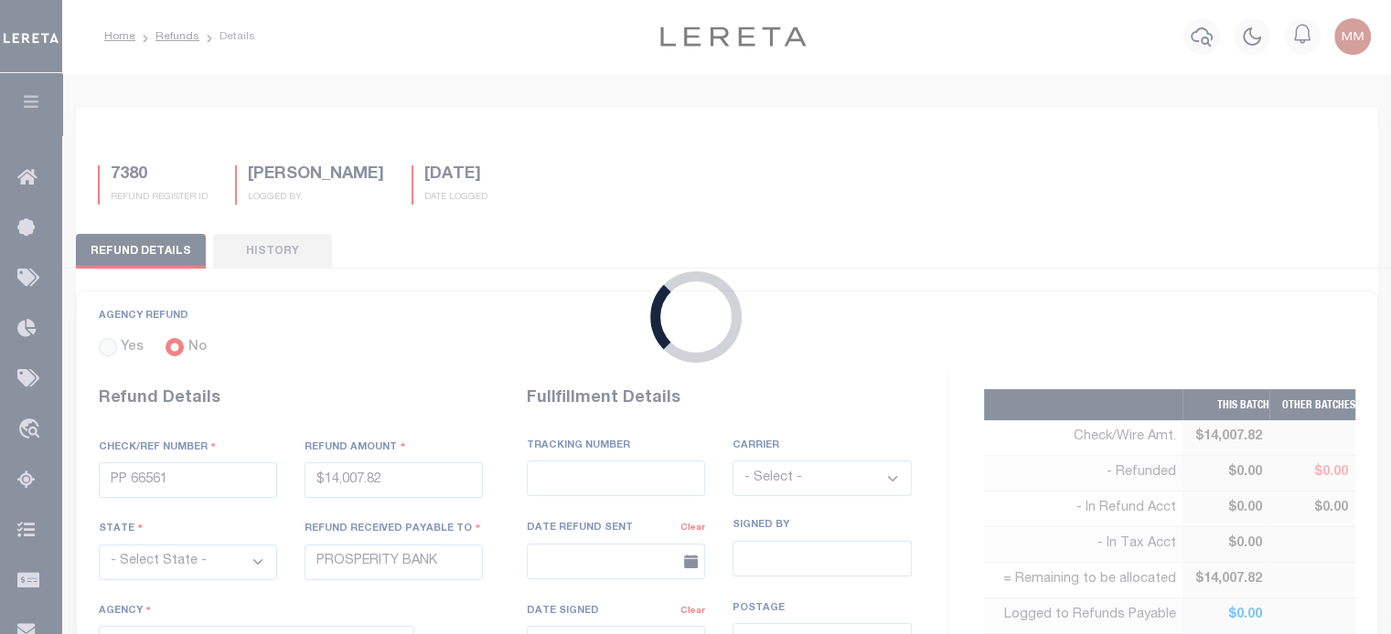
radio input "true"
type input "101103"
type input "$46,322.76"
select select
type input "ACCUMATCH"
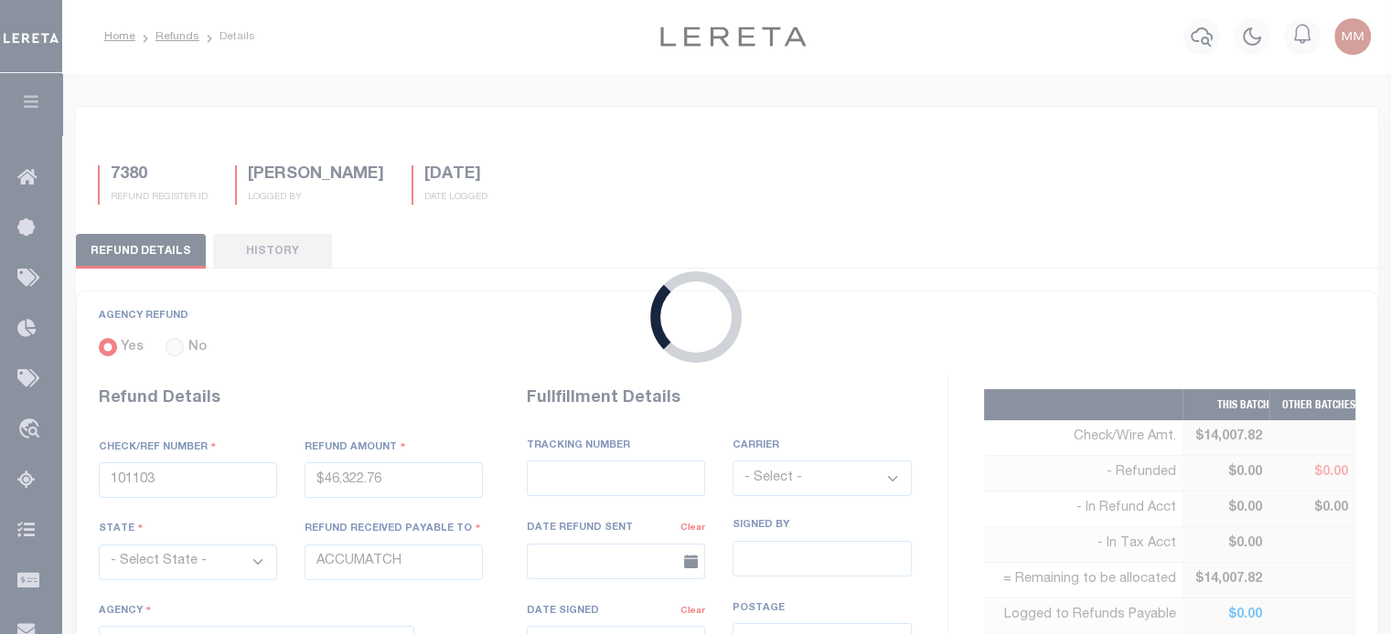
select select
select select "[PERSON_NAME]"
select select "COL"
type input "VARIOUS"
select select "FDX"
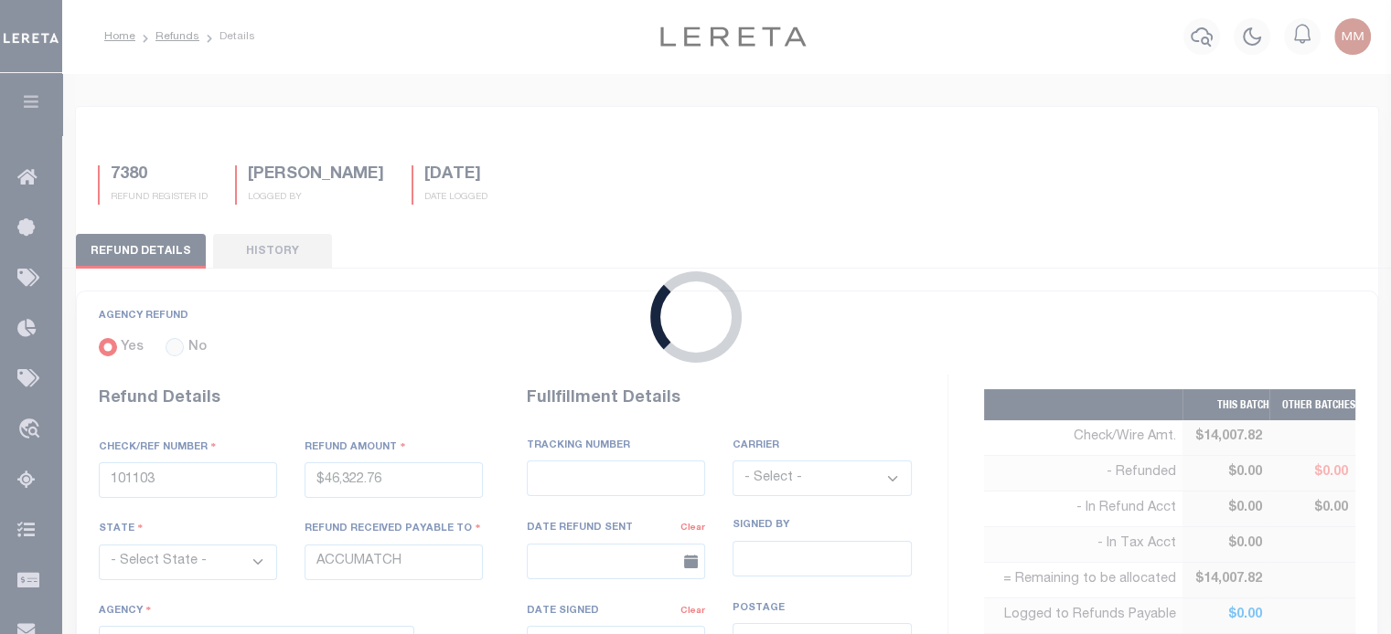
type textarea "DEPOSITING CK TODAY; FORWARDING ACCUMATCH CK# 8015 $23,573.33 TO FIRST FINANCIA…"
type input "04/15/2024"
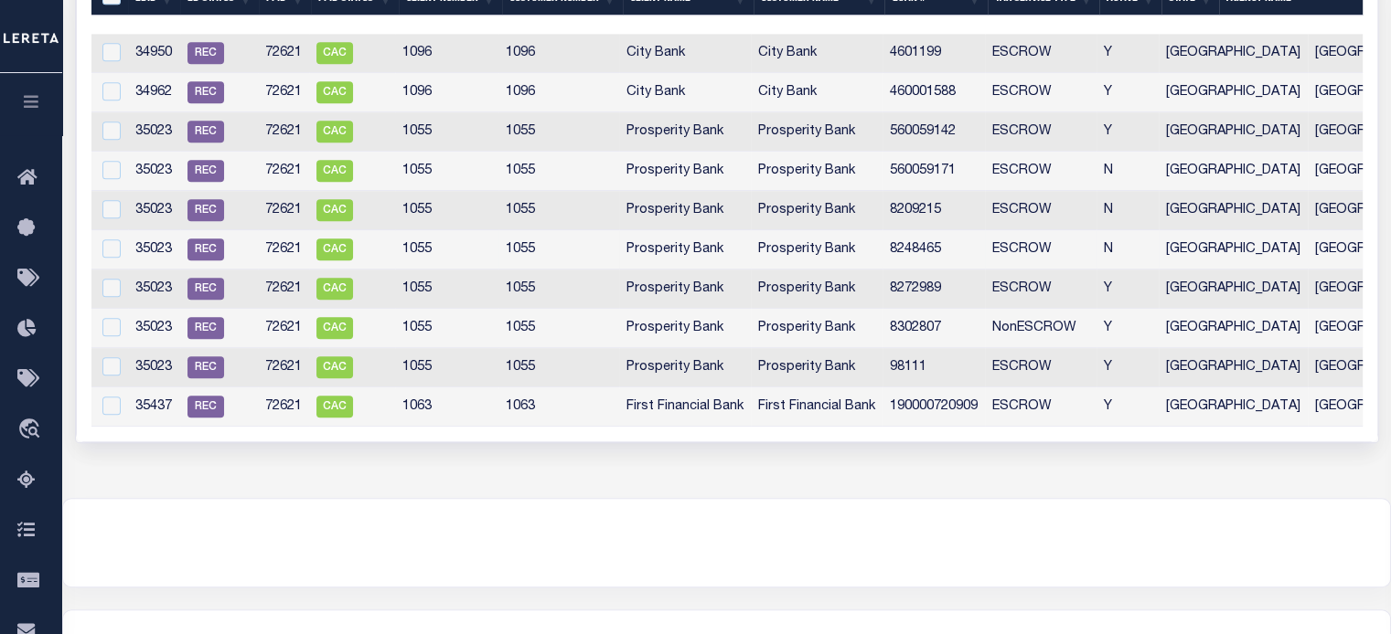
scroll to position [914, 0]
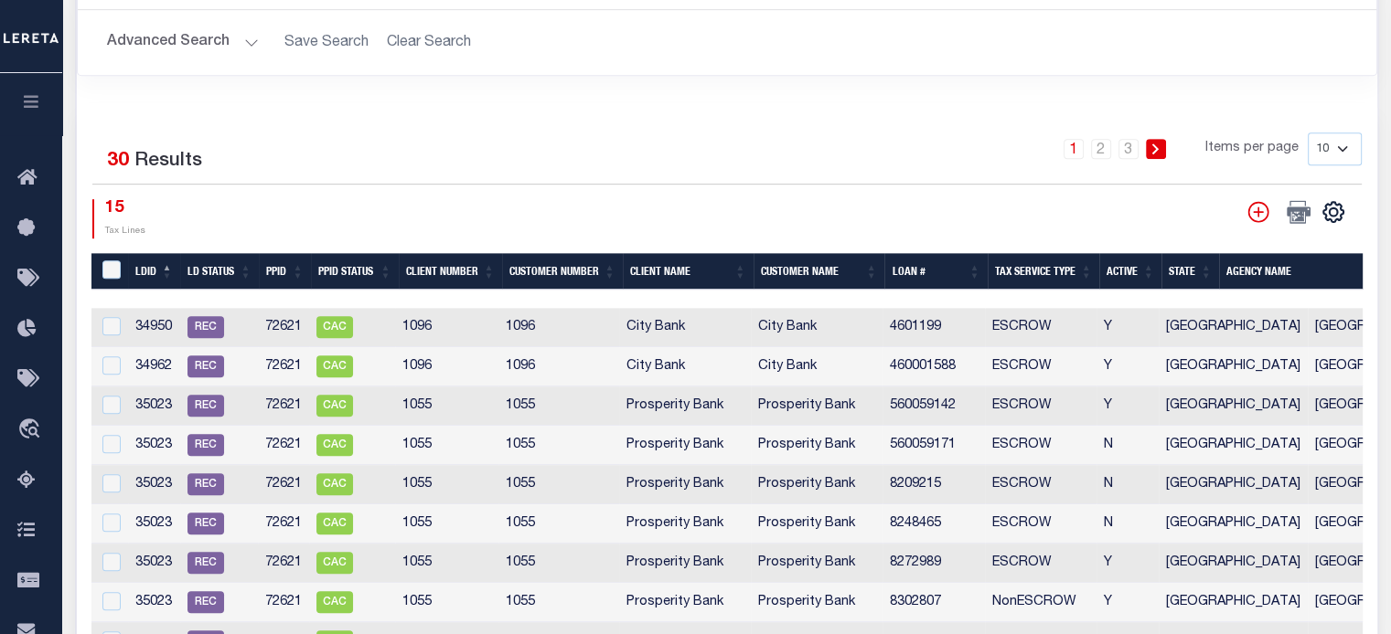
click at [1329, 142] on select "10 25 50 100" at bounding box center [1334, 149] width 54 height 33
select select "100"
click at [1307, 133] on select "10 25 50 100" at bounding box center [1334, 149] width 54 height 33
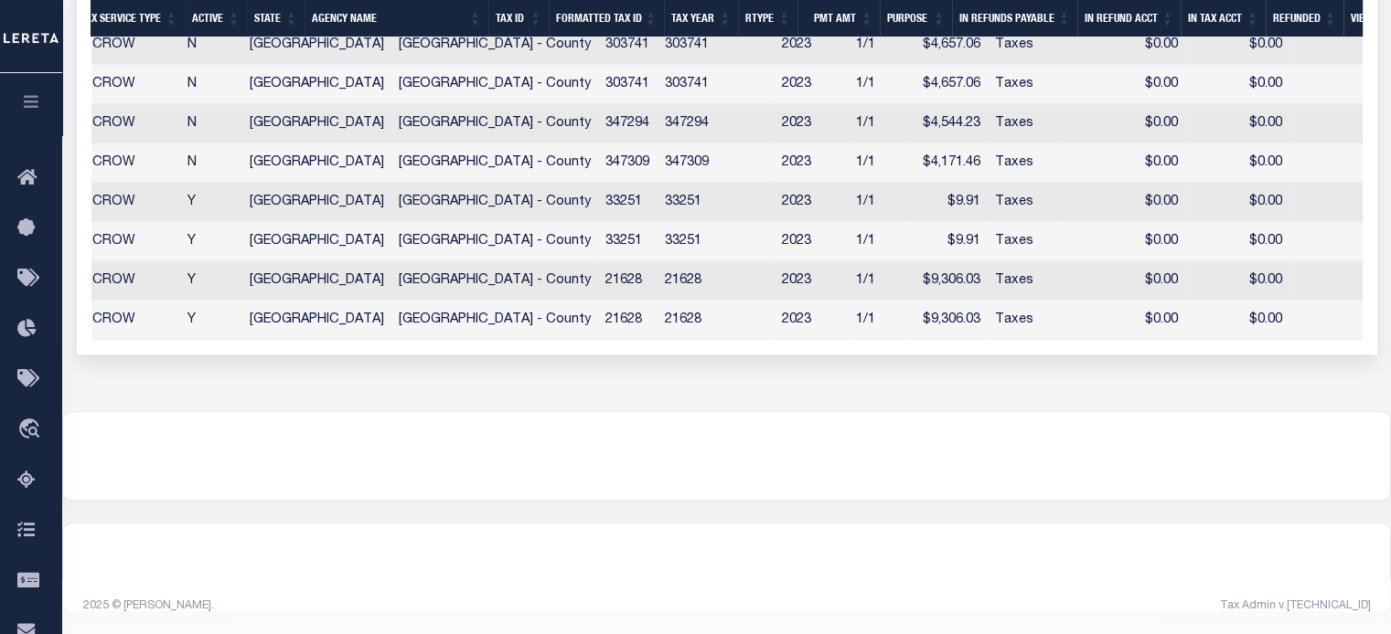
scroll to position [0, 0]
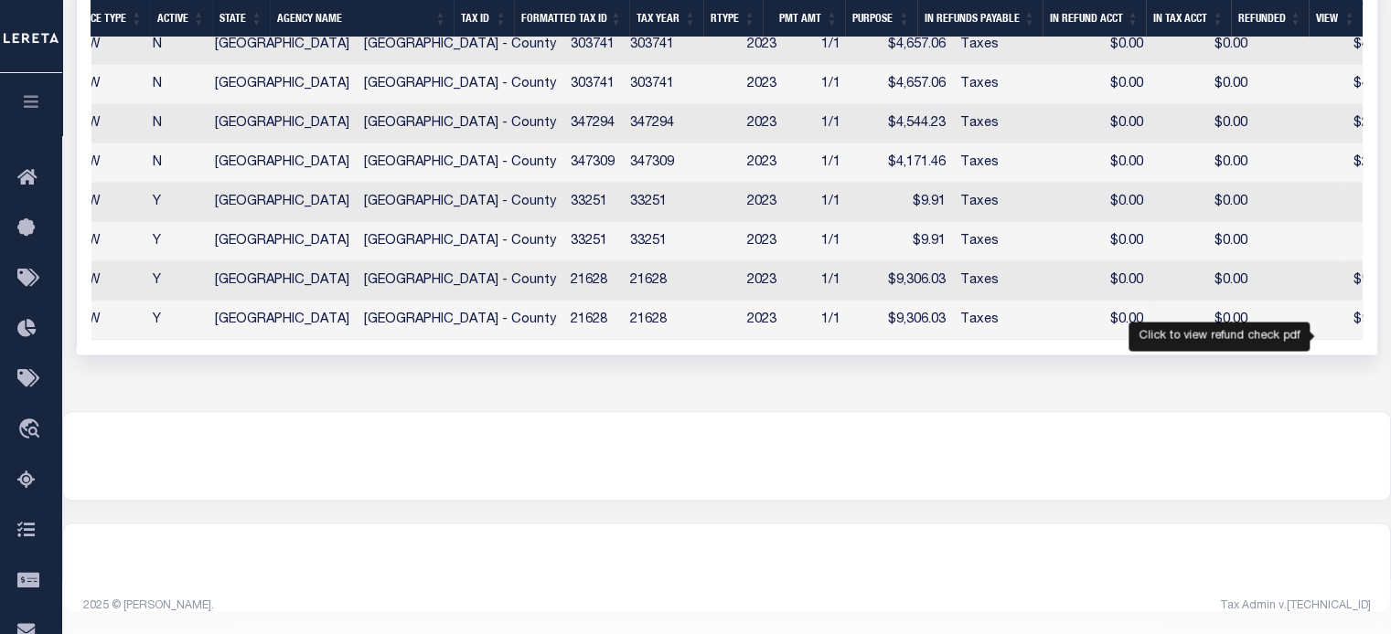
checkbox input "false"
checkbox input "true"
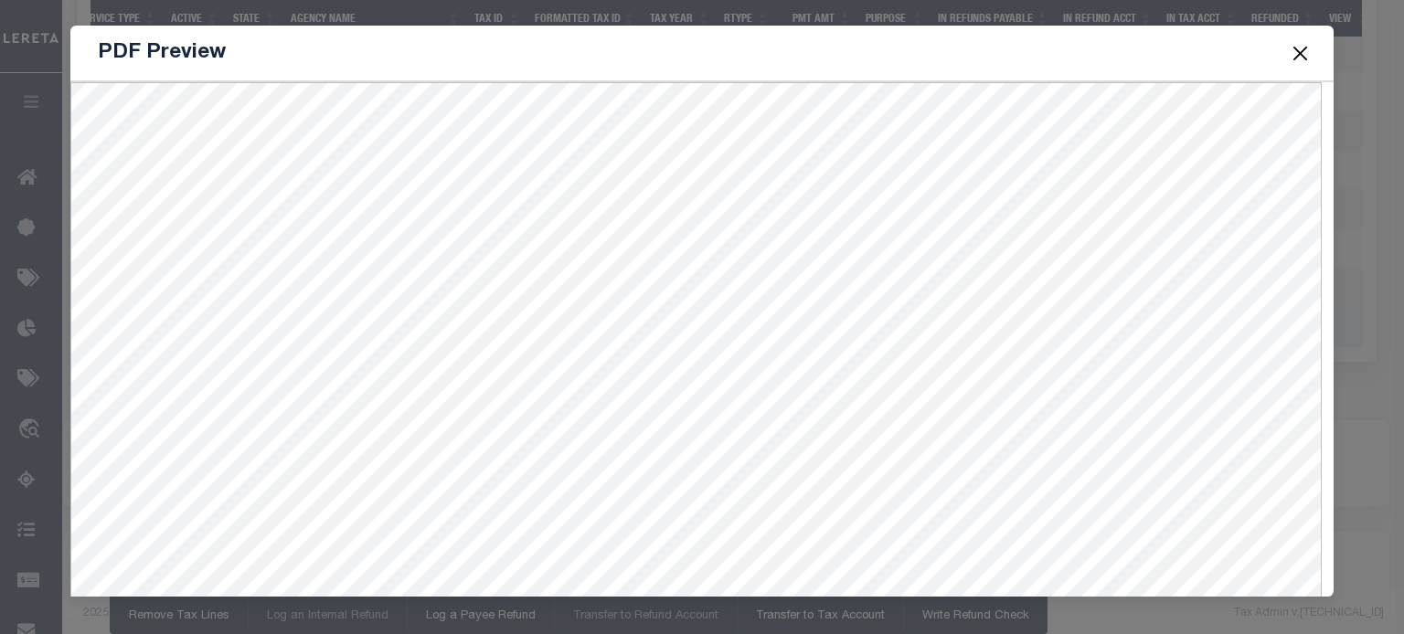
click at [1290, 52] on button "Close" at bounding box center [1300, 53] width 24 height 24
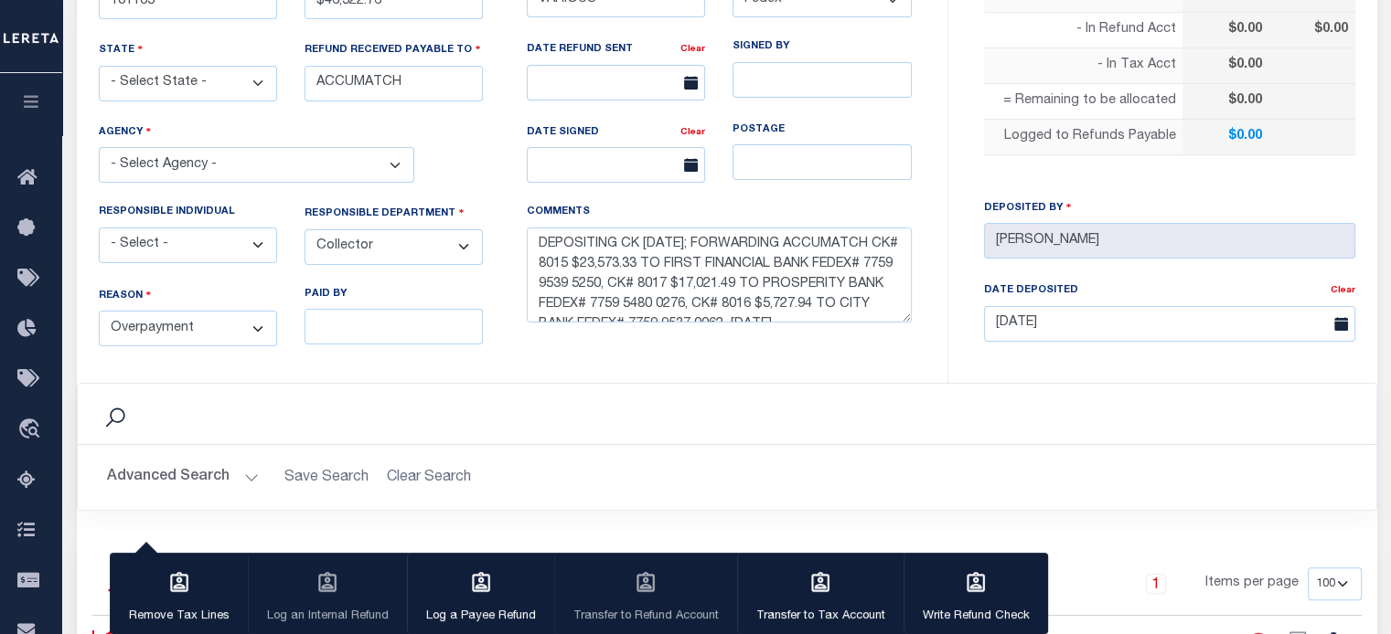
scroll to position [113, 0]
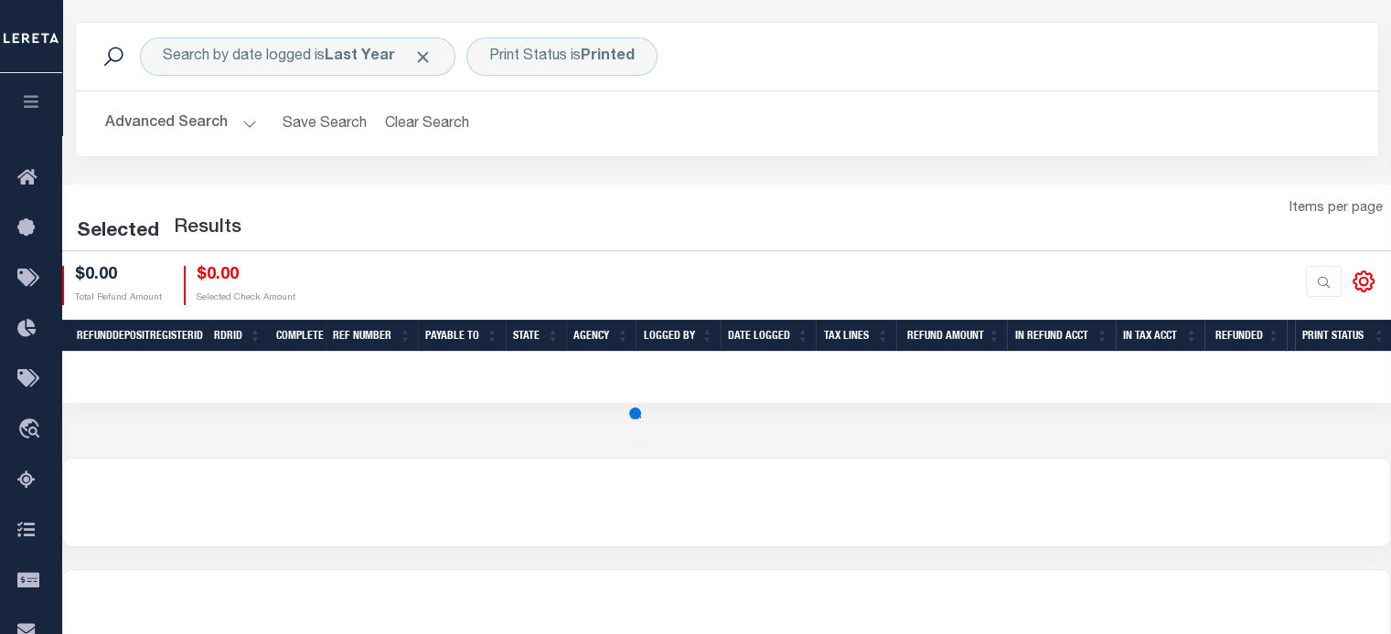
scroll to position [335, 0]
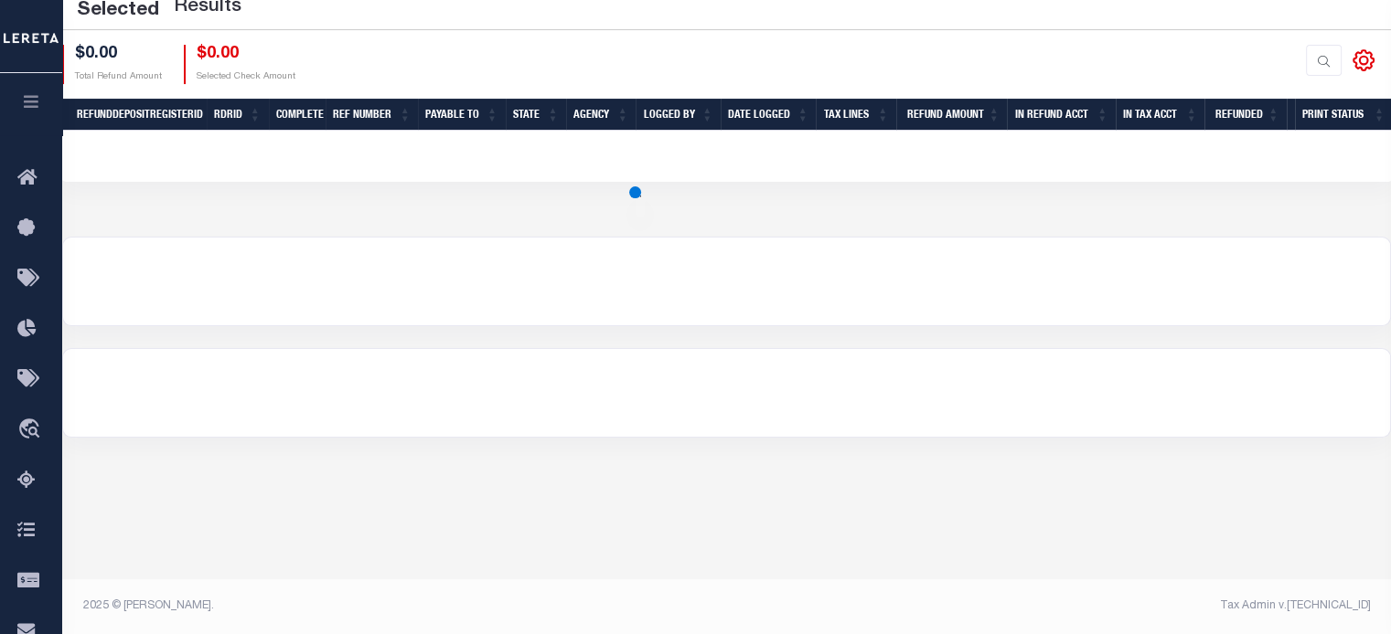
select select "100"
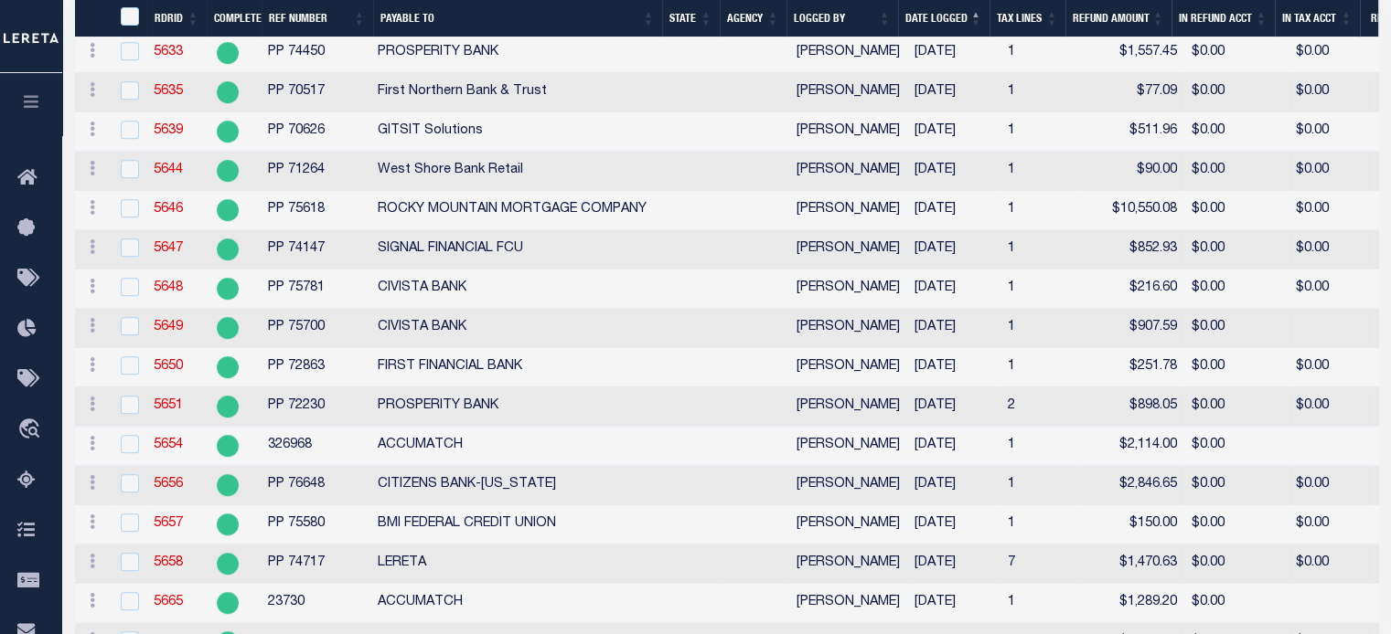
scroll to position [1523, 0]
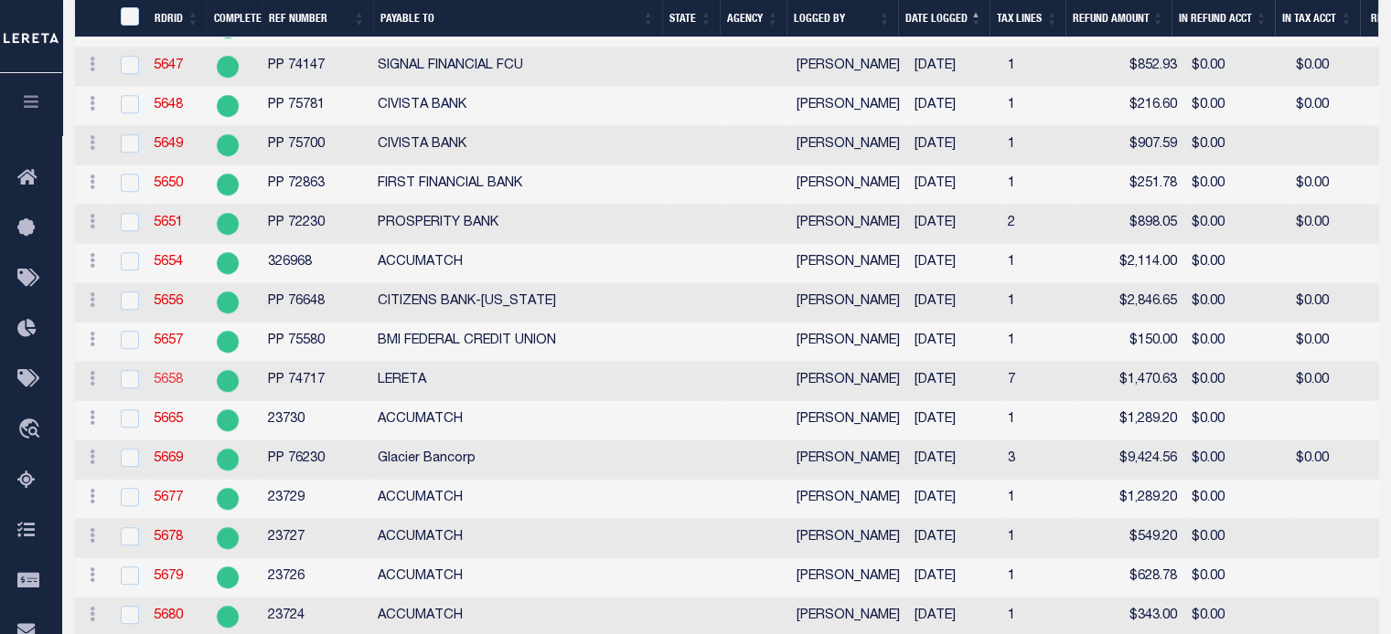
click at [155, 387] on link "5658" at bounding box center [168, 380] width 29 height 13
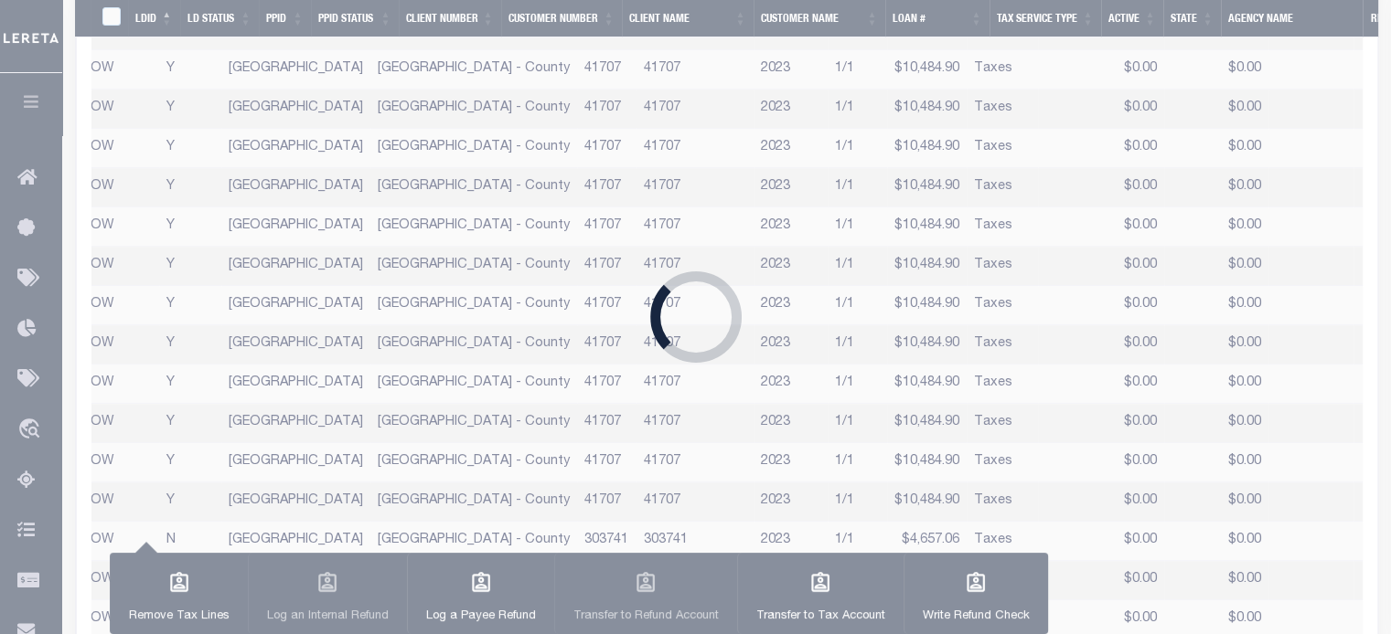
radio input "true"
type input "PP 74717"
type input "$1,470.63"
type input "LERETA"
select select
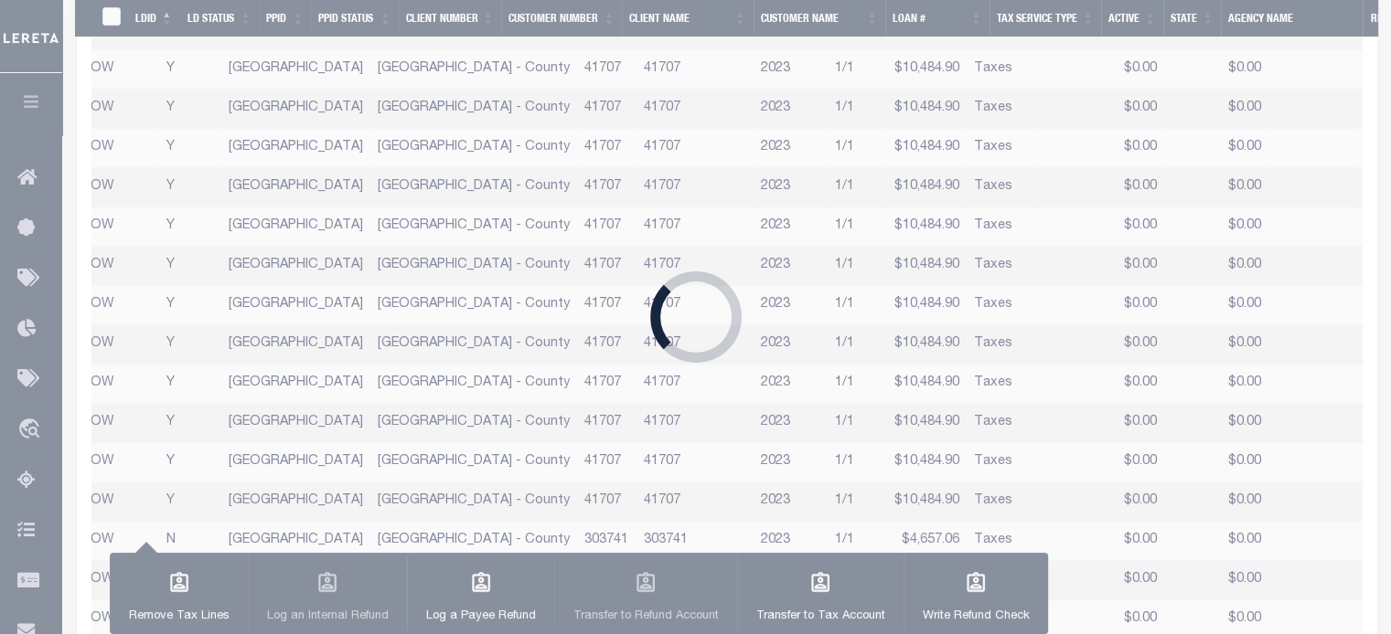
select select "CUS"
select select
type textarea "THIS IS FROM THE RFR REPORT; FORWARDING ACCUMATCH CHECK# 8071 $1,449.98 TO PROS…"
type input "04/24/2024"
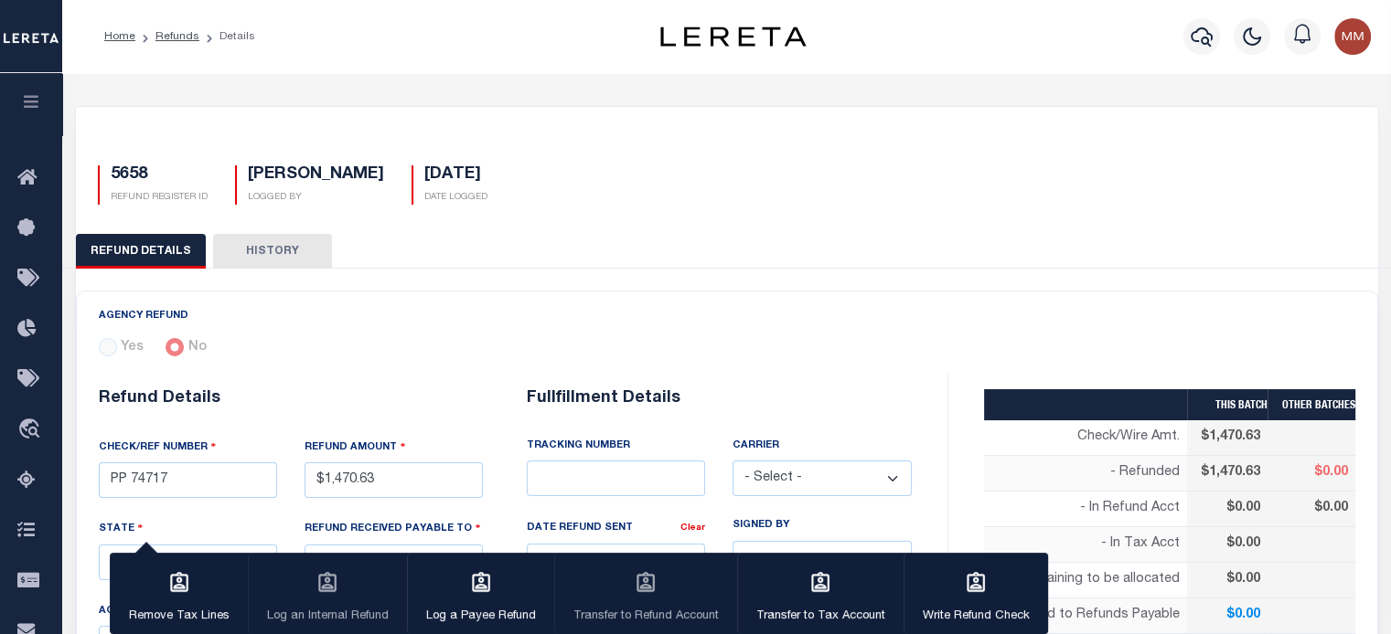
select select "100"
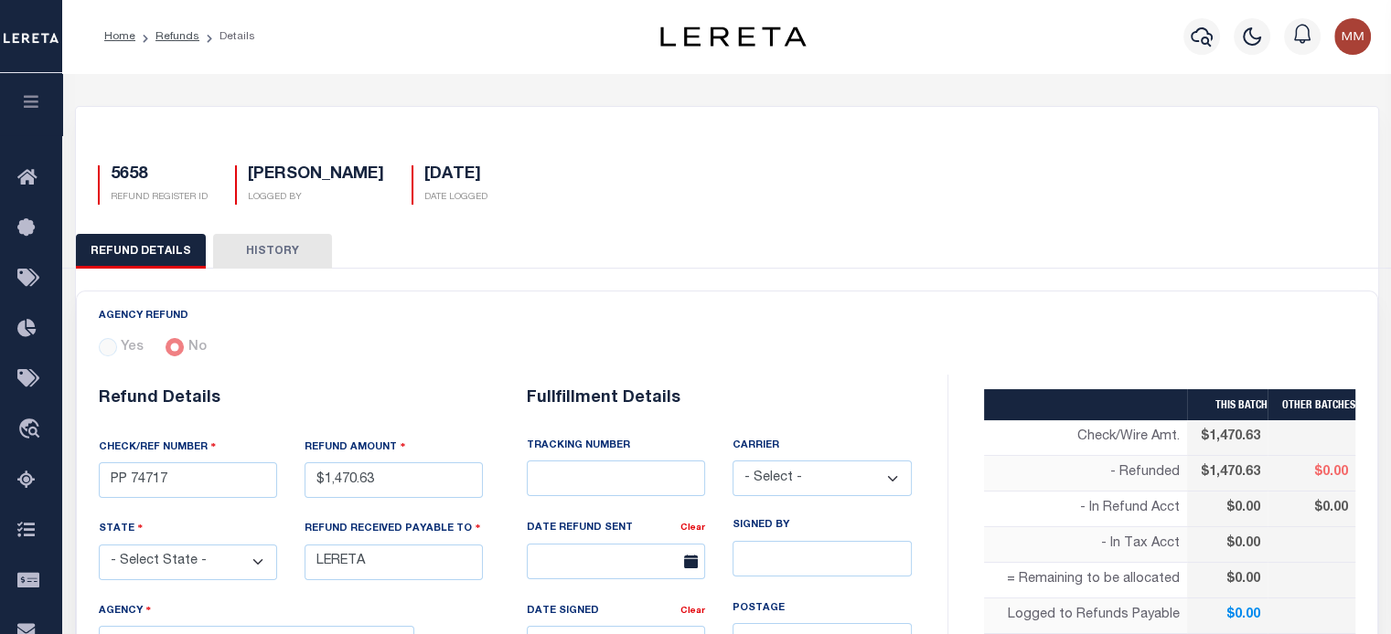
scroll to position [549, 0]
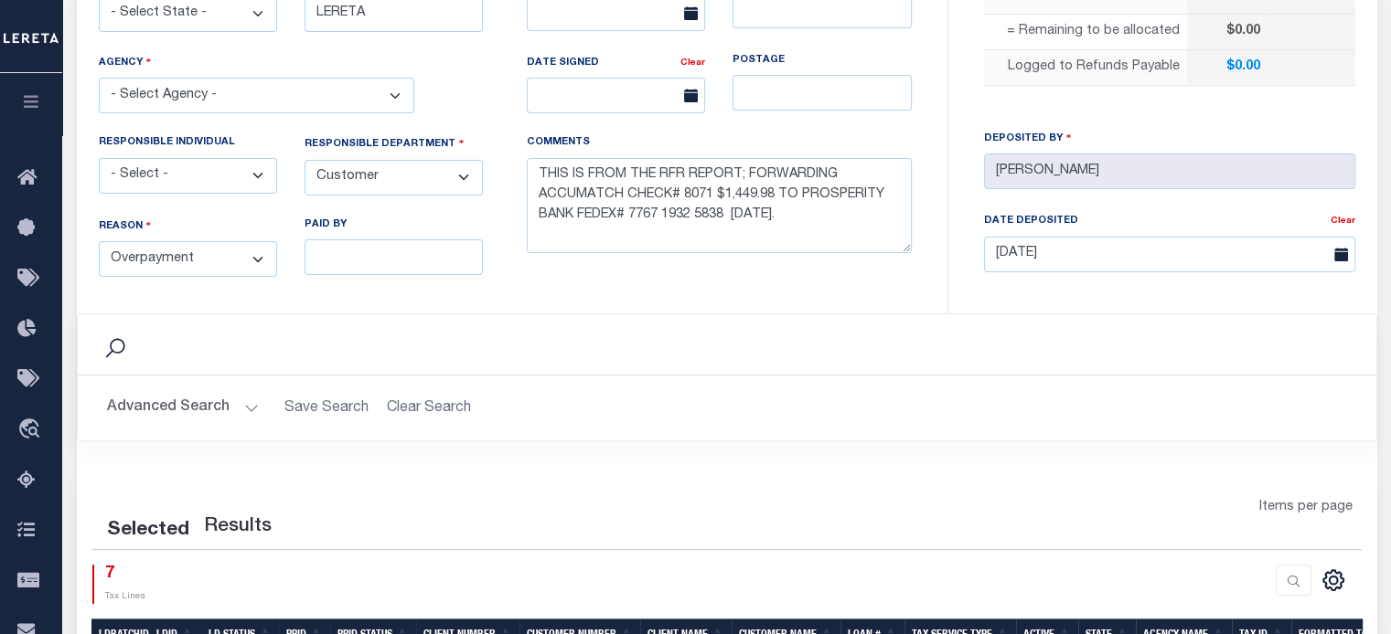
select select "100"
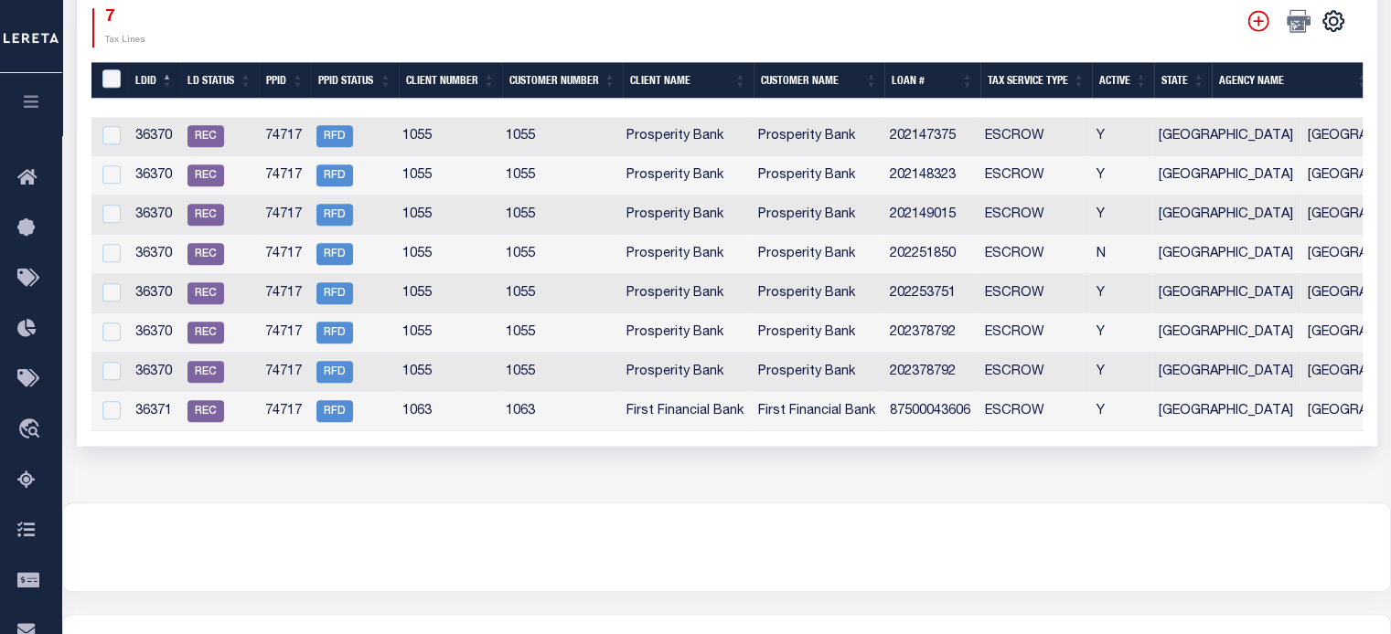
scroll to position [731, 0]
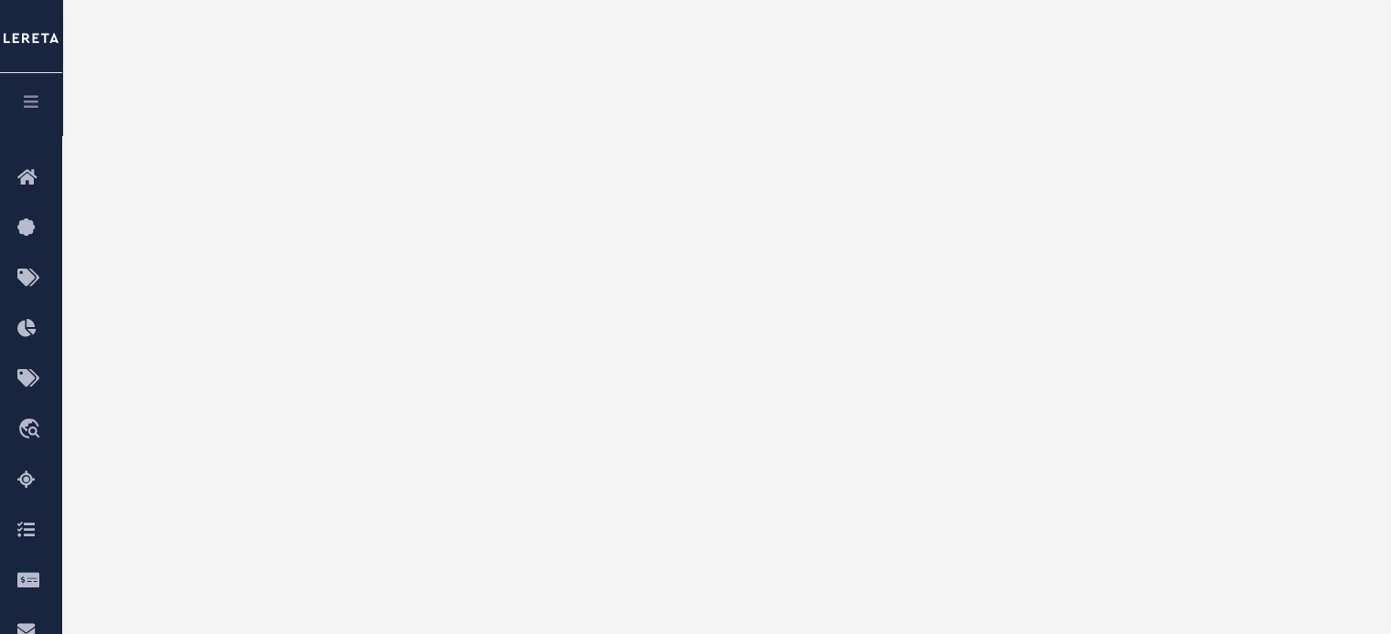
scroll to position [1523, 0]
select select "100"
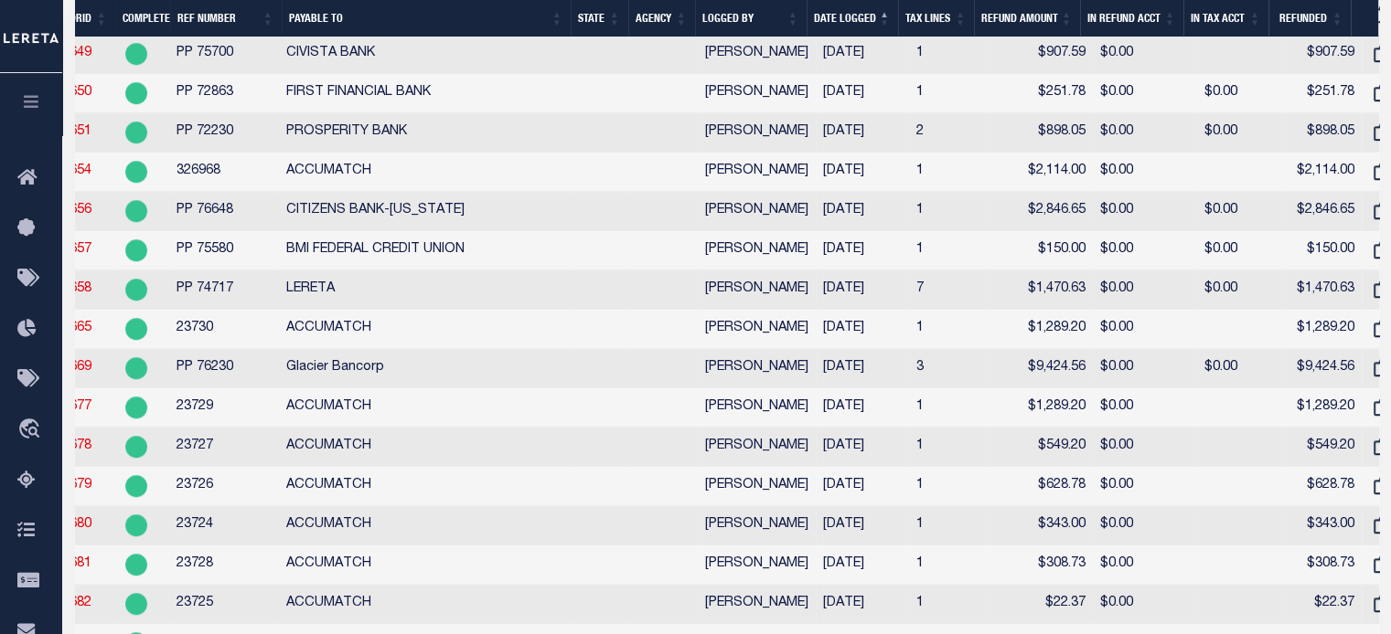
scroll to position [0, 110]
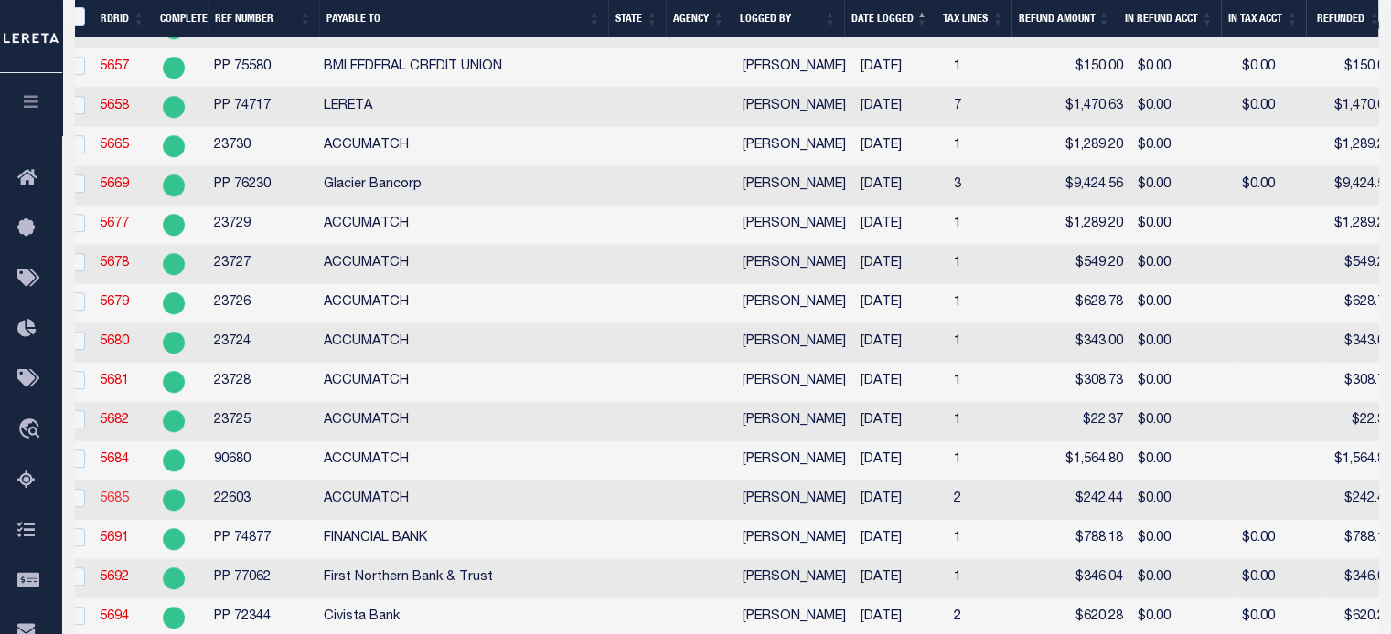
click at [105, 506] on link "5685" at bounding box center [114, 499] width 29 height 13
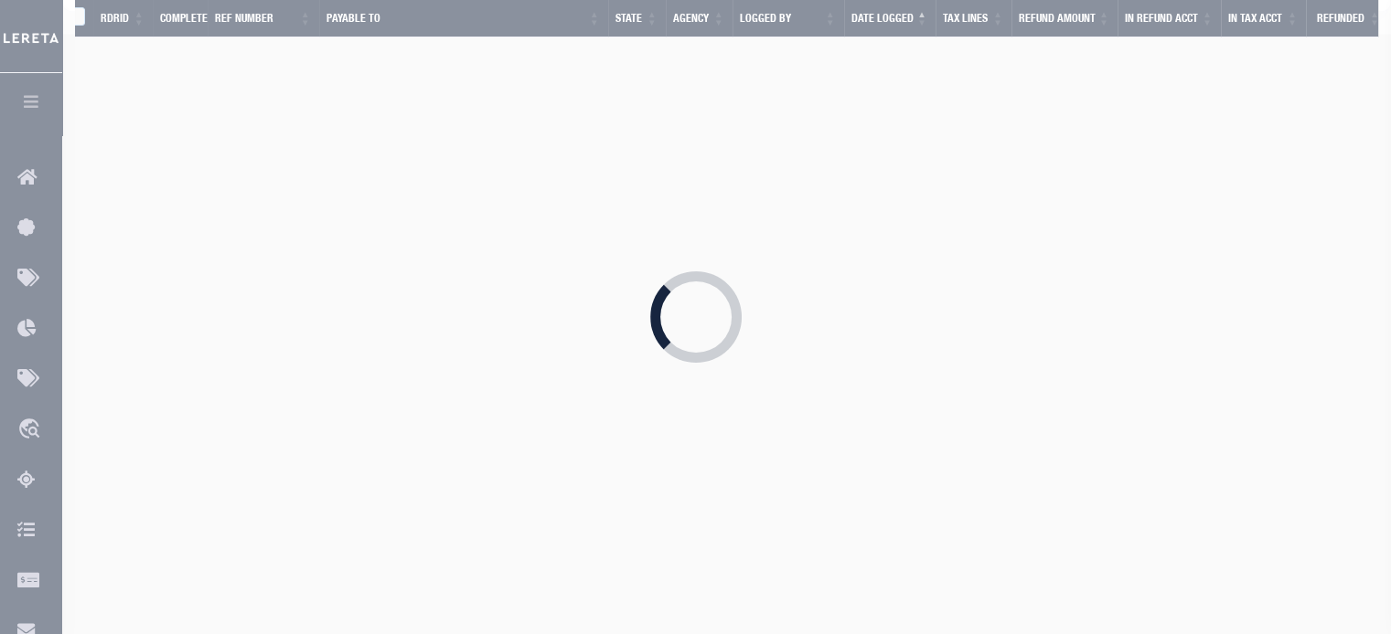
radio input "true"
type input "22603"
type input "$242.44"
type input "ACCUMATCH"
select select "[PERSON_NAME]"
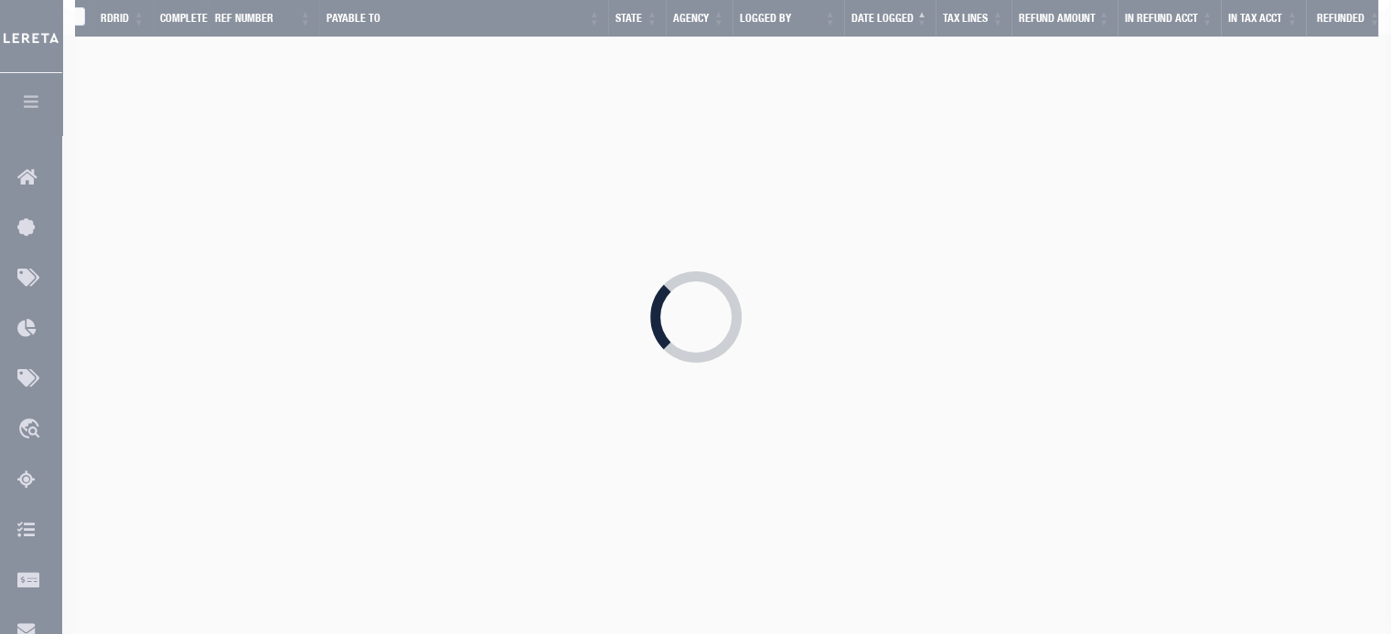
select select "COL"
type input "7761 5020 0029"
select select "FDX"
type textarea "DEPOSITING CK TODAY; FORWARDING ACCUMATCH CHECK# 8035 TO PROSPERITY BANK 5/3/20…"
type input "[DATE]"
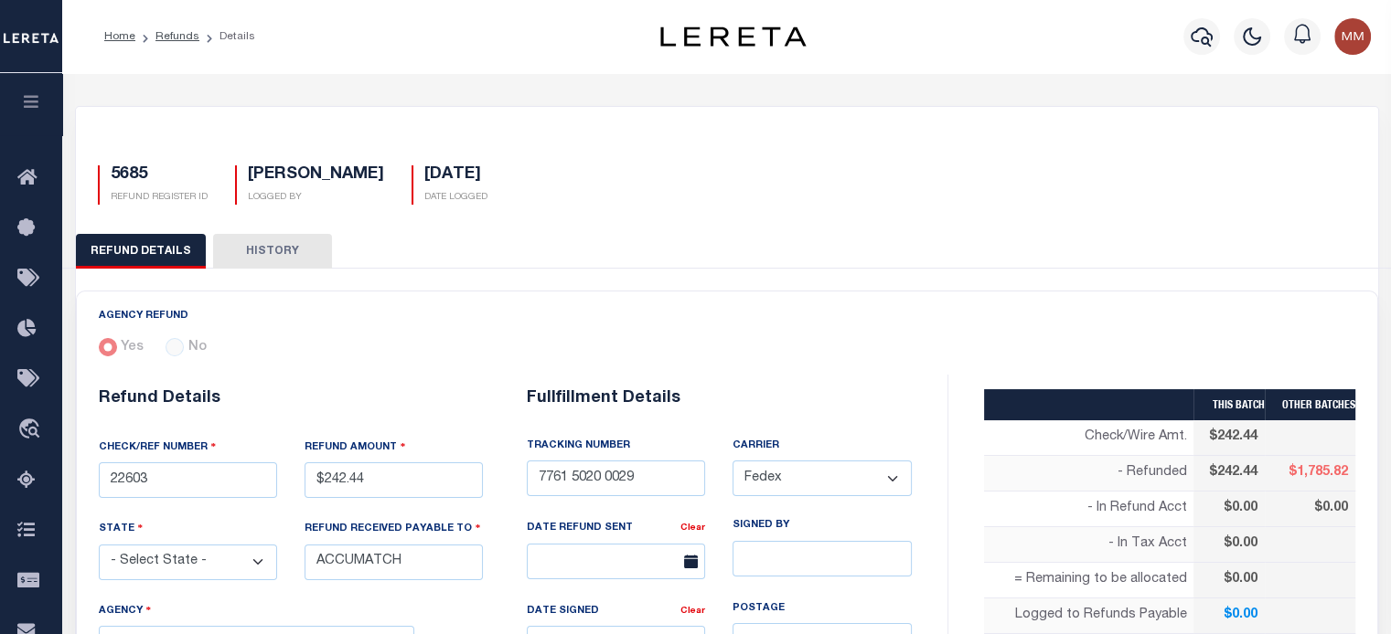
select select "100"
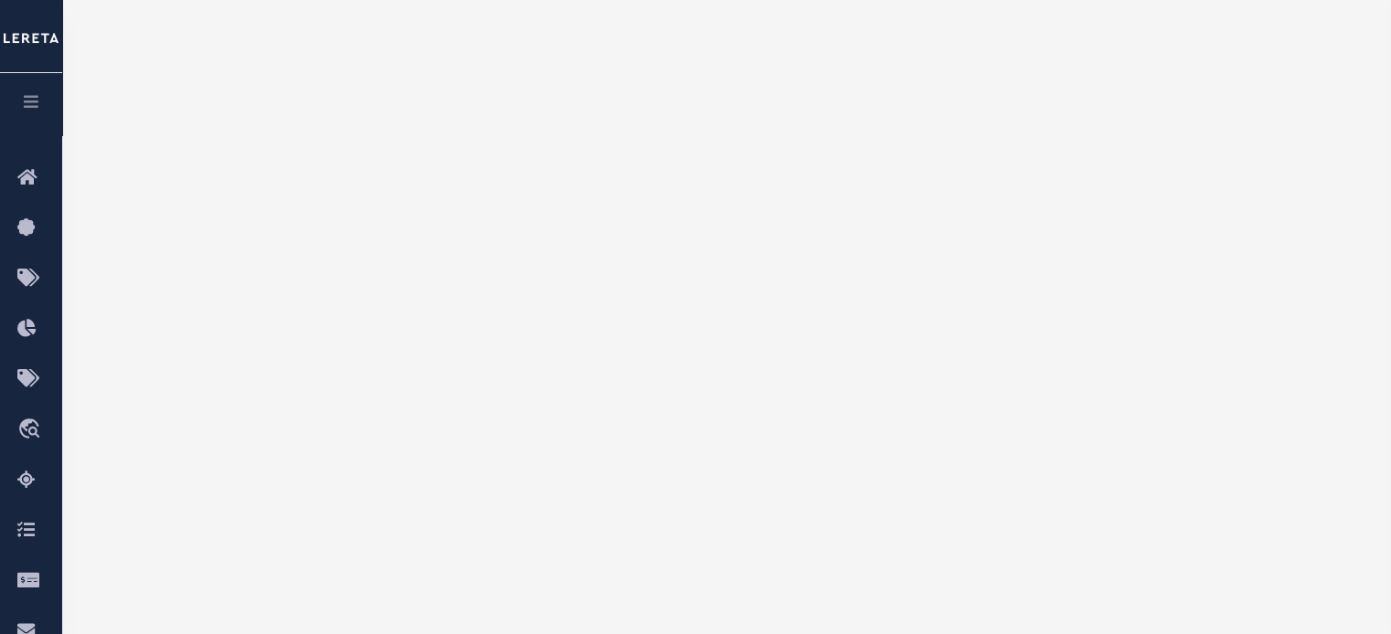
select select "100"
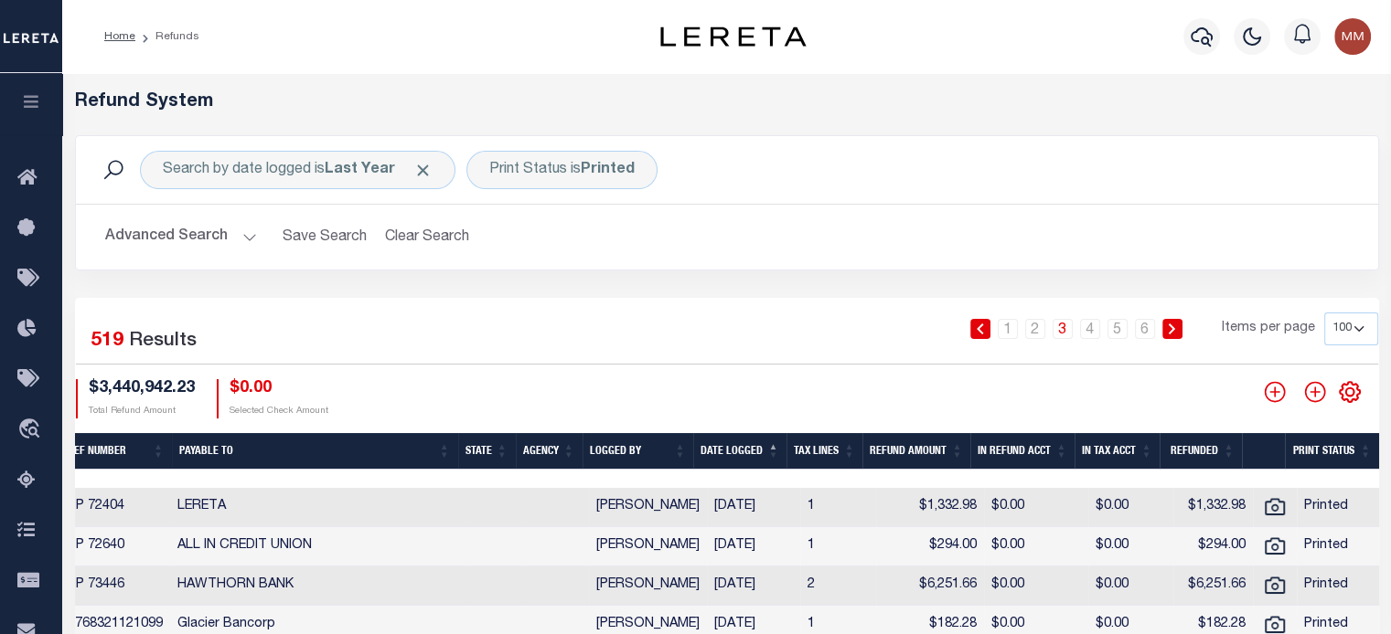
scroll to position [91, 0]
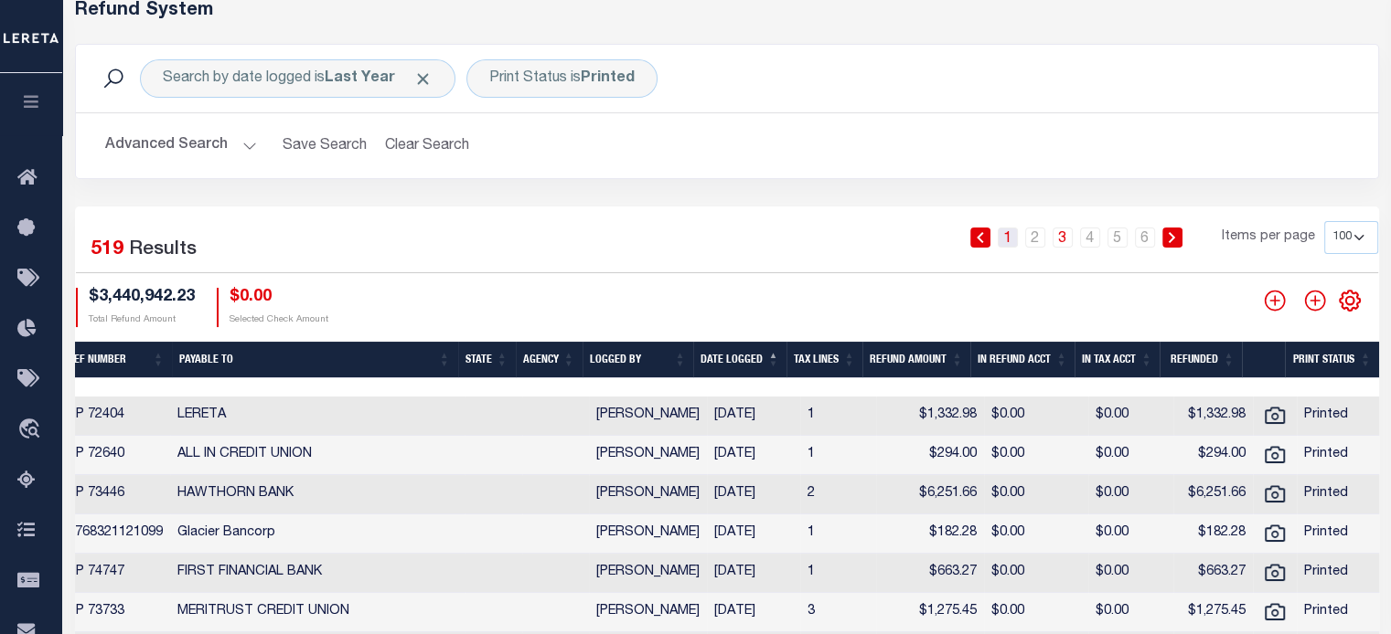
click at [1006, 240] on link "1" at bounding box center [1007, 238] width 20 height 20
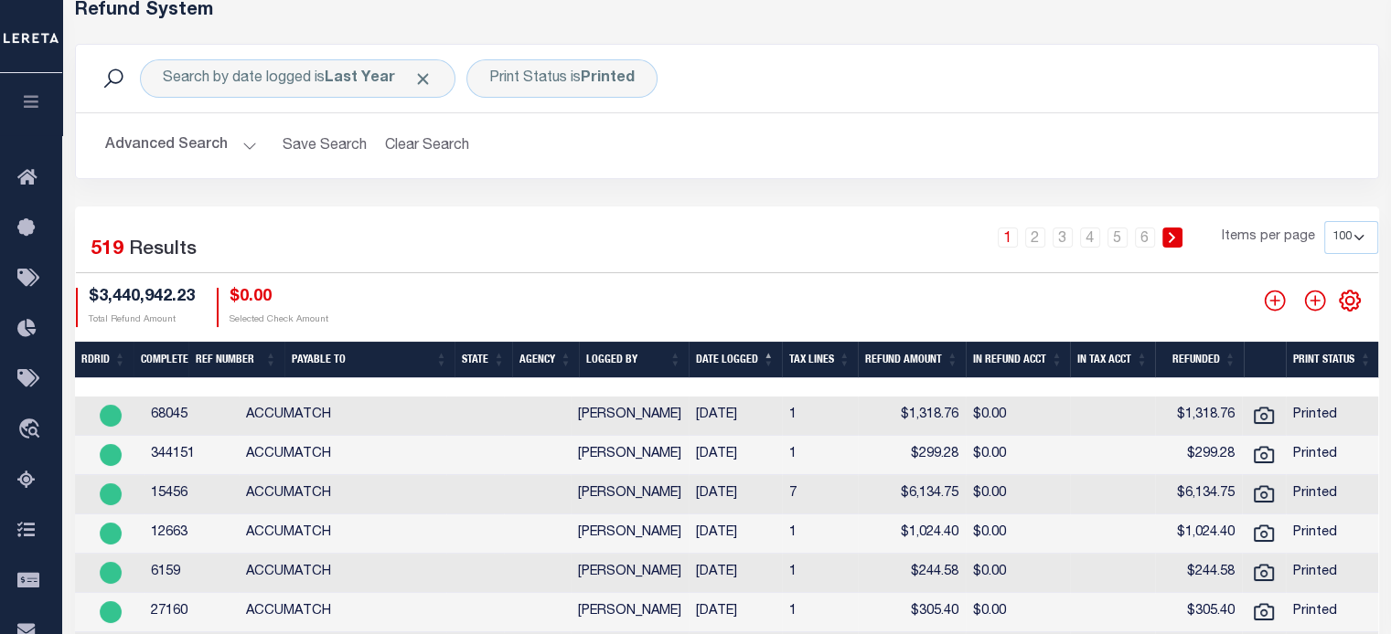
scroll to position [0, 71]
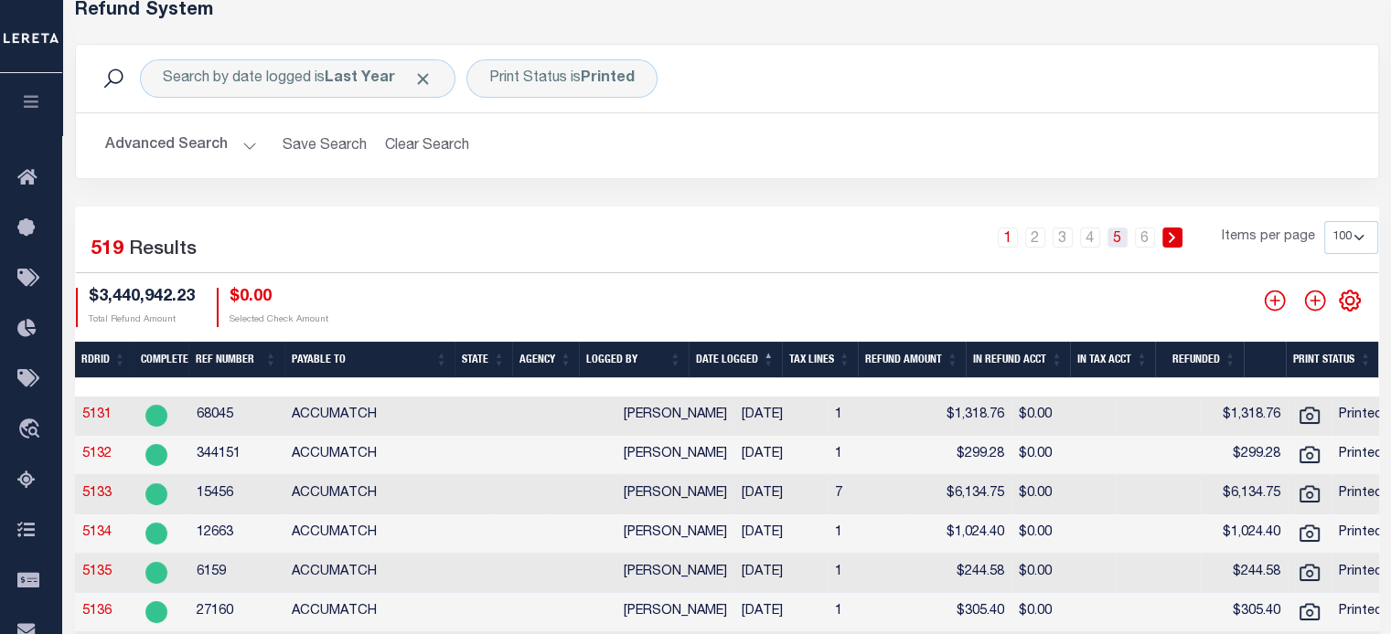
click at [1124, 244] on link "5" at bounding box center [1117, 238] width 20 height 20
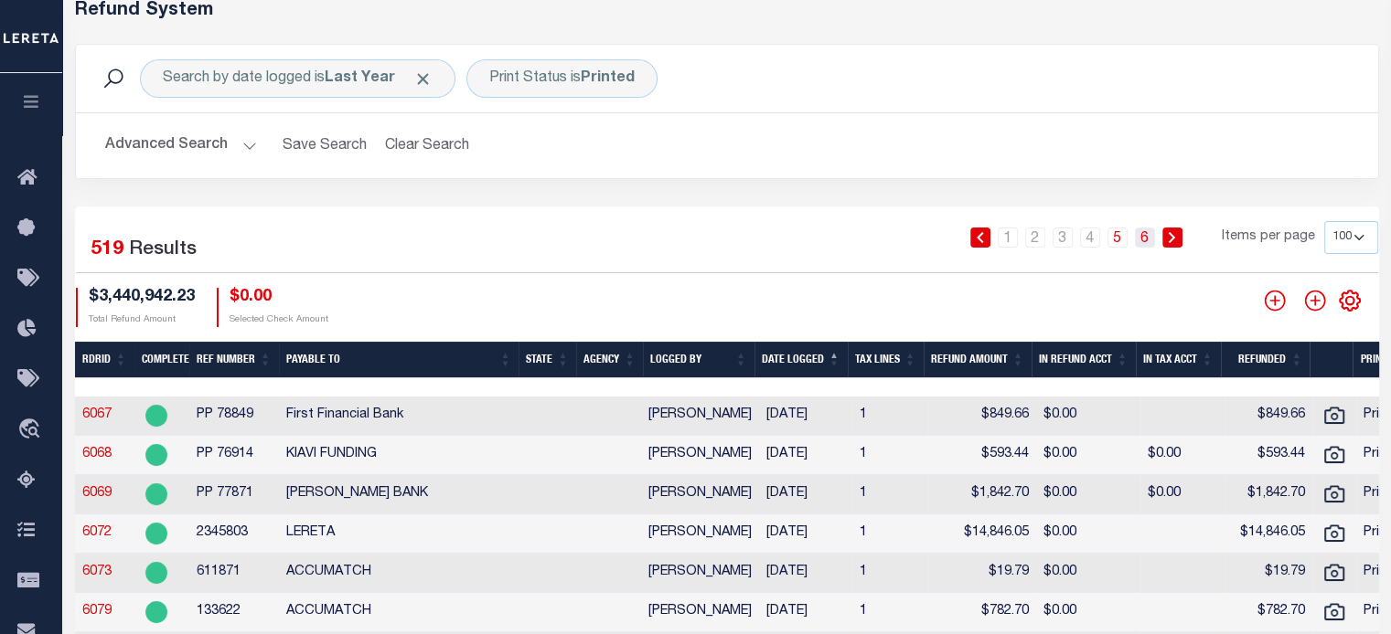
click at [1141, 240] on link "6" at bounding box center [1145, 238] width 20 height 20
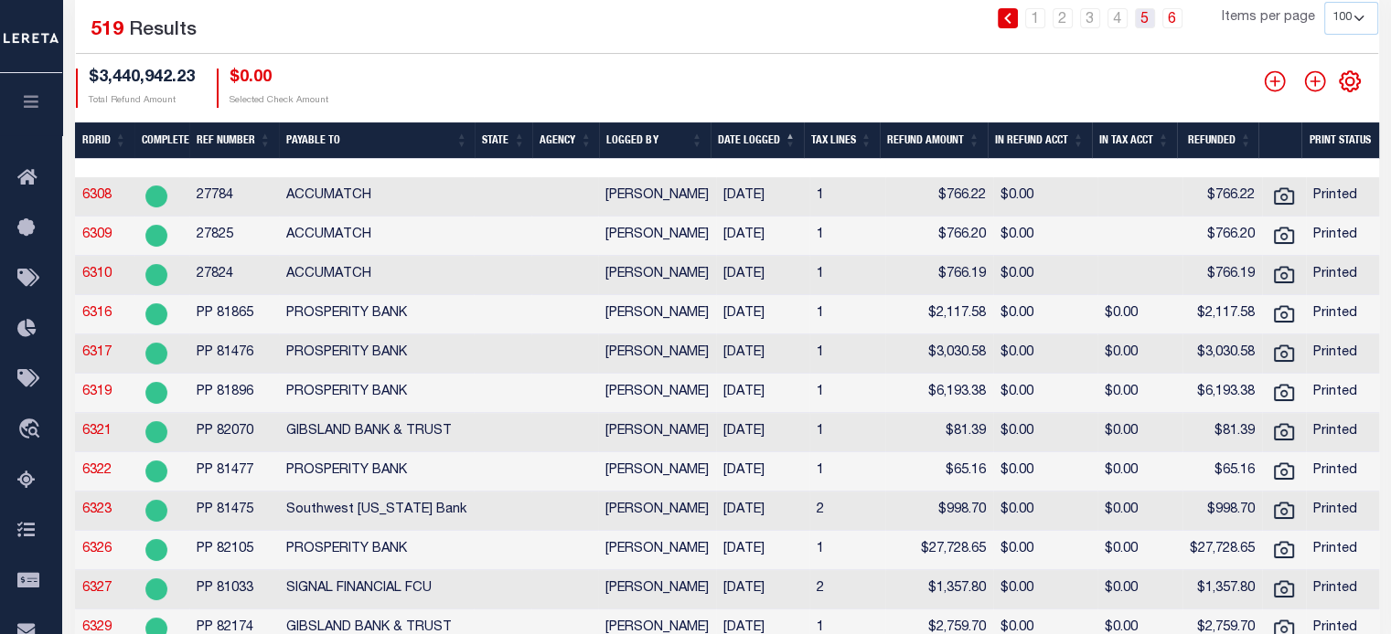
click at [1148, 18] on link "5" at bounding box center [1145, 18] width 20 height 20
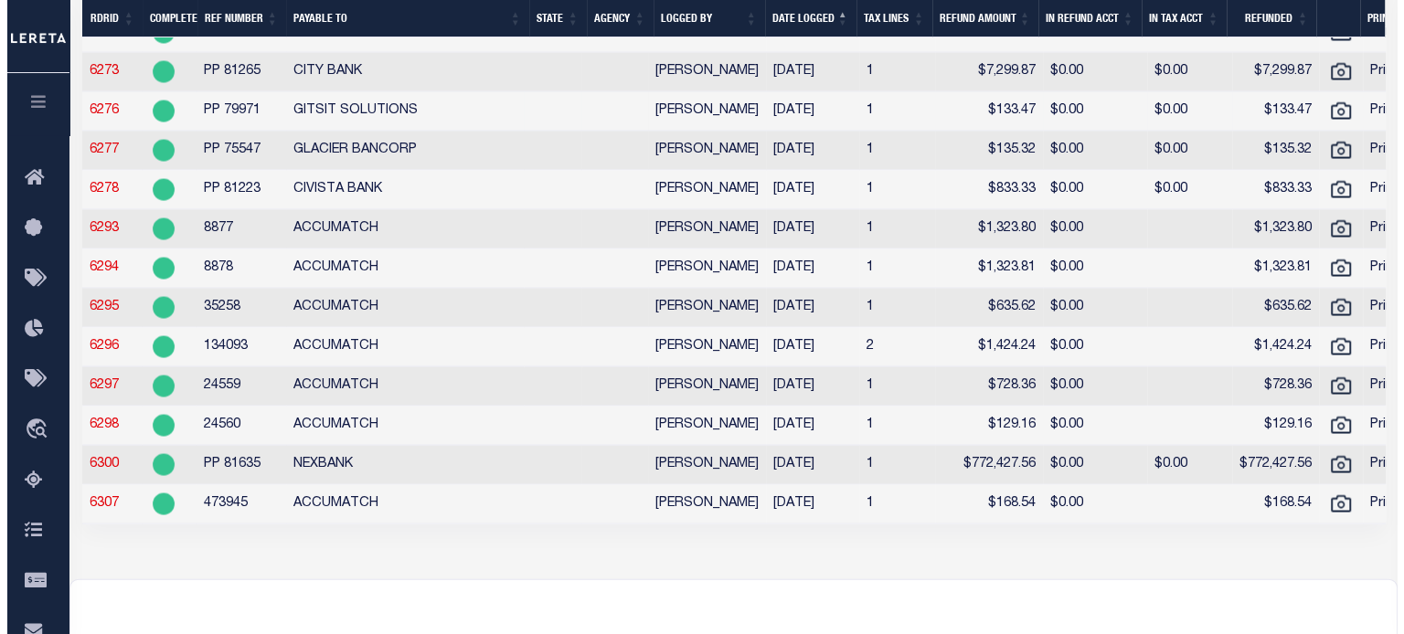
scroll to position [3602, 0]
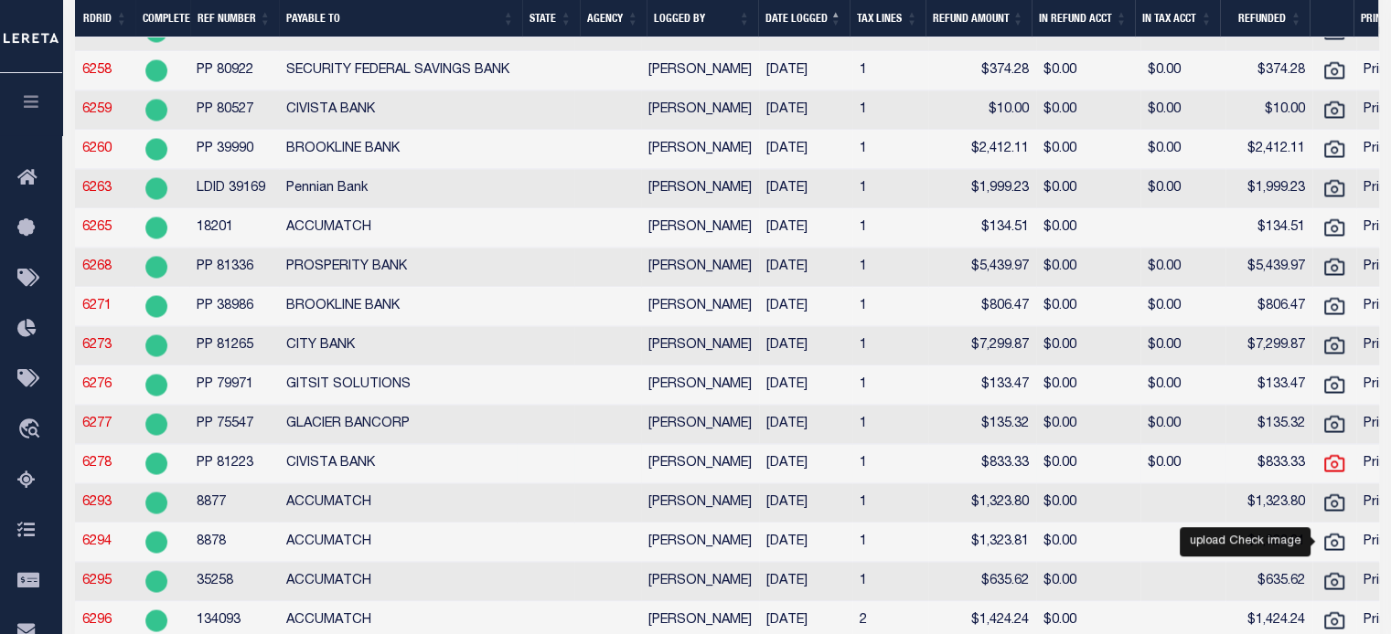
click at [1333, 476] on icon at bounding box center [1334, 465] width 24 height 24
checkbox input "true"
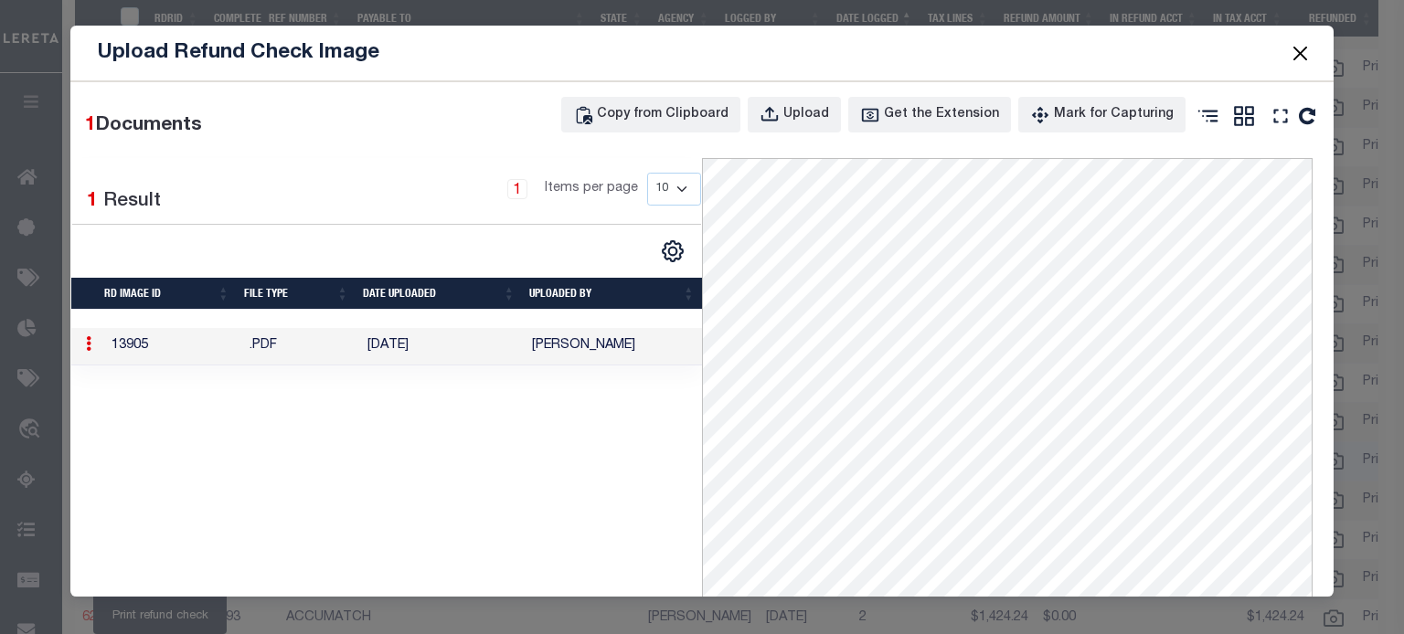
click at [1298, 51] on button "Close" at bounding box center [1300, 53] width 24 height 24
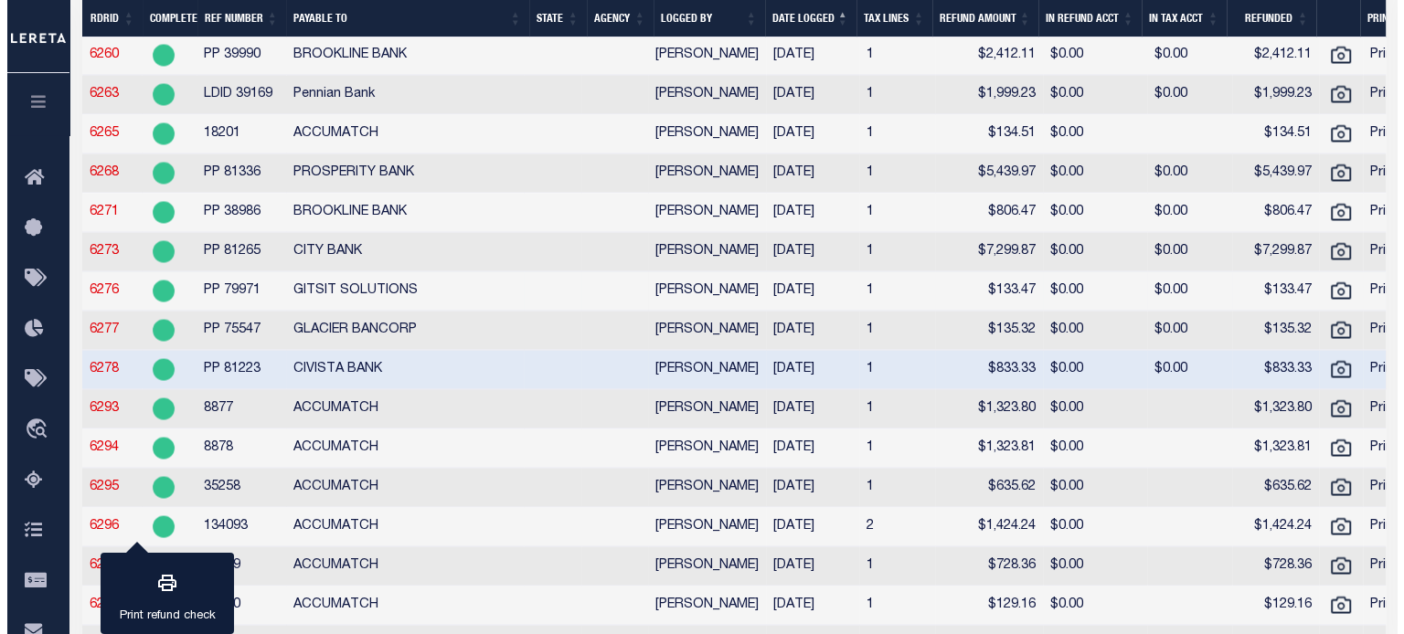
scroll to position [3785, 0]
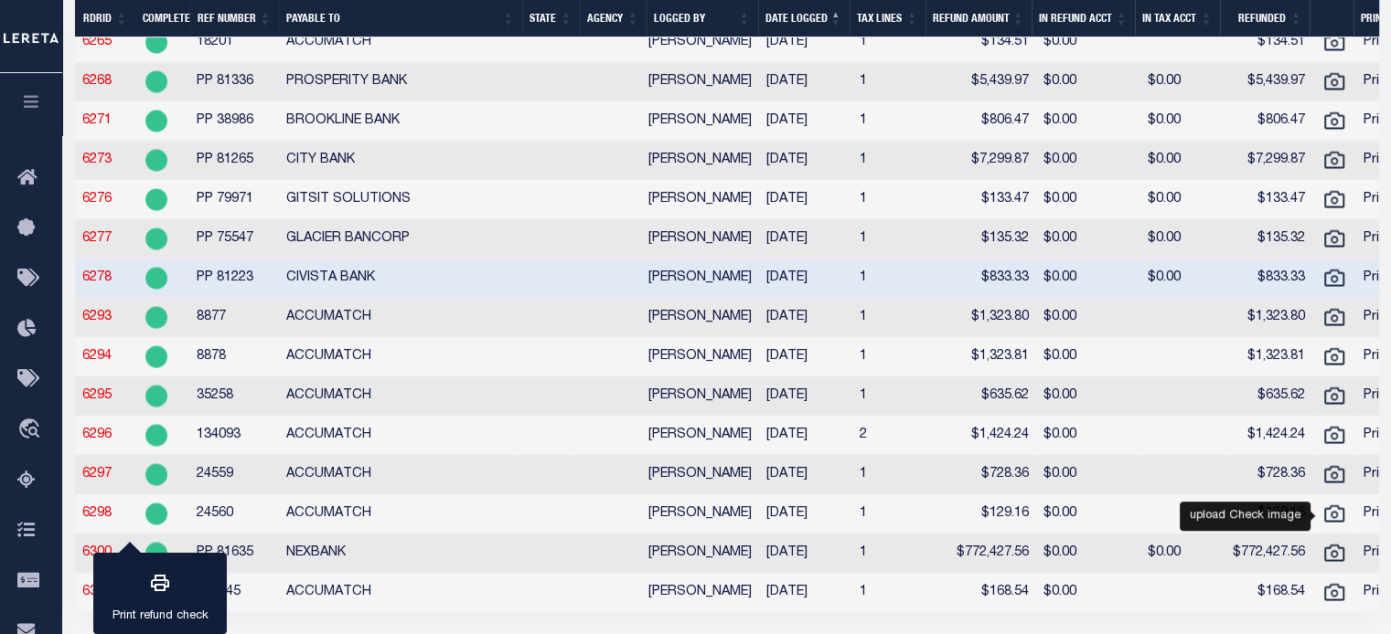
drag, startPoint x: 1329, startPoint y: 509, endPoint x: 1316, endPoint y: 510, distance: 12.8
click at [1329, 448] on icon "" at bounding box center [1334, 436] width 24 height 24
checkbox input "true"
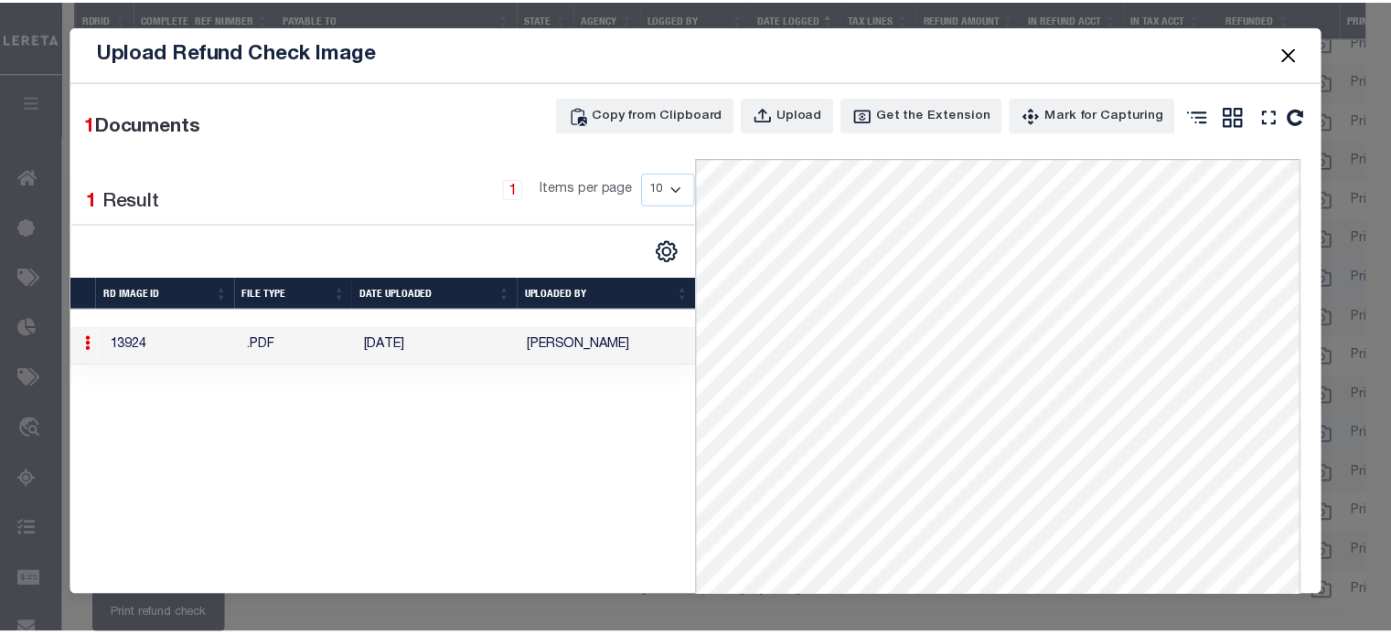
scroll to position [155, 0]
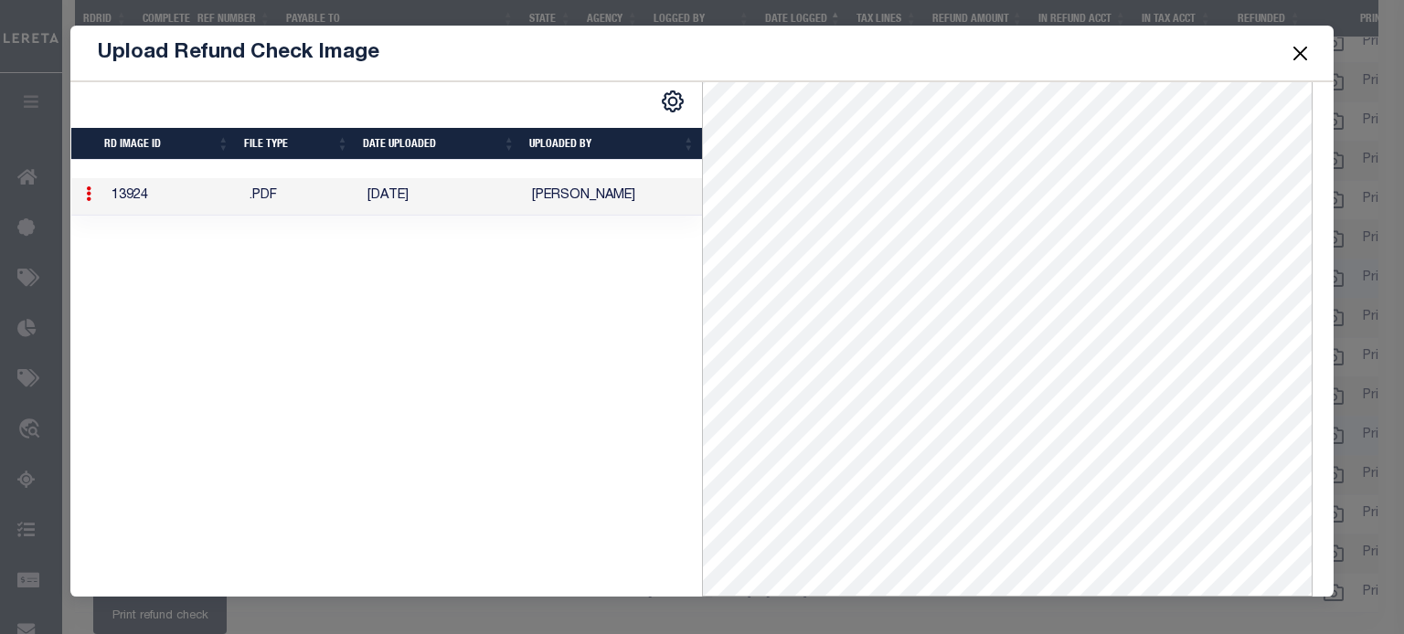
click at [1298, 52] on button "Close" at bounding box center [1300, 53] width 24 height 24
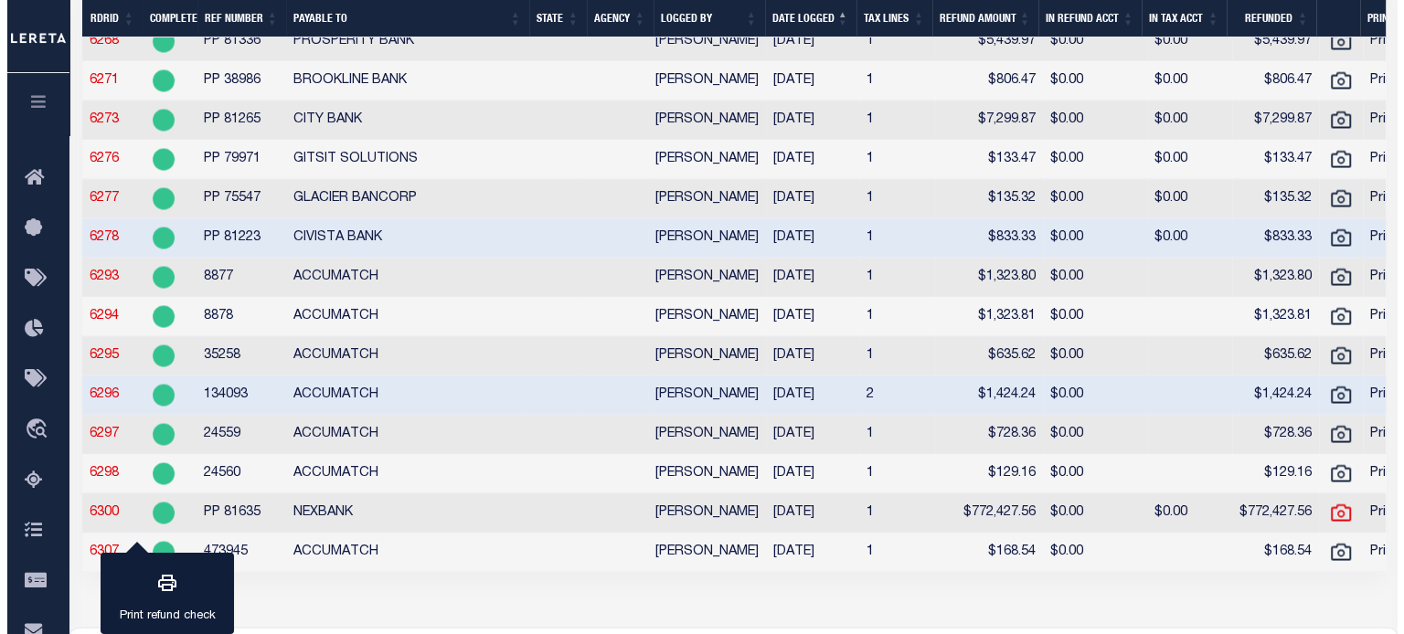
scroll to position [3511, 0]
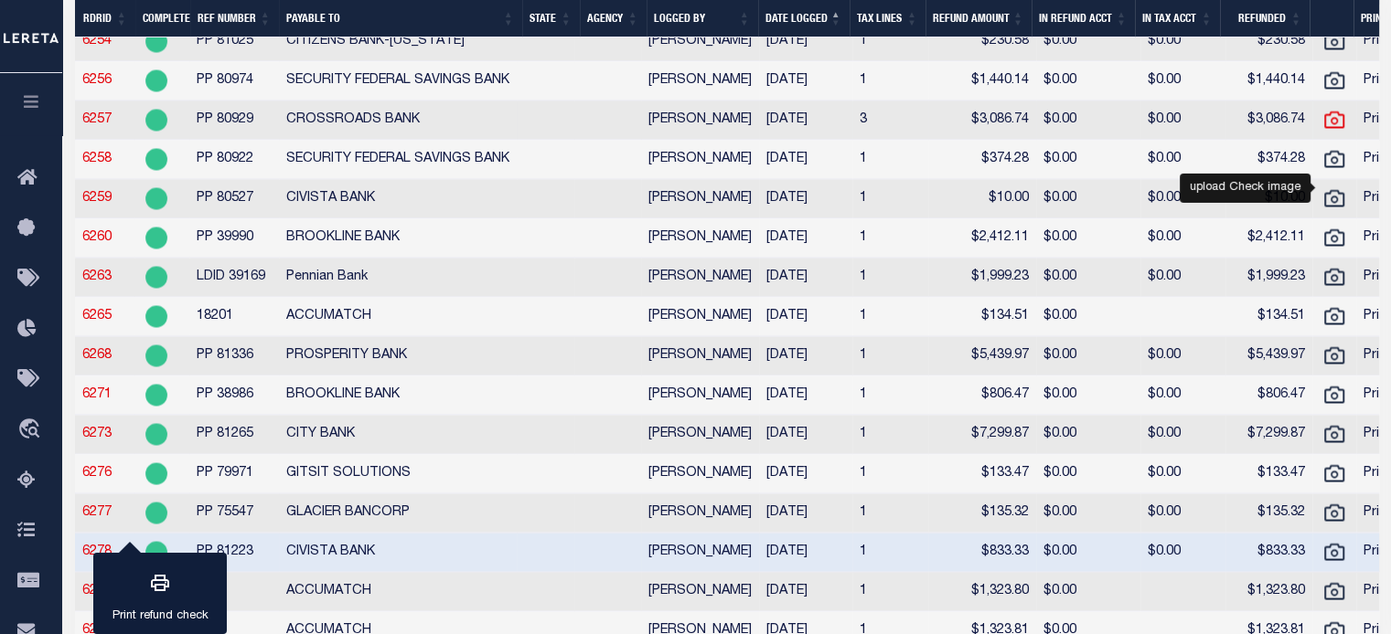
click at [1334, 133] on icon "" at bounding box center [1334, 121] width 24 height 24
checkbox input "true"
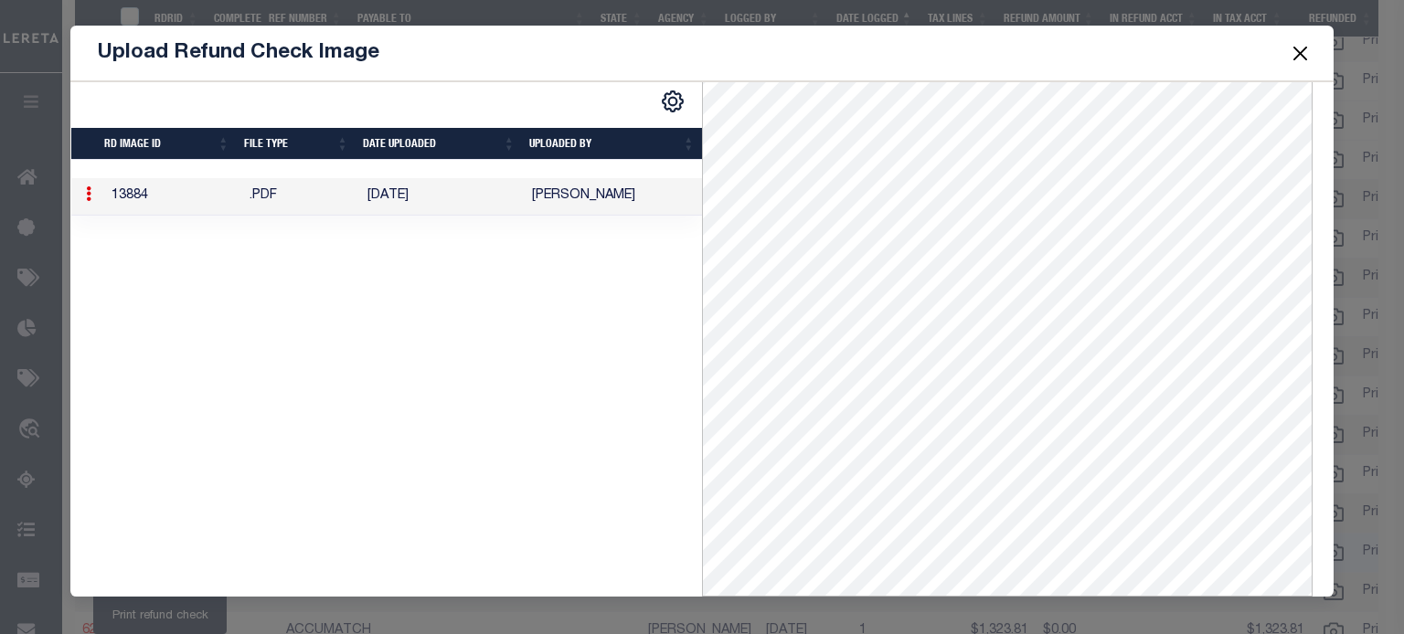
click at [1300, 53] on button "Close" at bounding box center [1300, 53] width 24 height 24
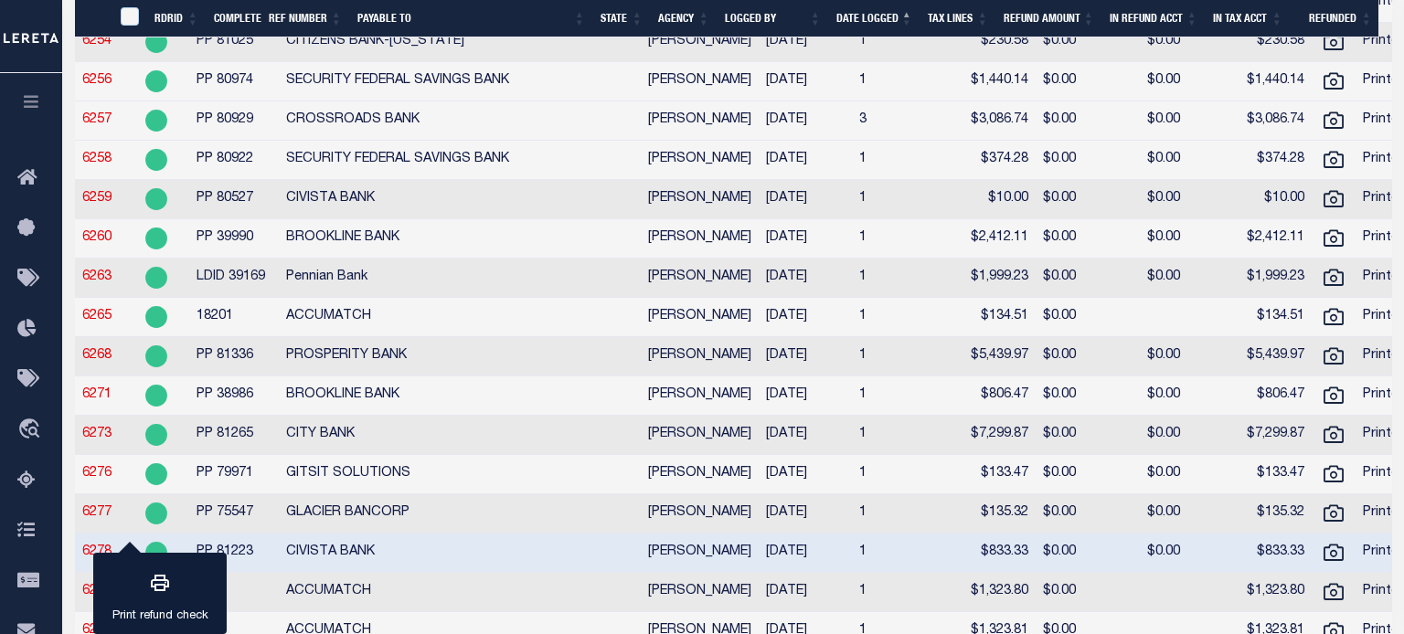
scroll to position [0, 71]
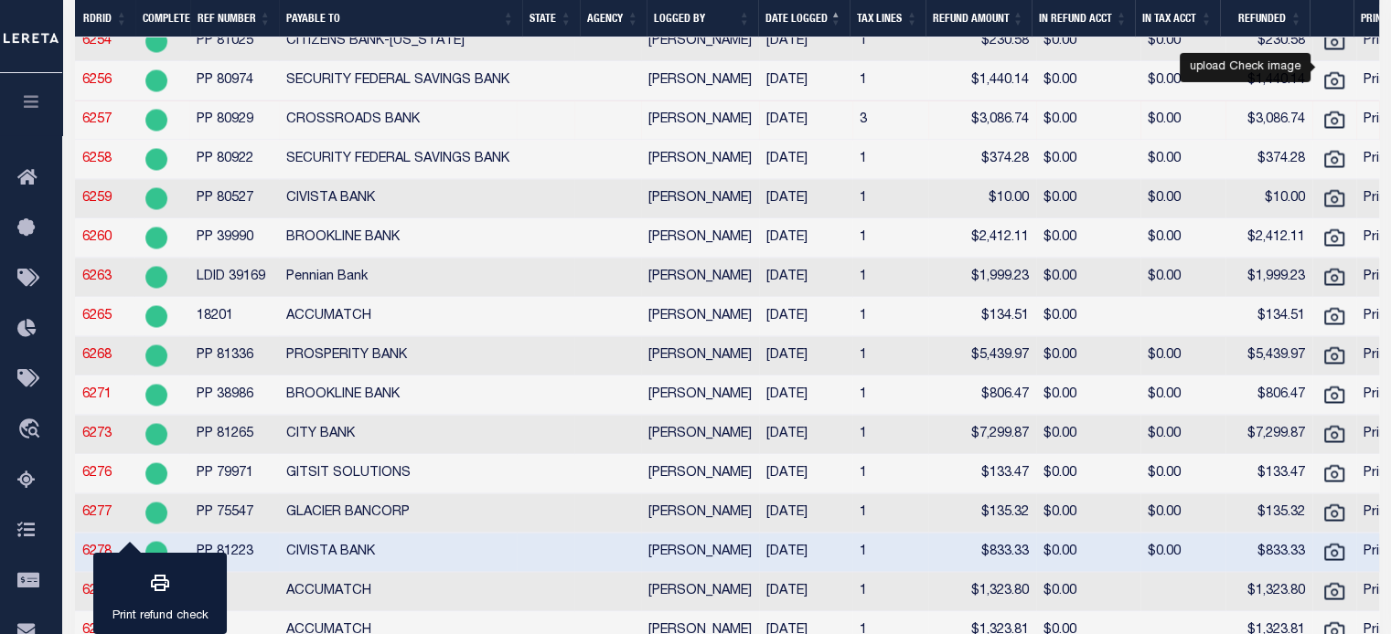
click at [1328, 15] on icon "" at bounding box center [1334, 3] width 24 height 24
checkbox input "true"
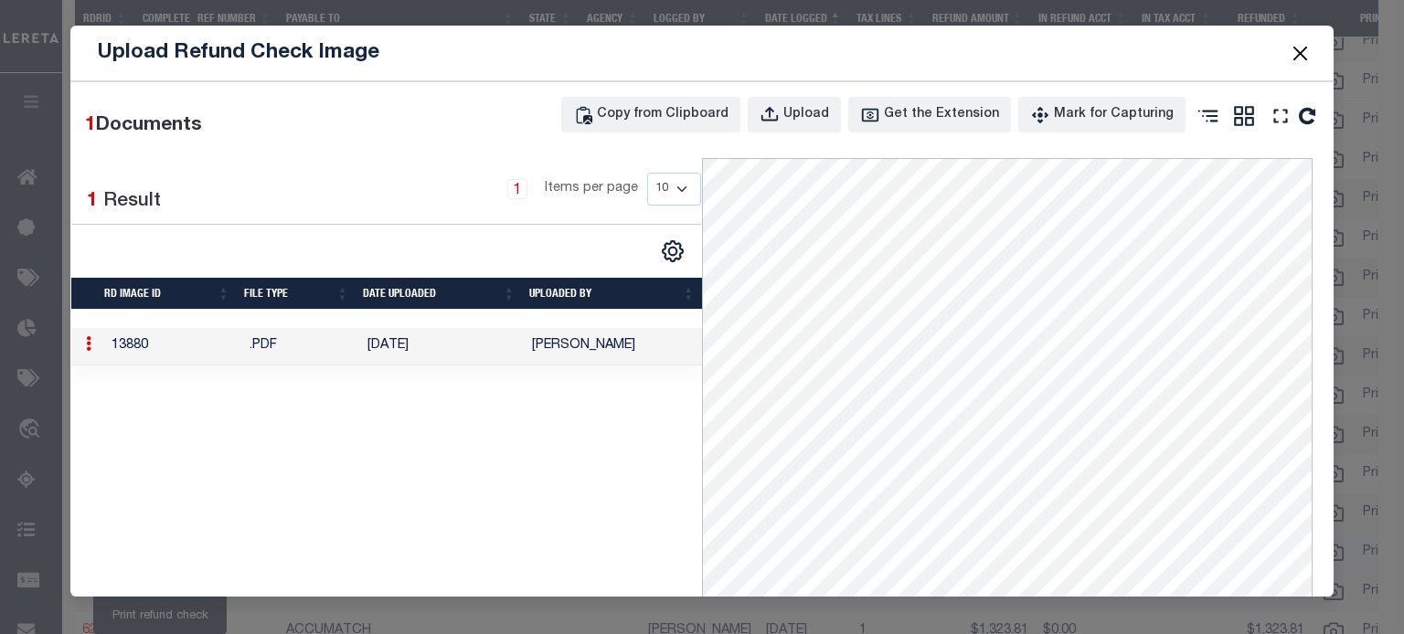
click at [1309, 52] on button "Close" at bounding box center [1300, 53] width 24 height 24
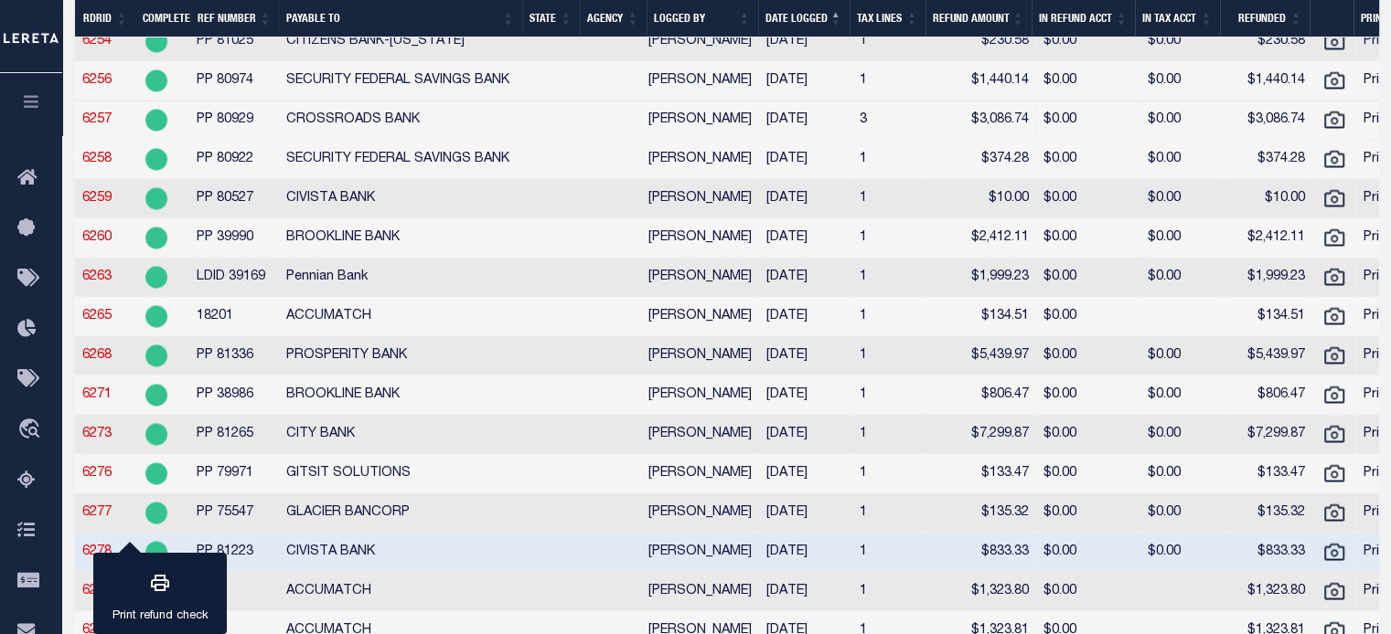
click at [99, 8] on link "6253" at bounding box center [96, 1] width 29 height 13
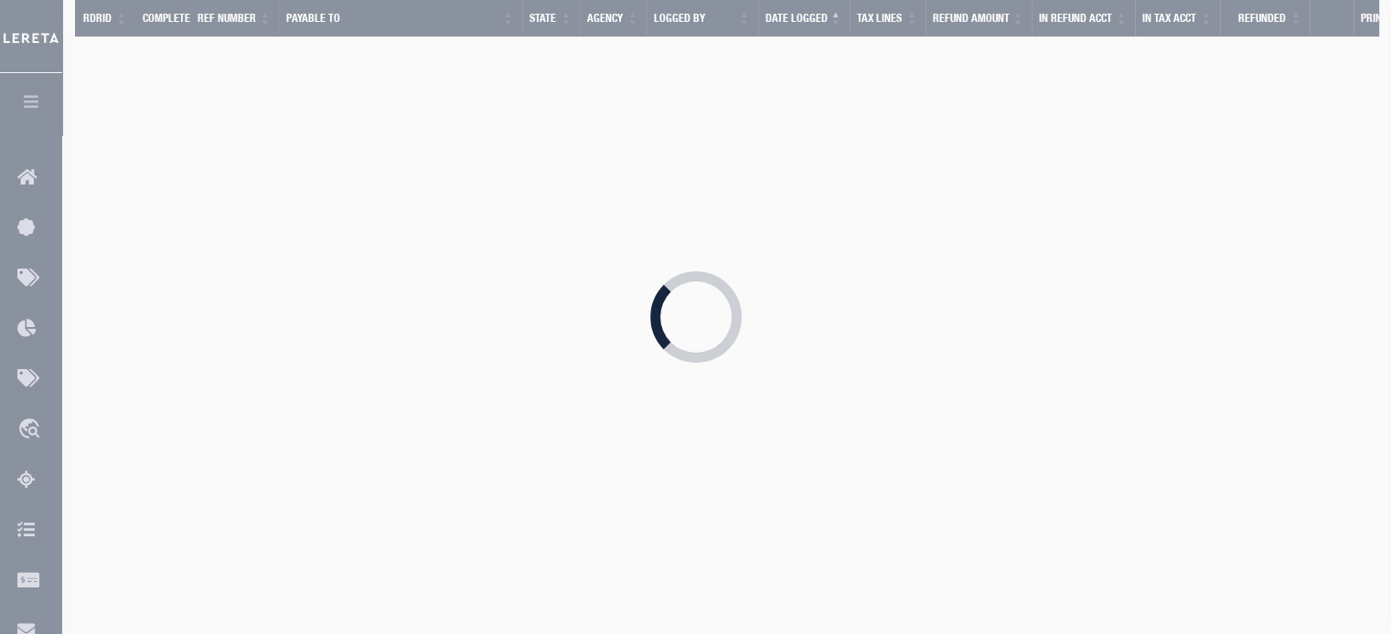
radio input "true"
type input "PP 81066"
type input "$6,708.14"
type input "LERETA"
select select
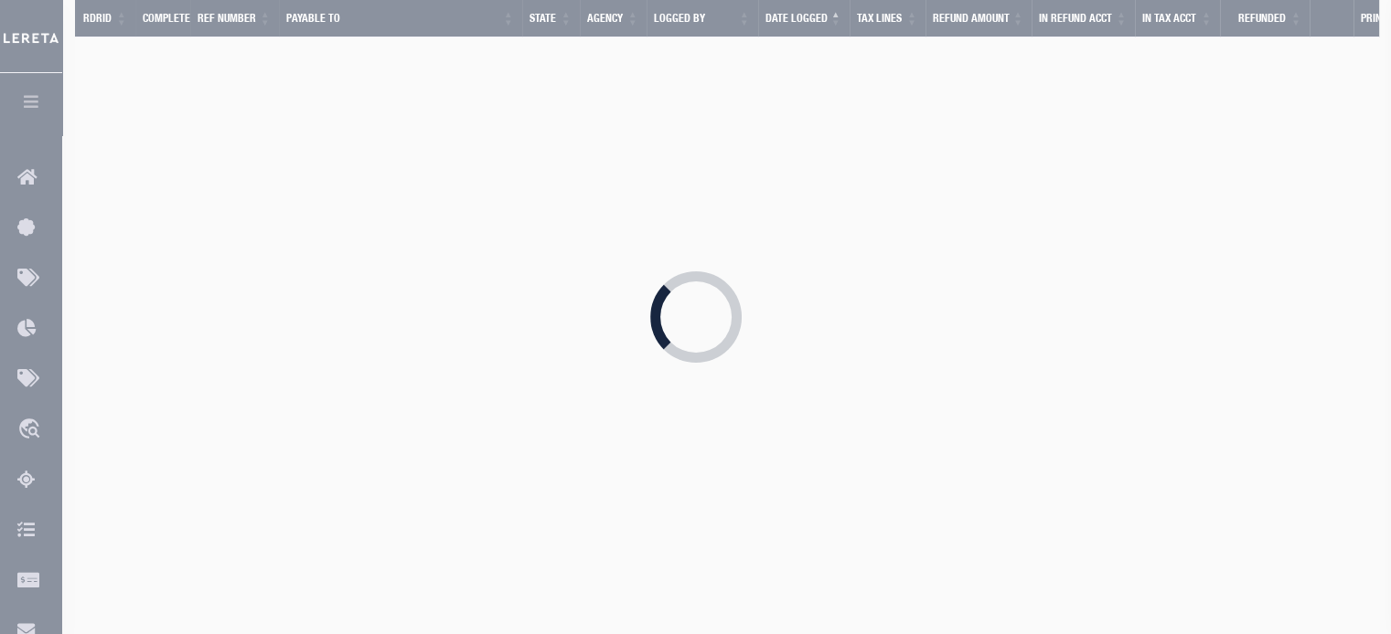
select select "CUS"
type input "7701 5539 5404"
type input "11/22/2024"
type textarea "THIS IS FROM THE RFR REPORT"
type input "11/15/2024"
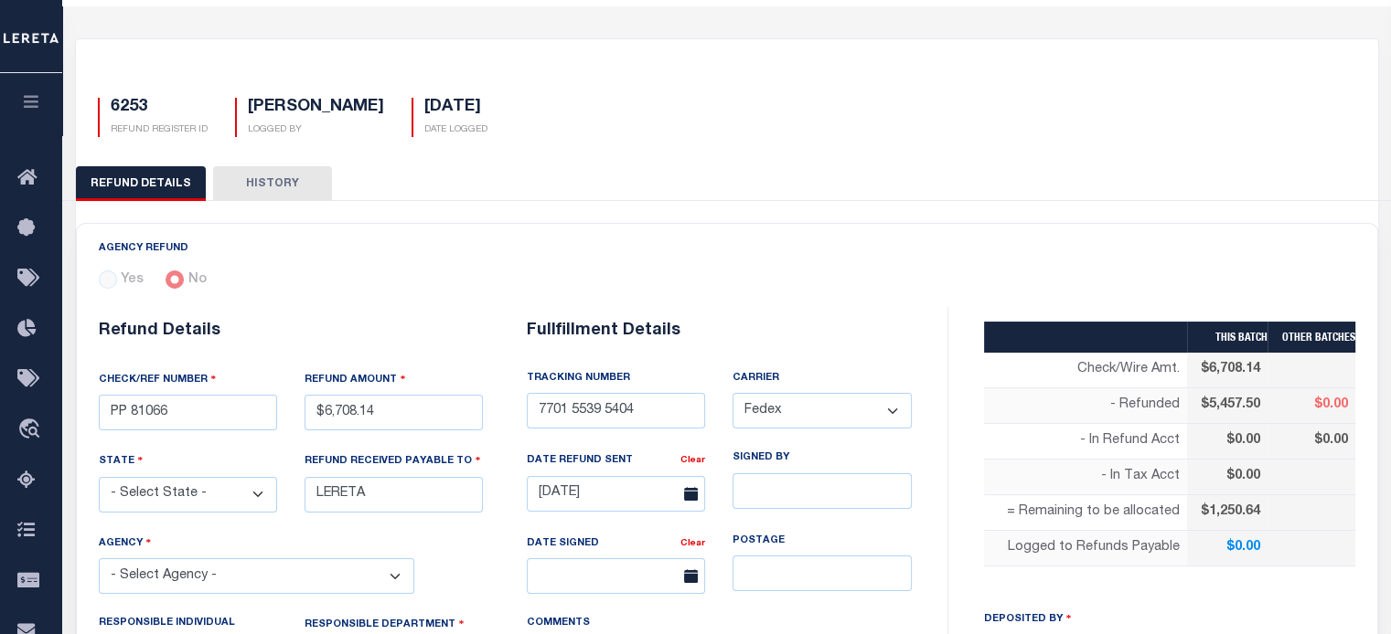
select select "100"
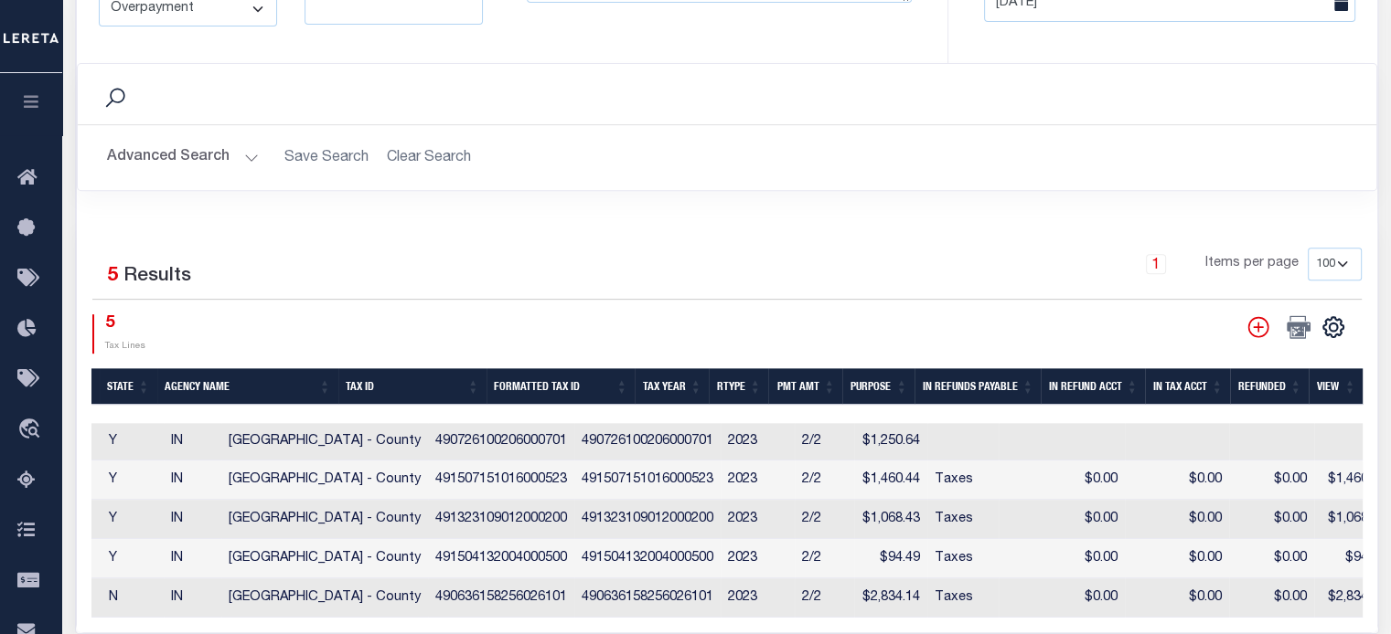
scroll to position [0, 1103]
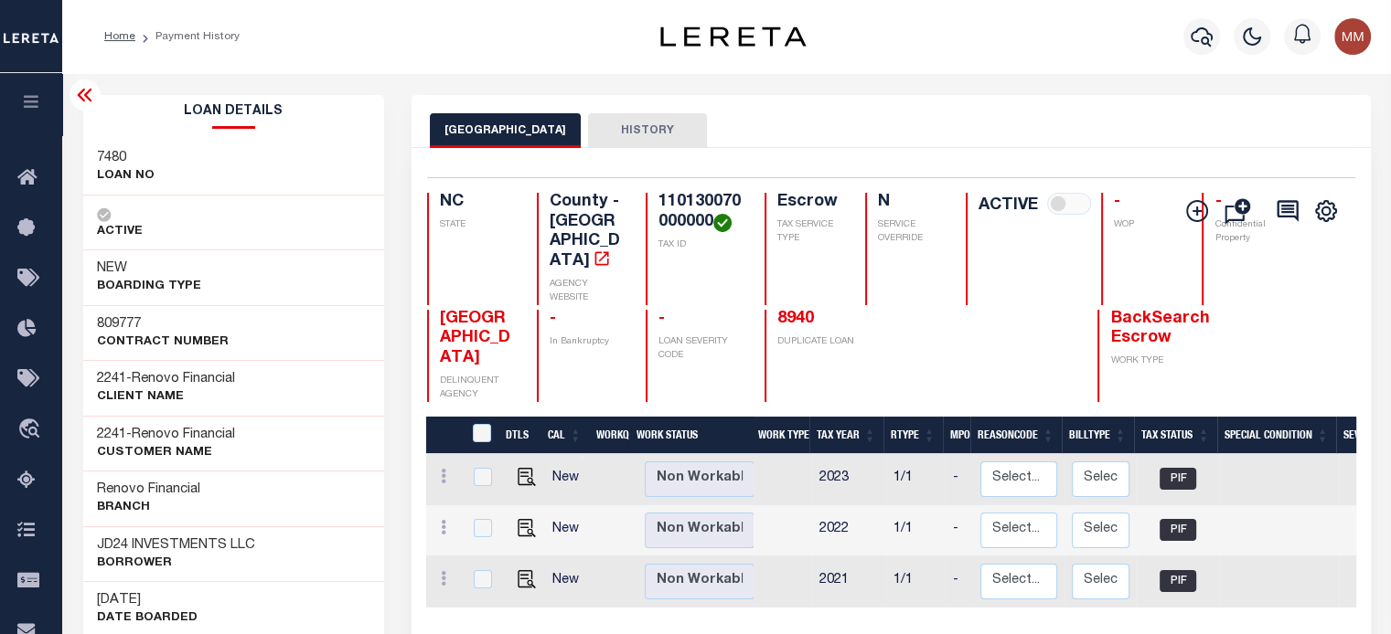
scroll to position [0, 869]
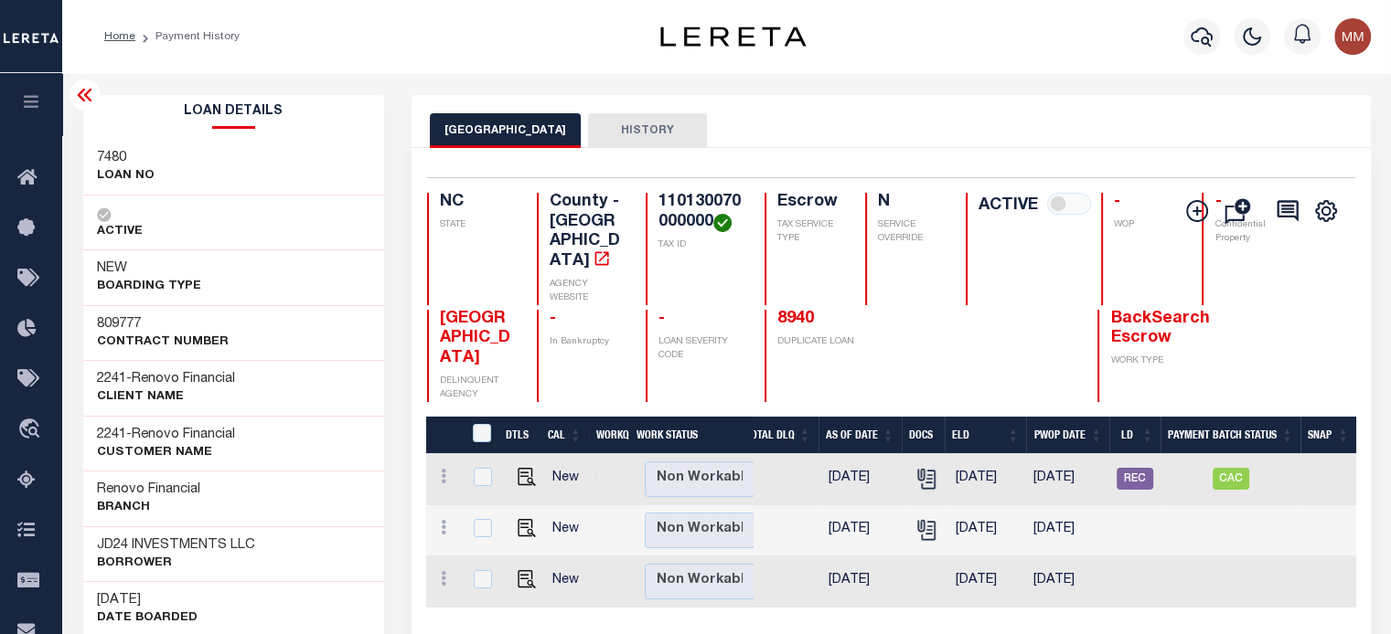
click at [33, 112] on button "button" at bounding box center [31, 104] width 62 height 62
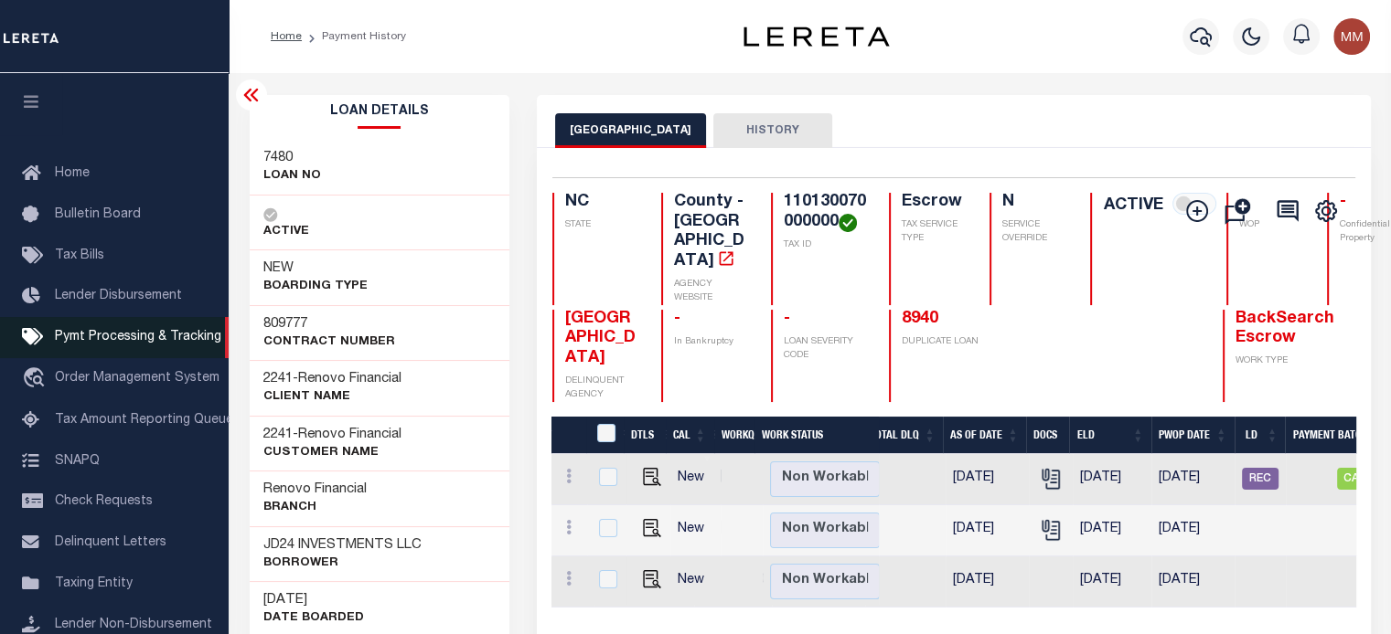
click at [127, 339] on span "Pymt Processing & Tracking" at bounding box center [138, 337] width 166 height 13
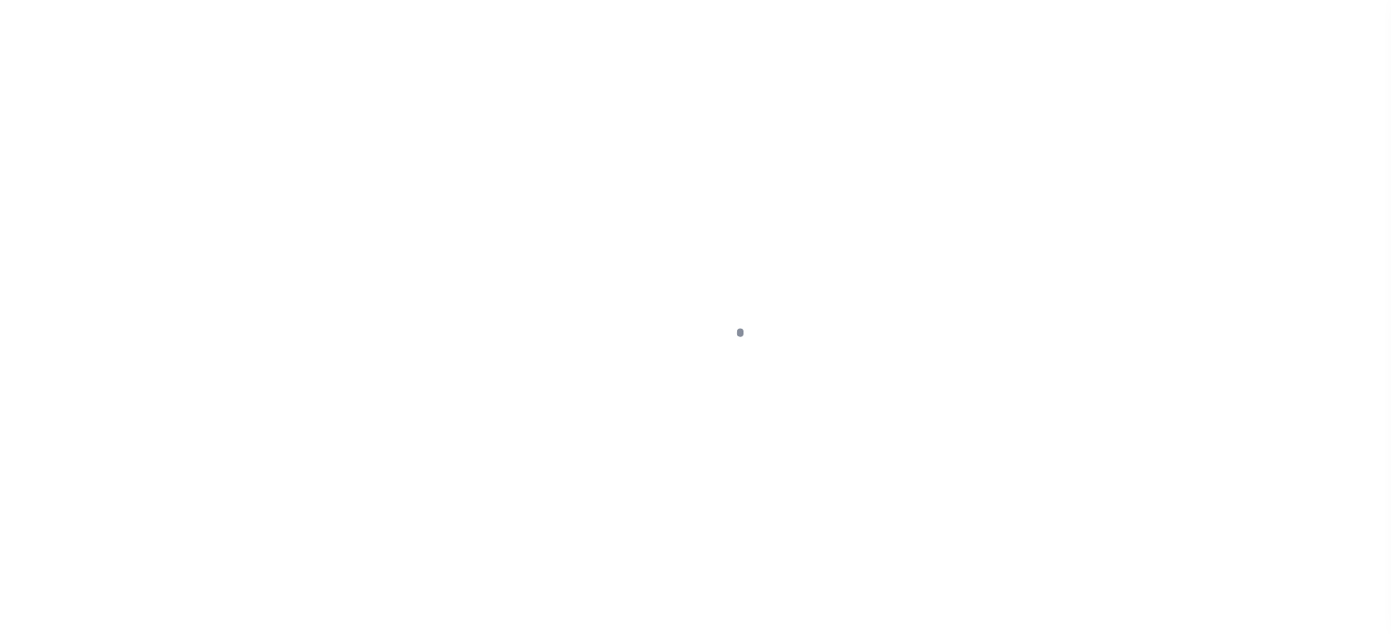
scroll to position [83, 0]
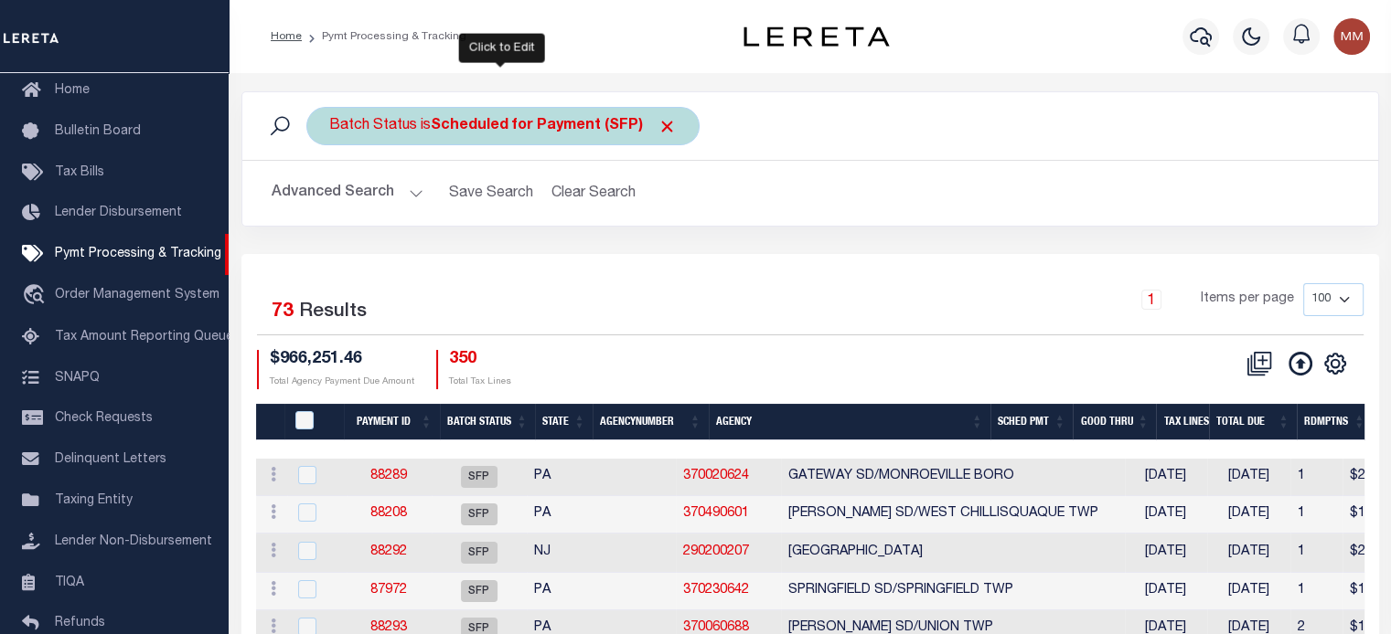
click at [525, 133] on b "Scheduled for Payment (SFP)" at bounding box center [554, 126] width 246 height 15
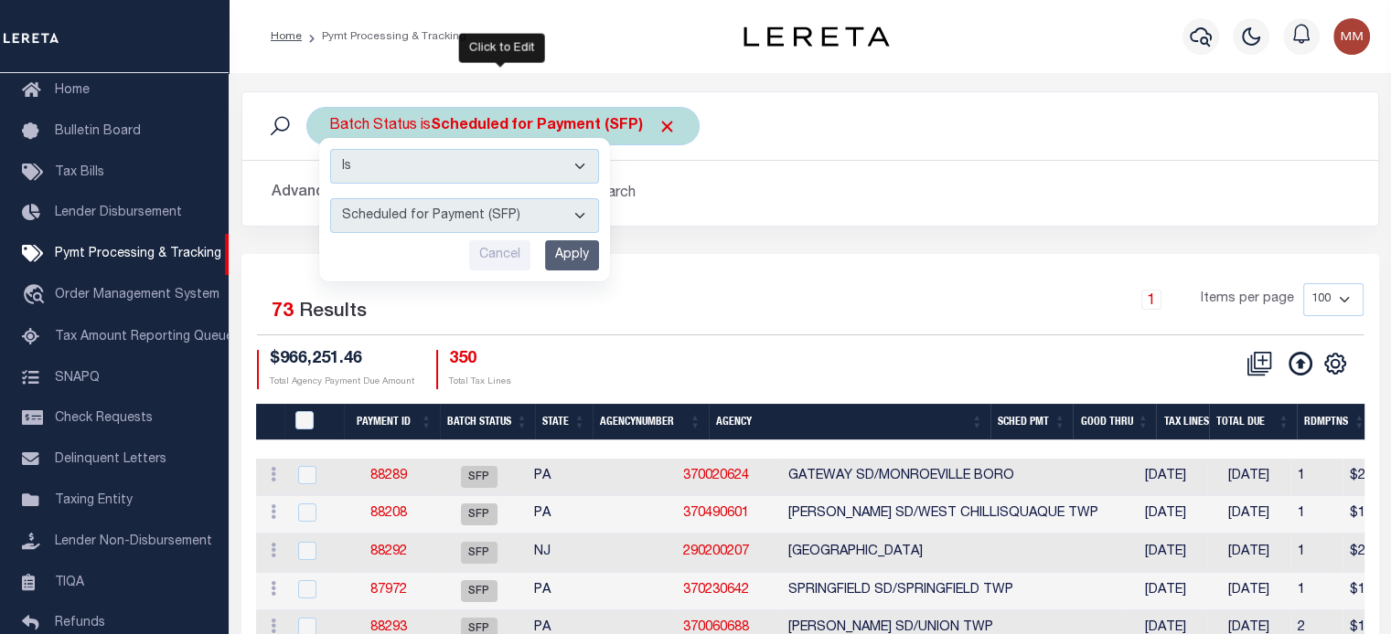
click at [418, 218] on select "Awaiting Funds (AWF) Cleared and Complete (CAC) New Check Needed (NCN) Payment …" at bounding box center [464, 215] width 269 height 35
select select "CAC"
click at [330, 198] on select "Awaiting Funds (AWF) Cleared and Complete (CAC) New Check Needed (NCN) Payment …" at bounding box center [464, 215] width 269 height 35
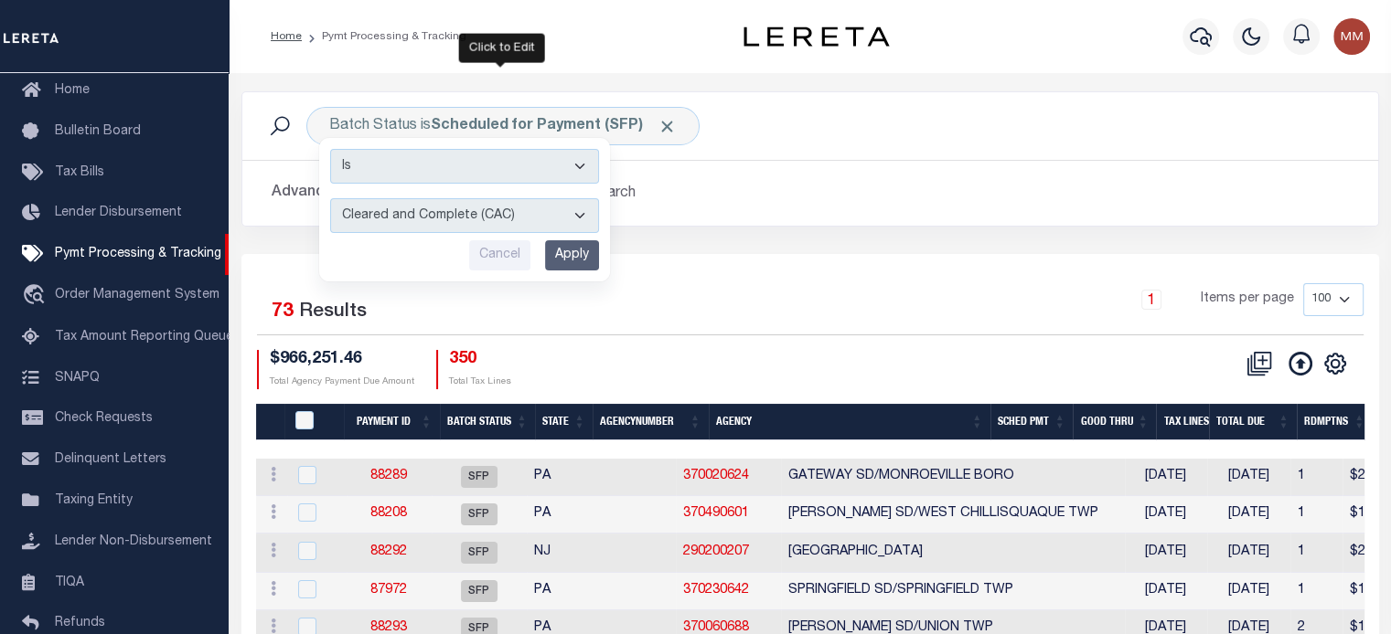
click at [554, 259] on input "Apply" at bounding box center [572, 255] width 54 height 30
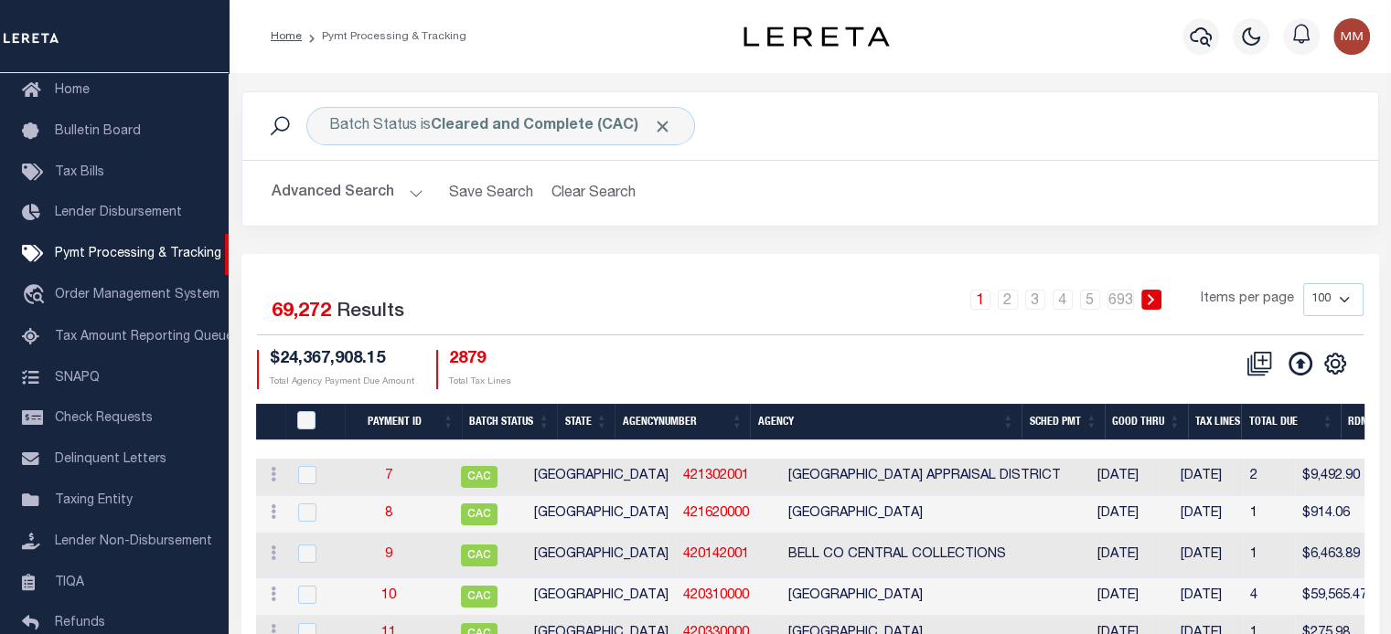
click at [377, 189] on button "Advanced Search" at bounding box center [348, 194] width 152 height 36
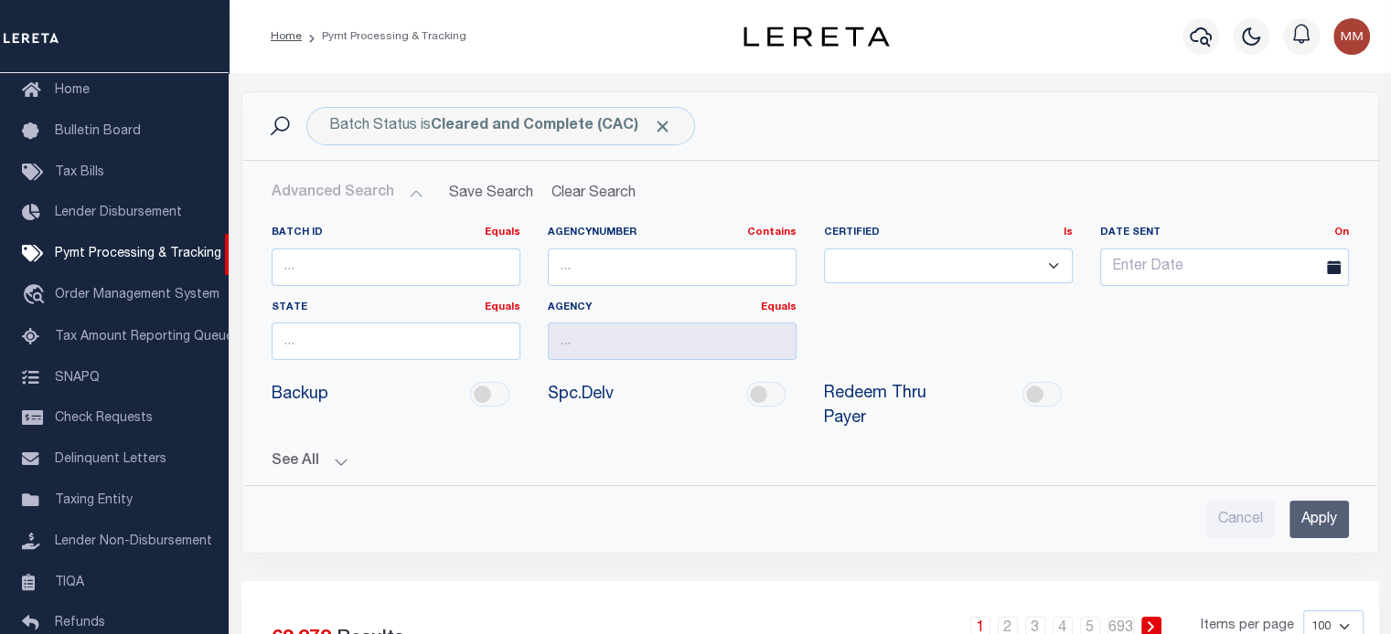
click at [951, 250] on select "Not Required Required Ready" at bounding box center [948, 267] width 249 height 36
click at [954, 256] on select "Not Required Required Ready" at bounding box center [948, 267] width 249 height 36
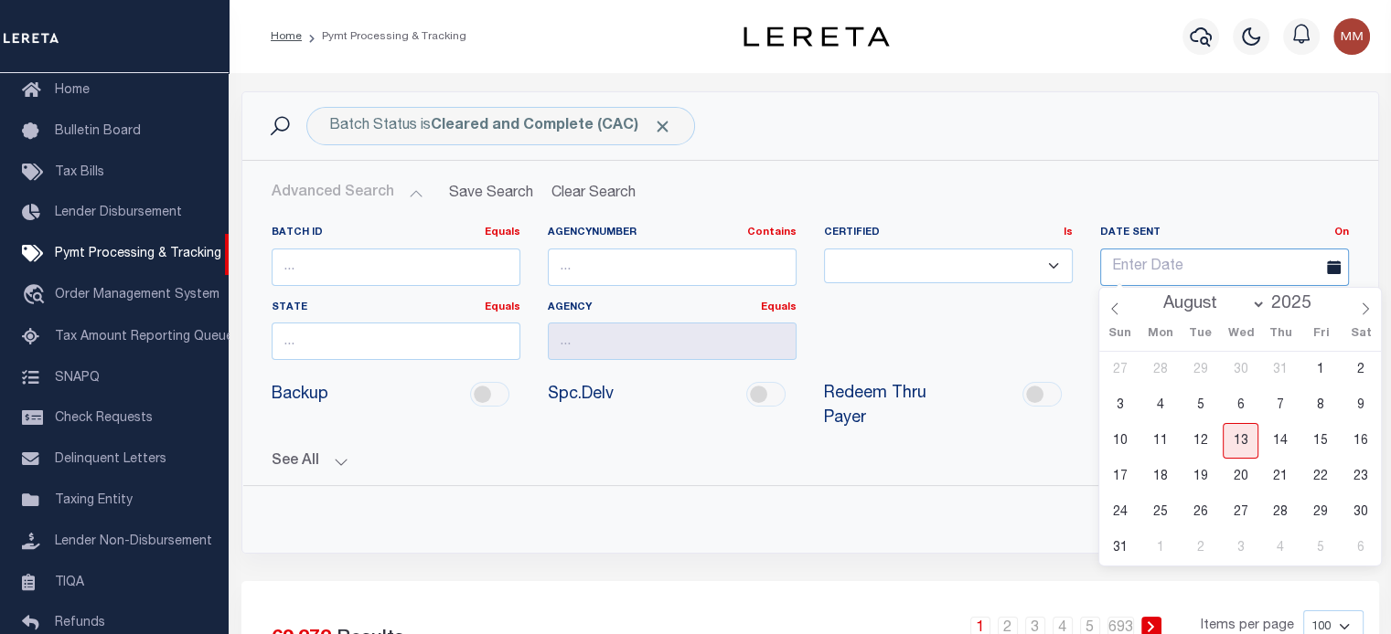
click at [1146, 259] on input "text" at bounding box center [1224, 267] width 249 height 37
click at [1113, 310] on icon at bounding box center [1114, 309] width 13 height 13
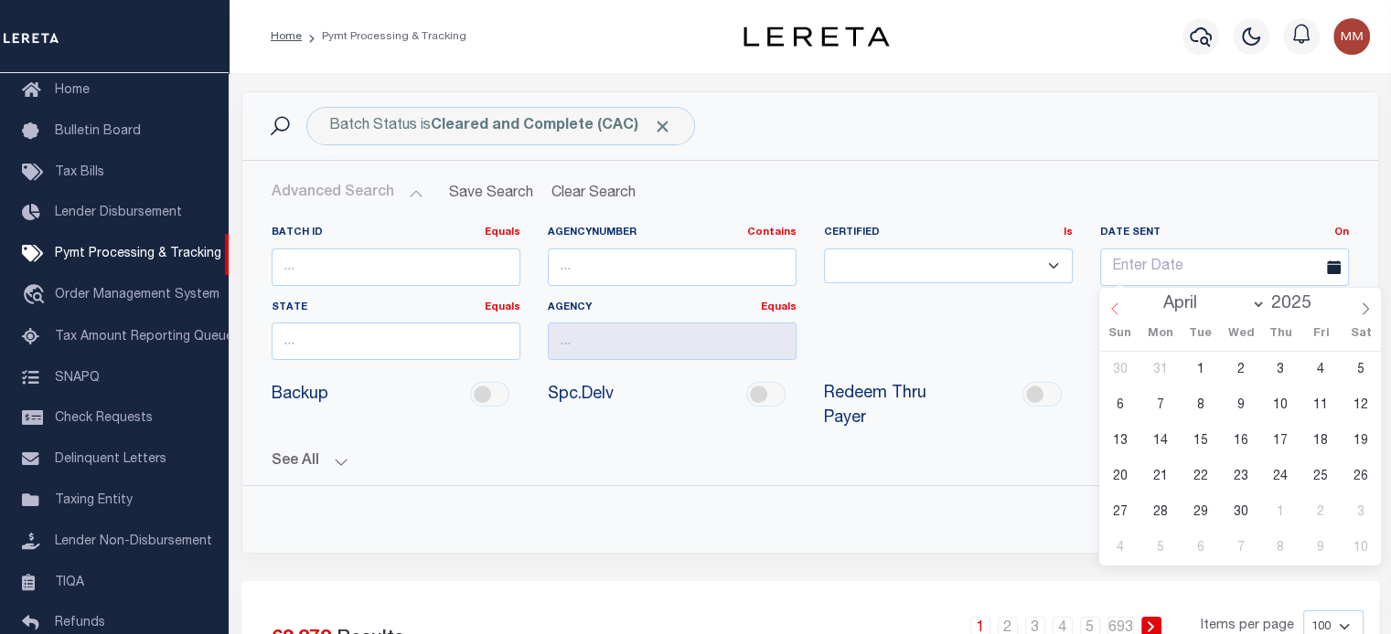
click at [1113, 310] on icon at bounding box center [1114, 309] width 13 height 13
select select "0"
click at [1113, 310] on icon at bounding box center [1114, 309] width 13 height 13
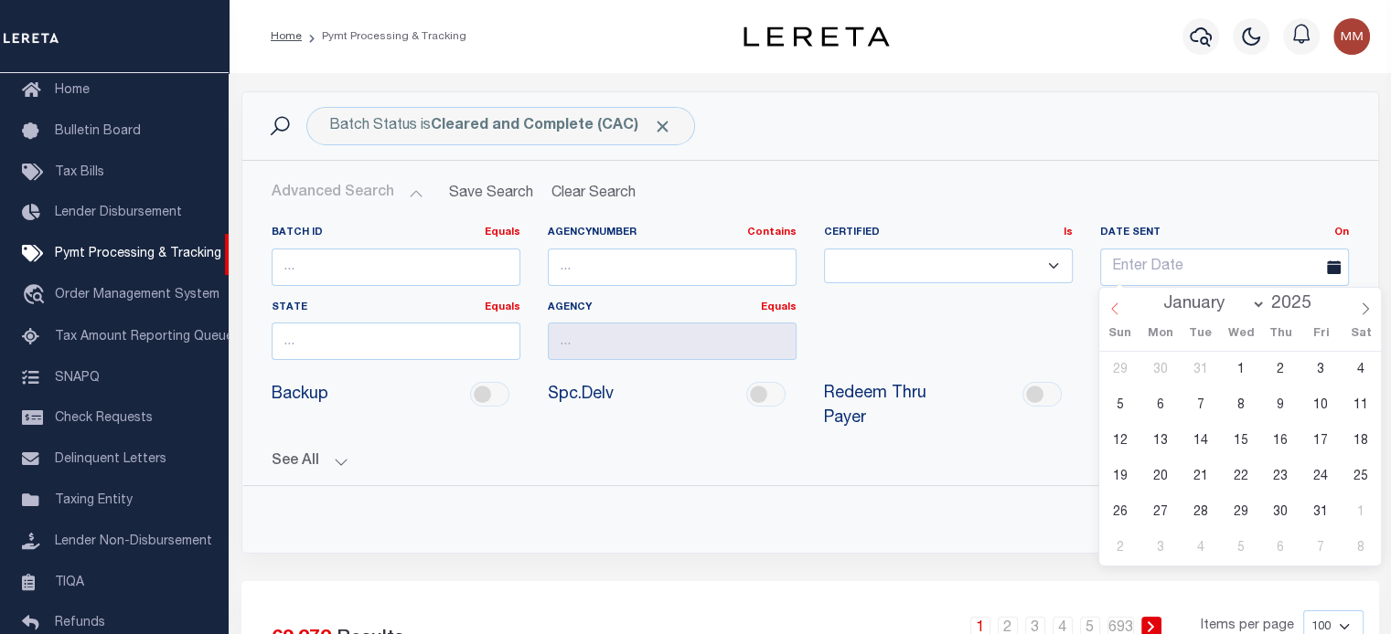
type input "2024"
click at [1113, 310] on icon at bounding box center [1114, 309] width 13 height 13
click at [1111, 311] on icon at bounding box center [1114, 309] width 13 height 13
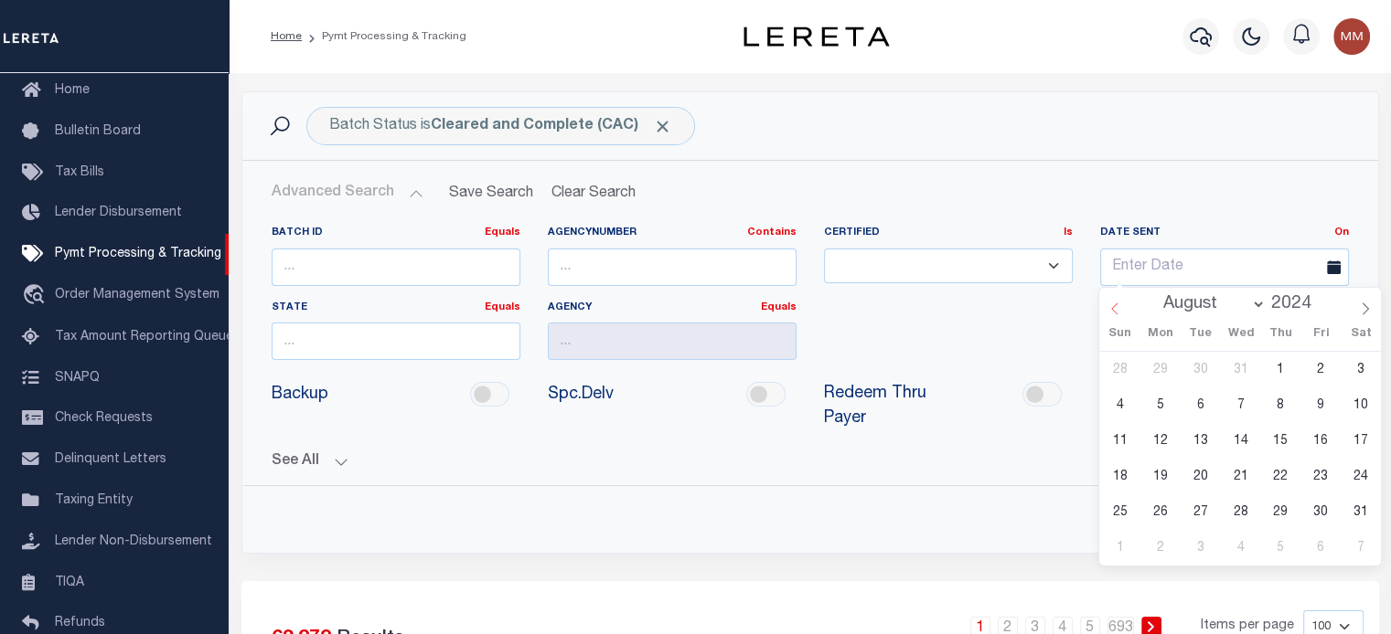
click at [1111, 311] on icon at bounding box center [1114, 309] width 13 height 13
click at [1363, 318] on span at bounding box center [1364, 303] width 31 height 31
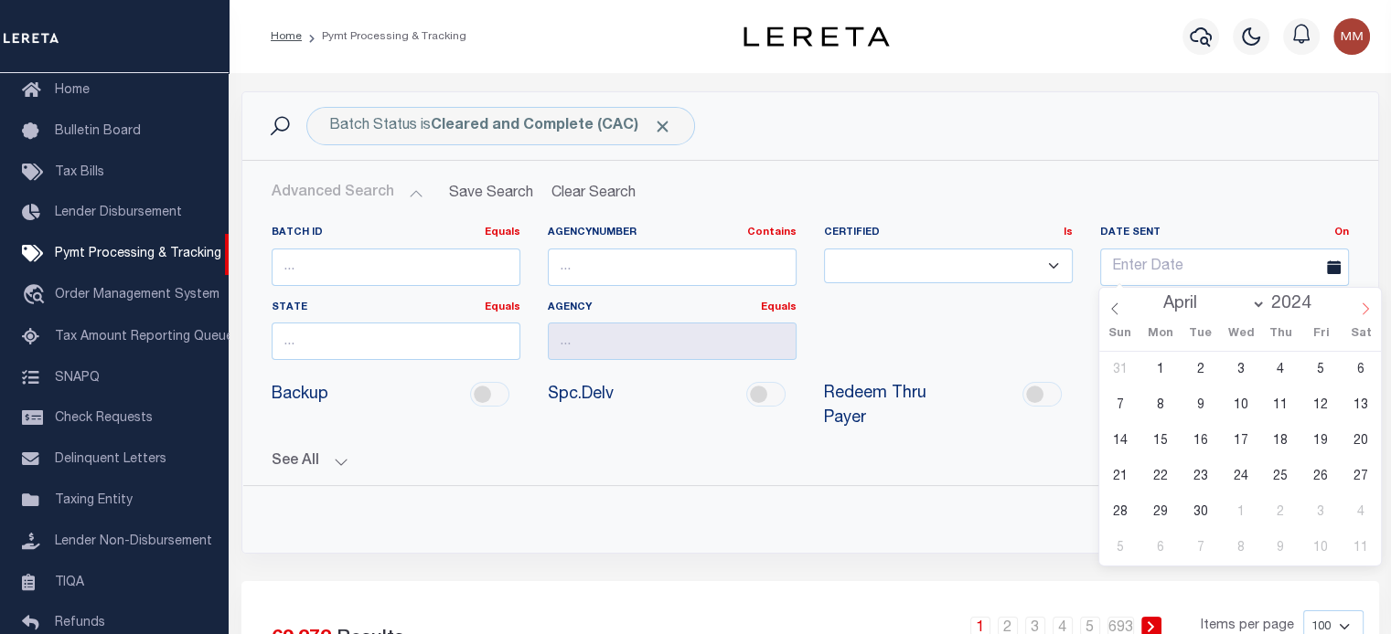
select select "4"
click at [1285, 364] on span "2" at bounding box center [1281, 370] width 36 height 36
type input "[DATE]"
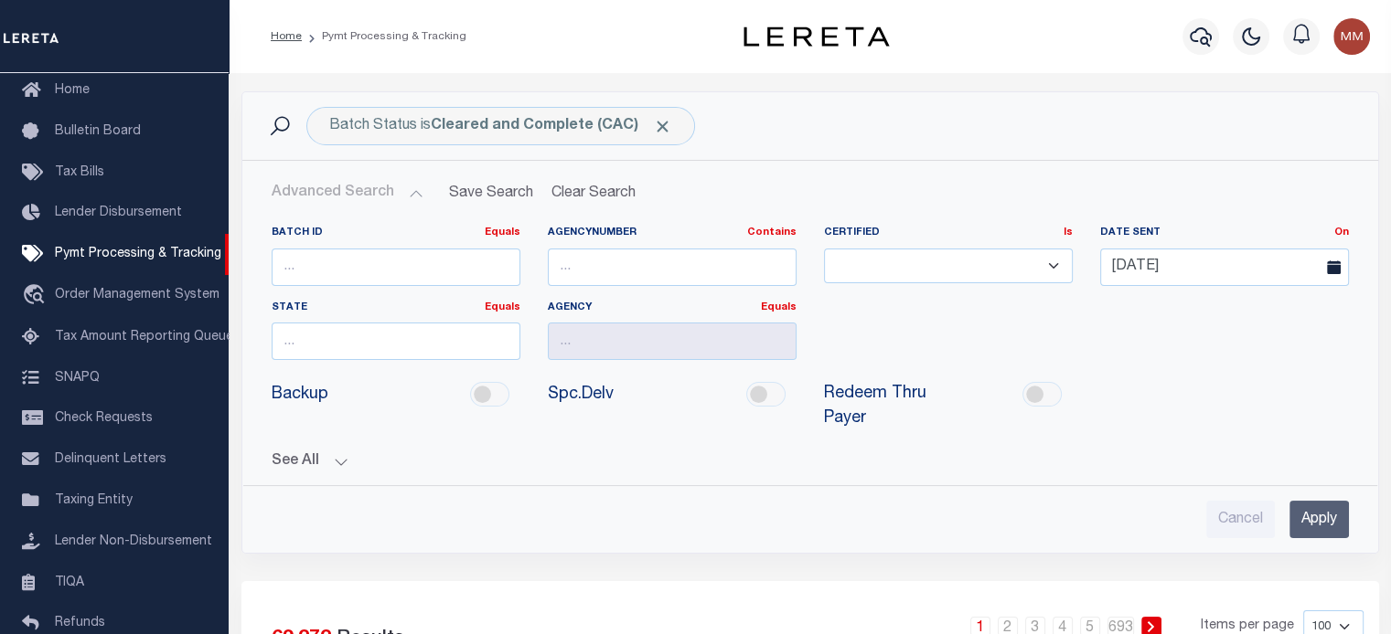
click at [1312, 520] on input "Apply" at bounding box center [1318, 519] width 59 height 37
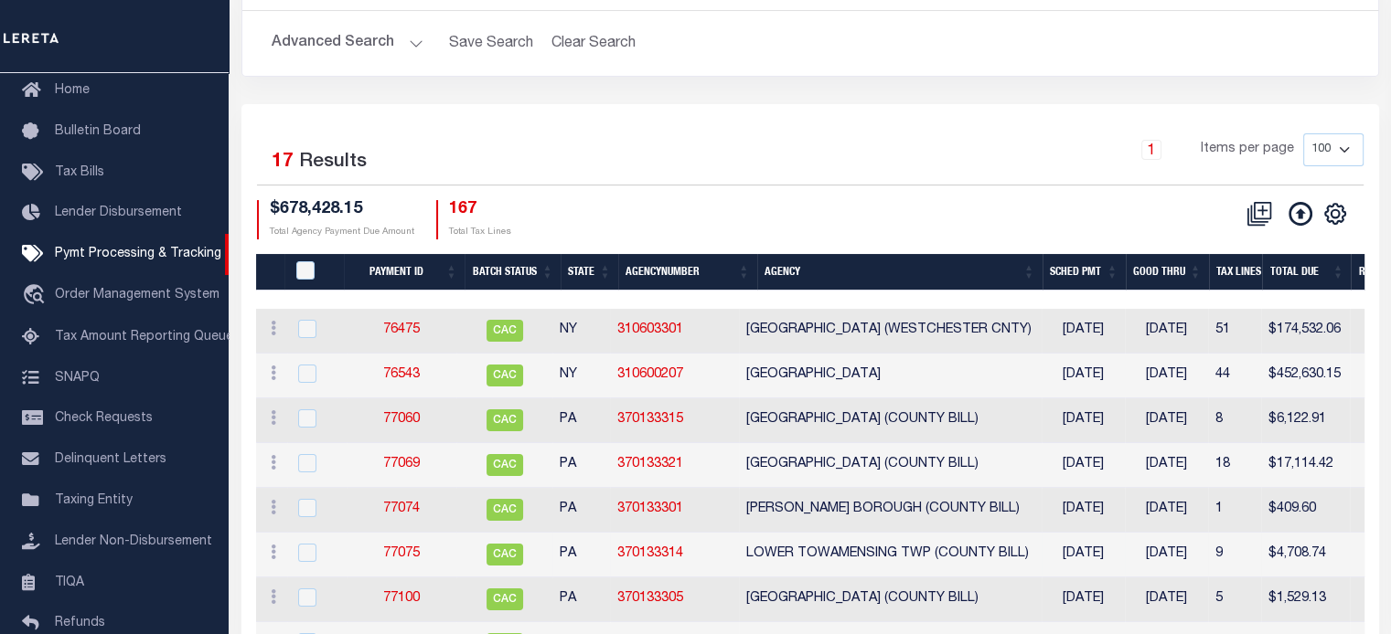
scroll to position [274, 0]
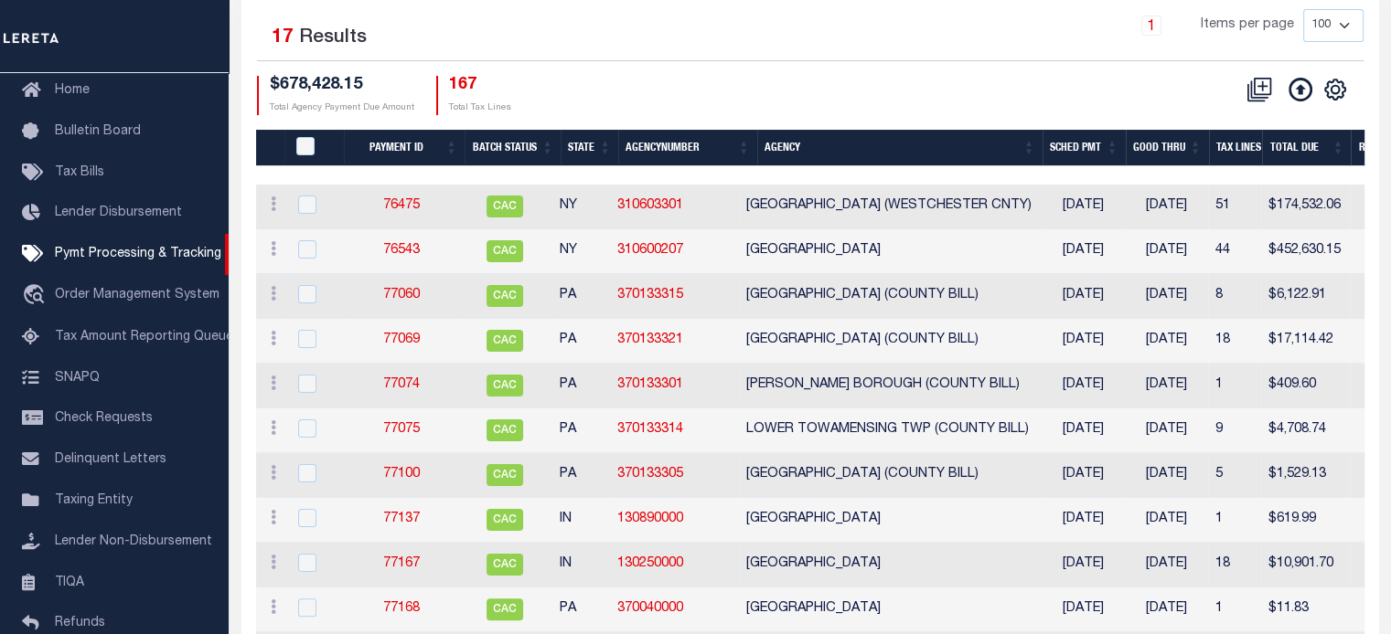
click at [785, 144] on th "Agency" at bounding box center [899, 148] width 285 height 37
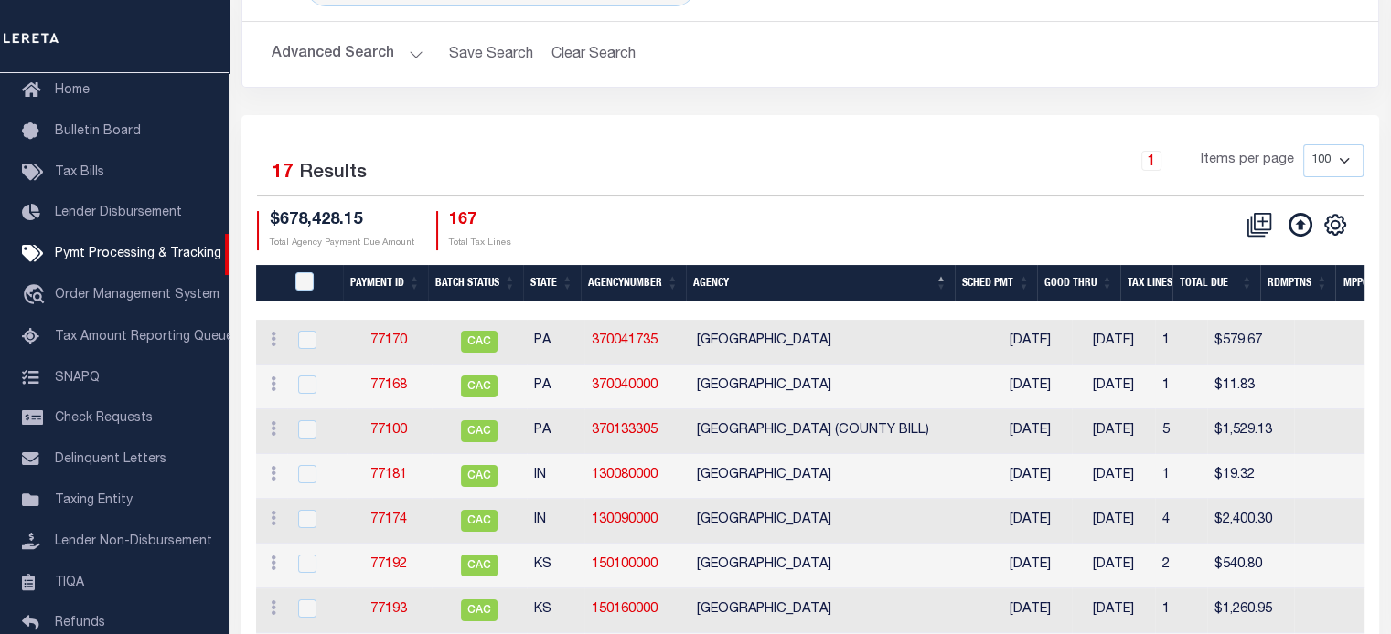
scroll to position [97, 0]
